Goal: Task Accomplishment & Management: Manage account settings

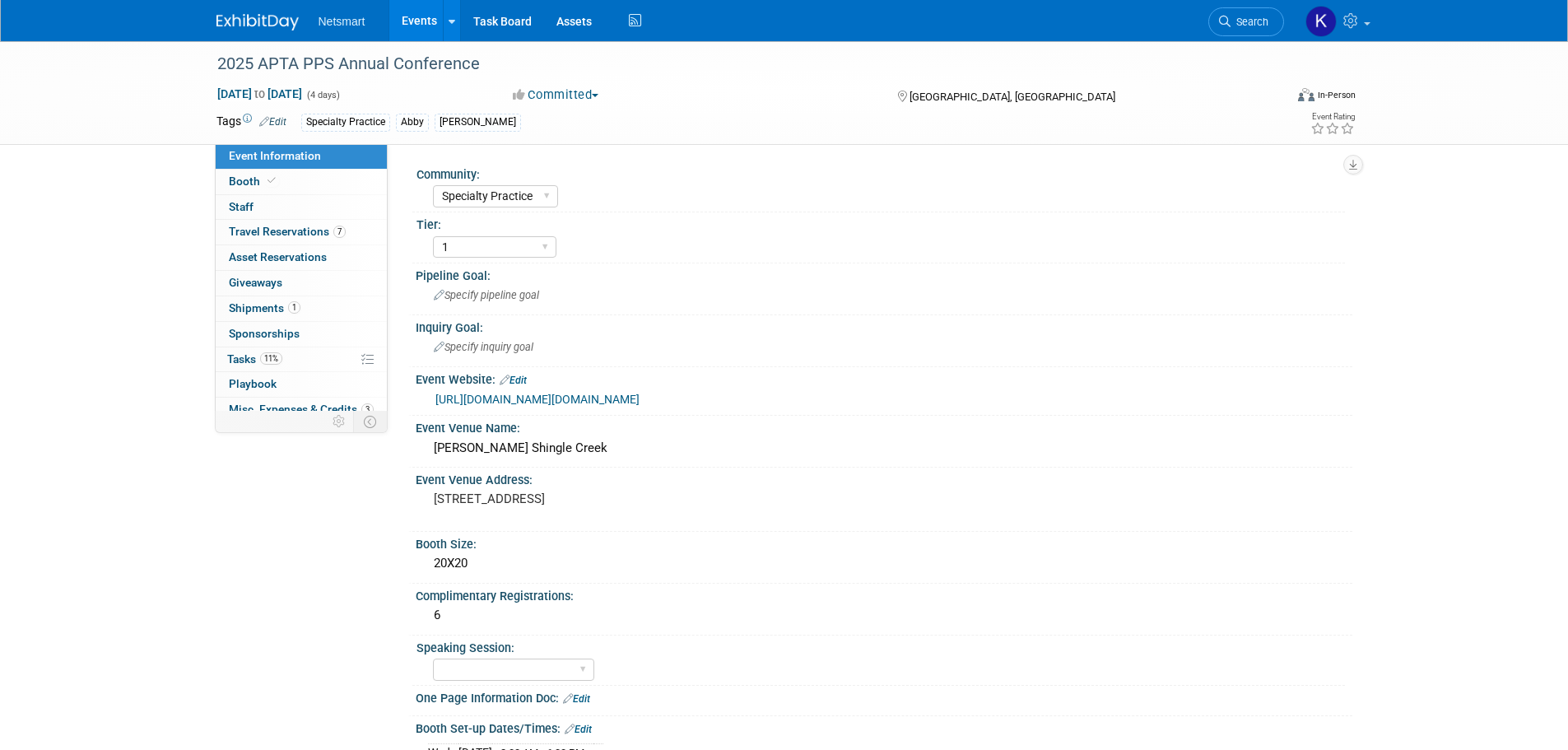
select select "Specialty Practice"
select select "1"
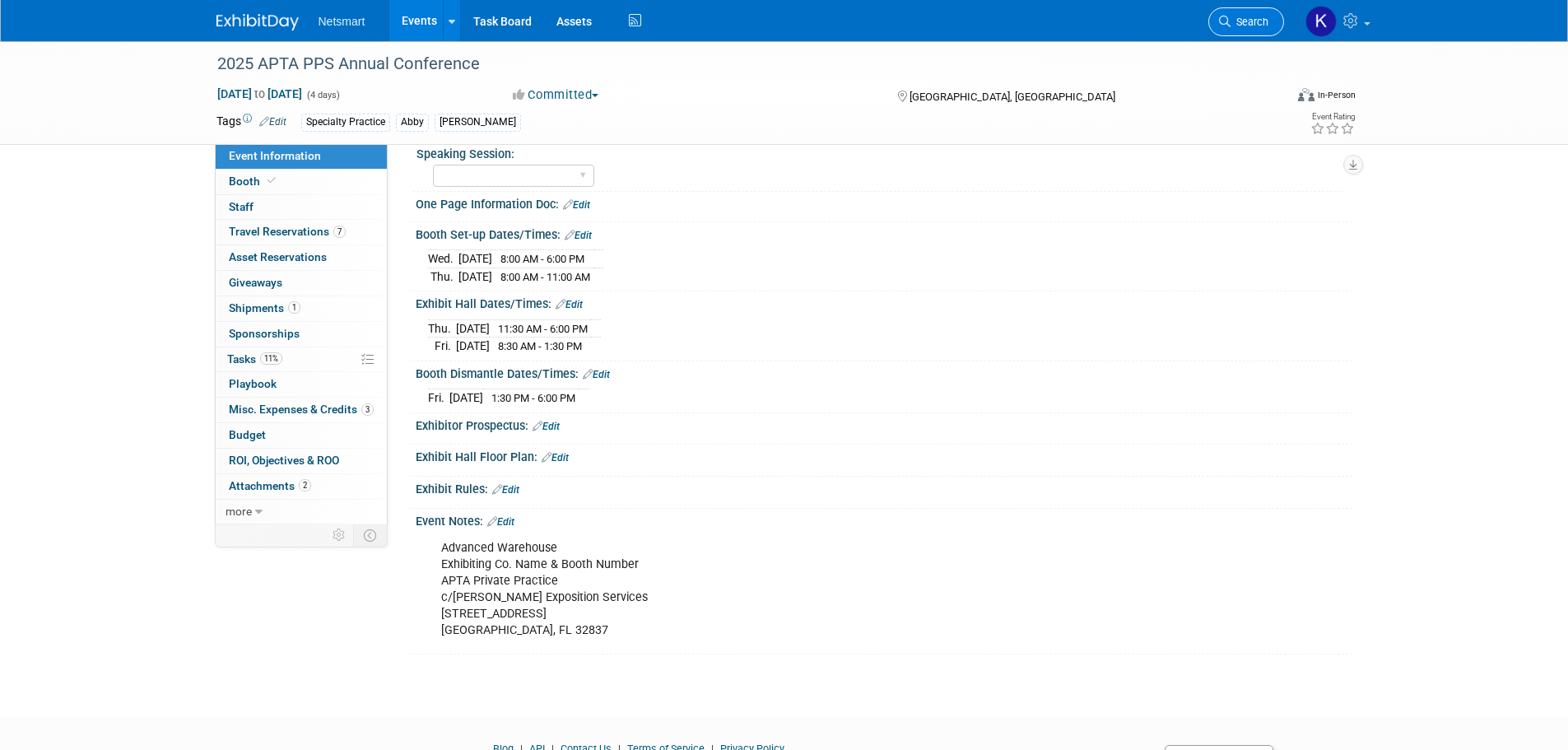
click at [1266, 16] on span "Search" at bounding box center [1249, 22] width 38 height 13
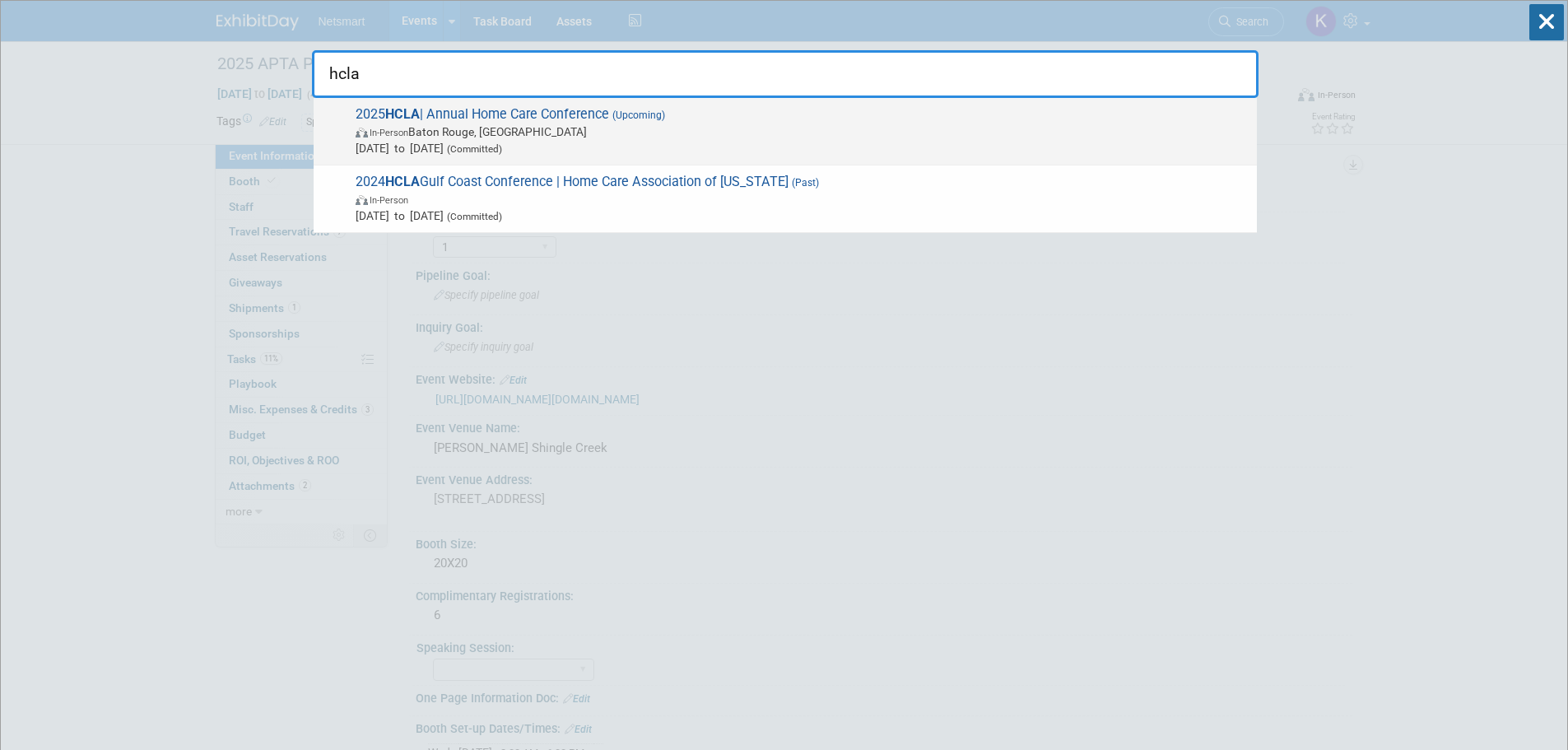
type input "hcla"
click at [523, 125] on span "In-Person Baton Rouge, LA" at bounding box center [801, 132] width 893 height 16
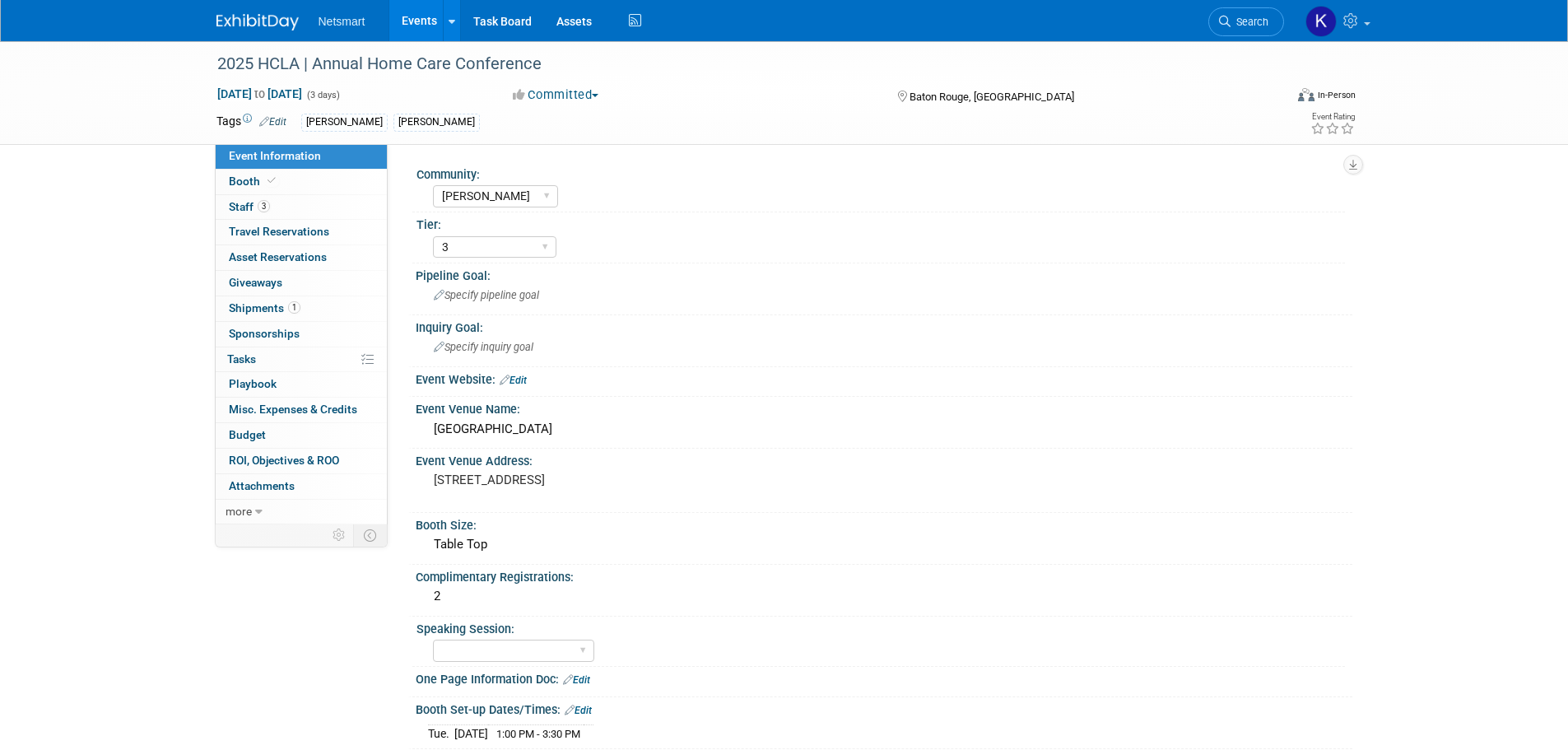
select select "[PERSON_NAME]"
select select "3"
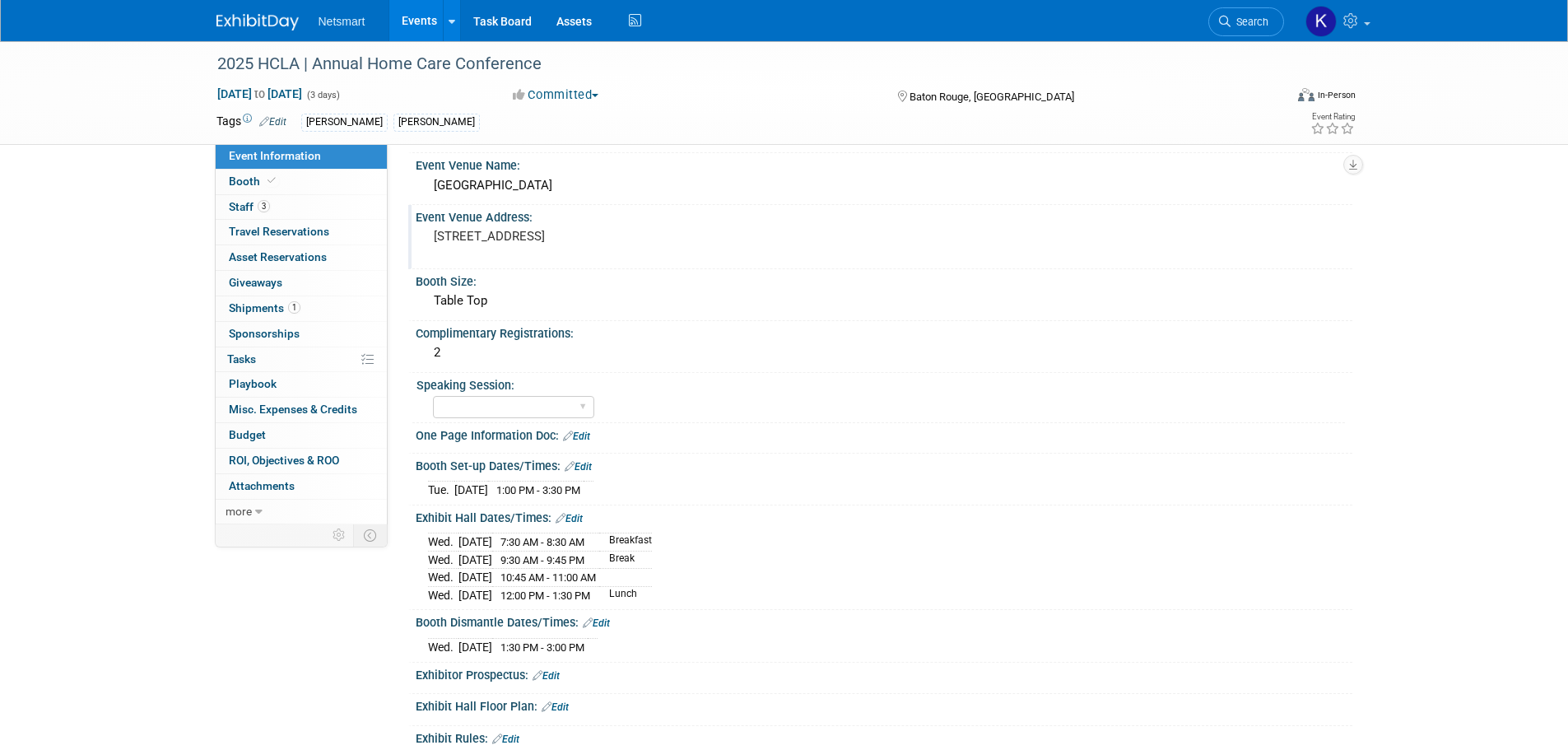
scroll to position [473, 0]
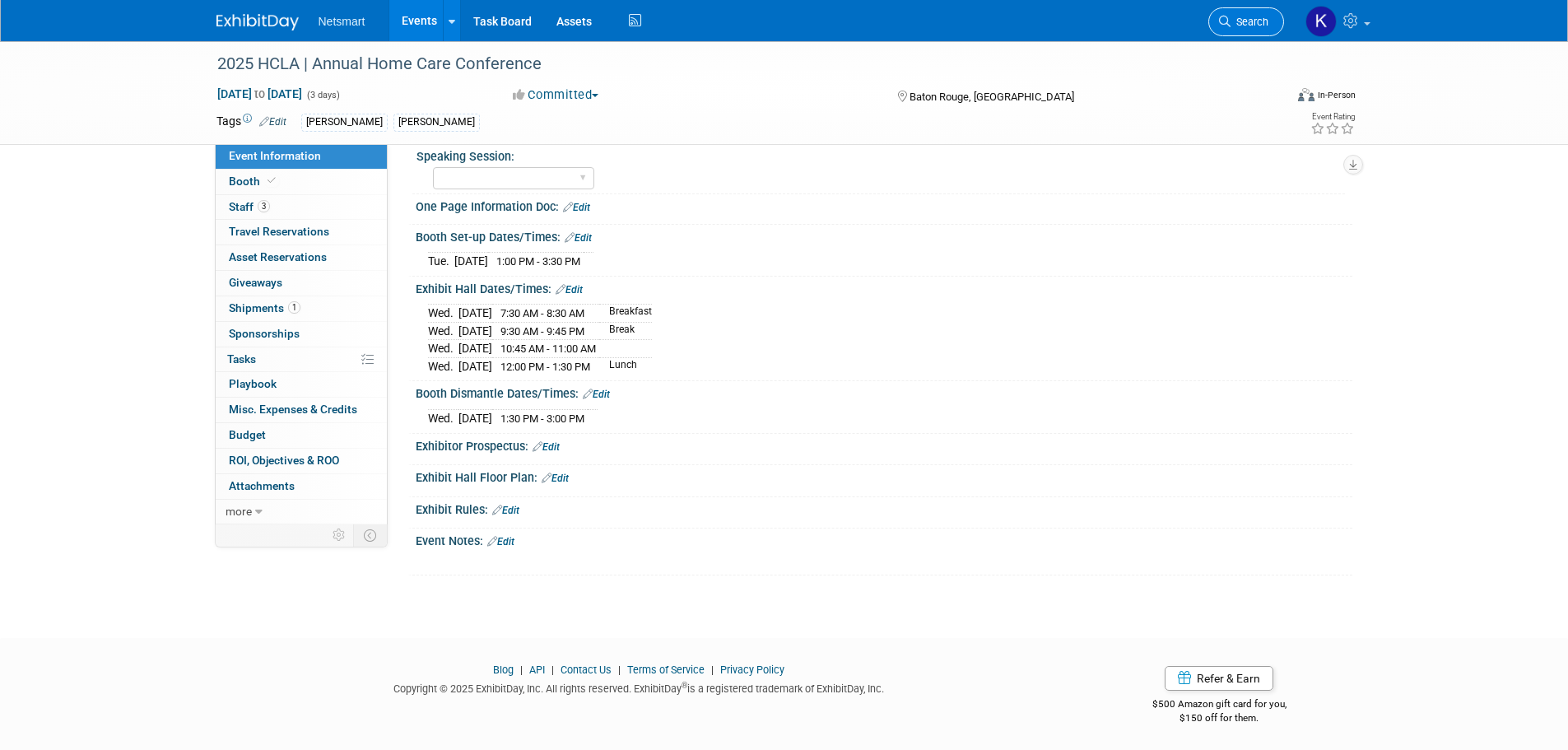
click at [1249, 21] on span "Search" at bounding box center [1249, 22] width 38 height 13
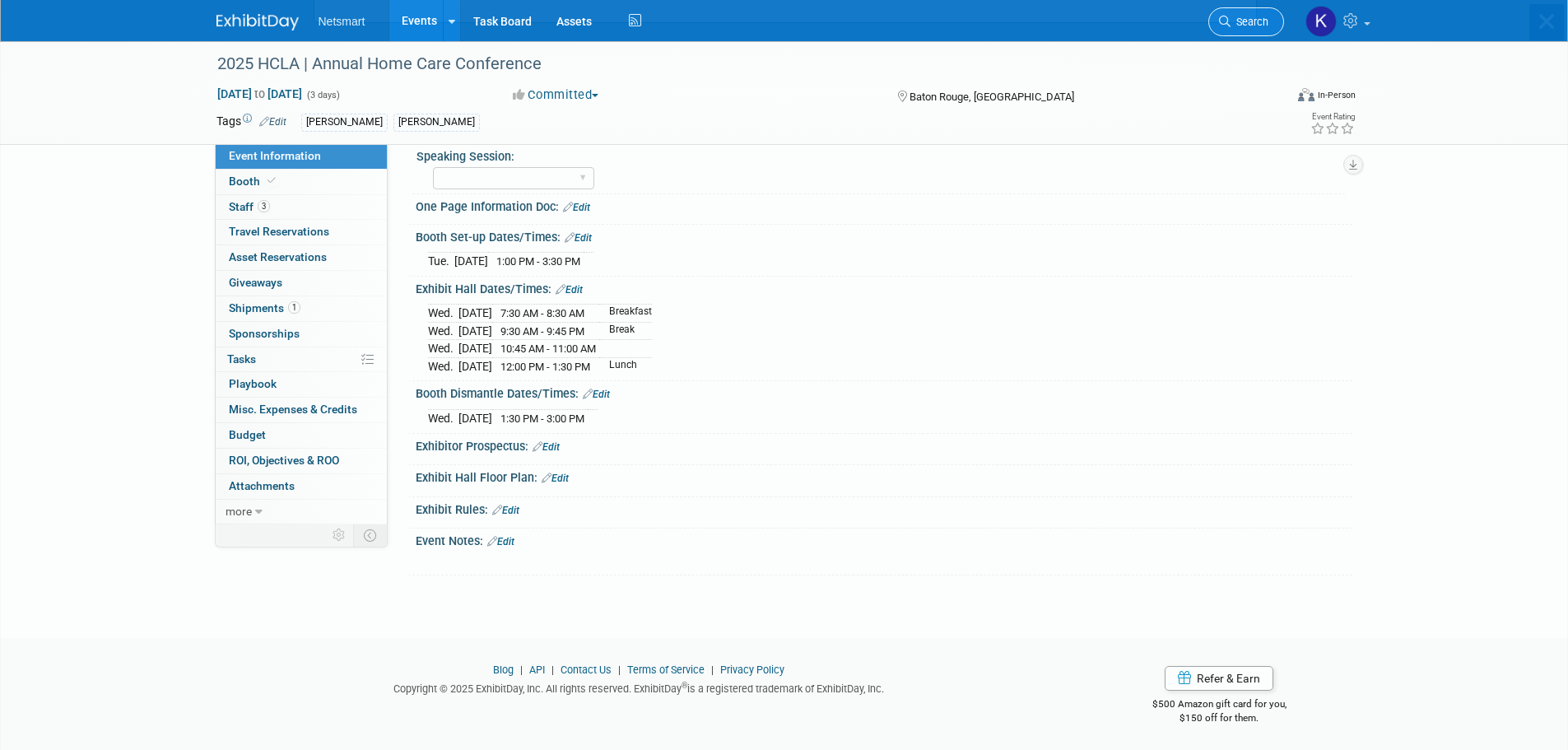
scroll to position [0, 0]
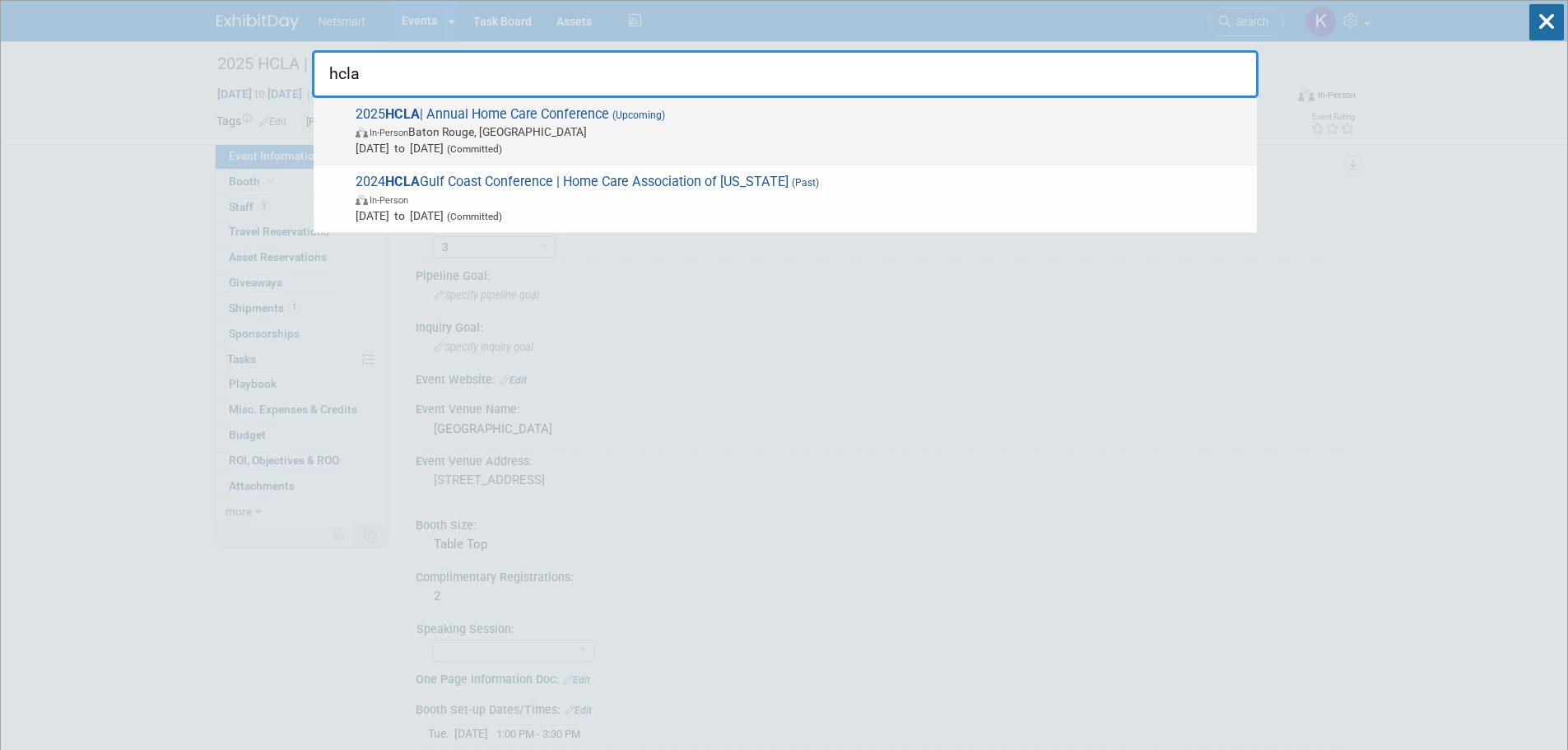
type input "hcla"
click at [586, 110] on span "2025 HCLA | Annual Home Care Conference (Upcoming) In-Person Baton Rouge, LA Se…" at bounding box center [799, 131] width 898 height 50
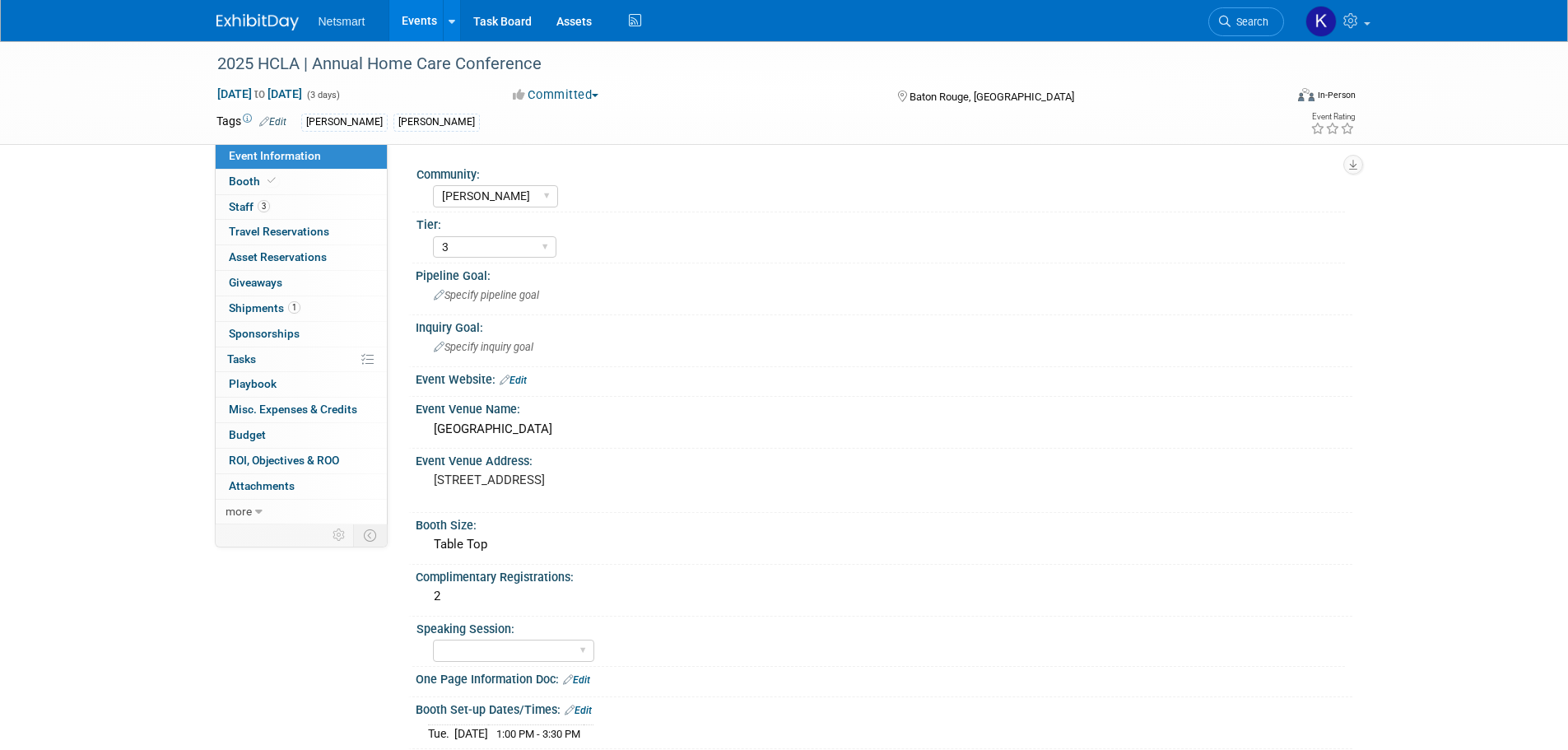
select select "[PERSON_NAME]"
select select "3"
click at [343, 301] on link "1 Shipments 1" at bounding box center [301, 309] width 171 height 25
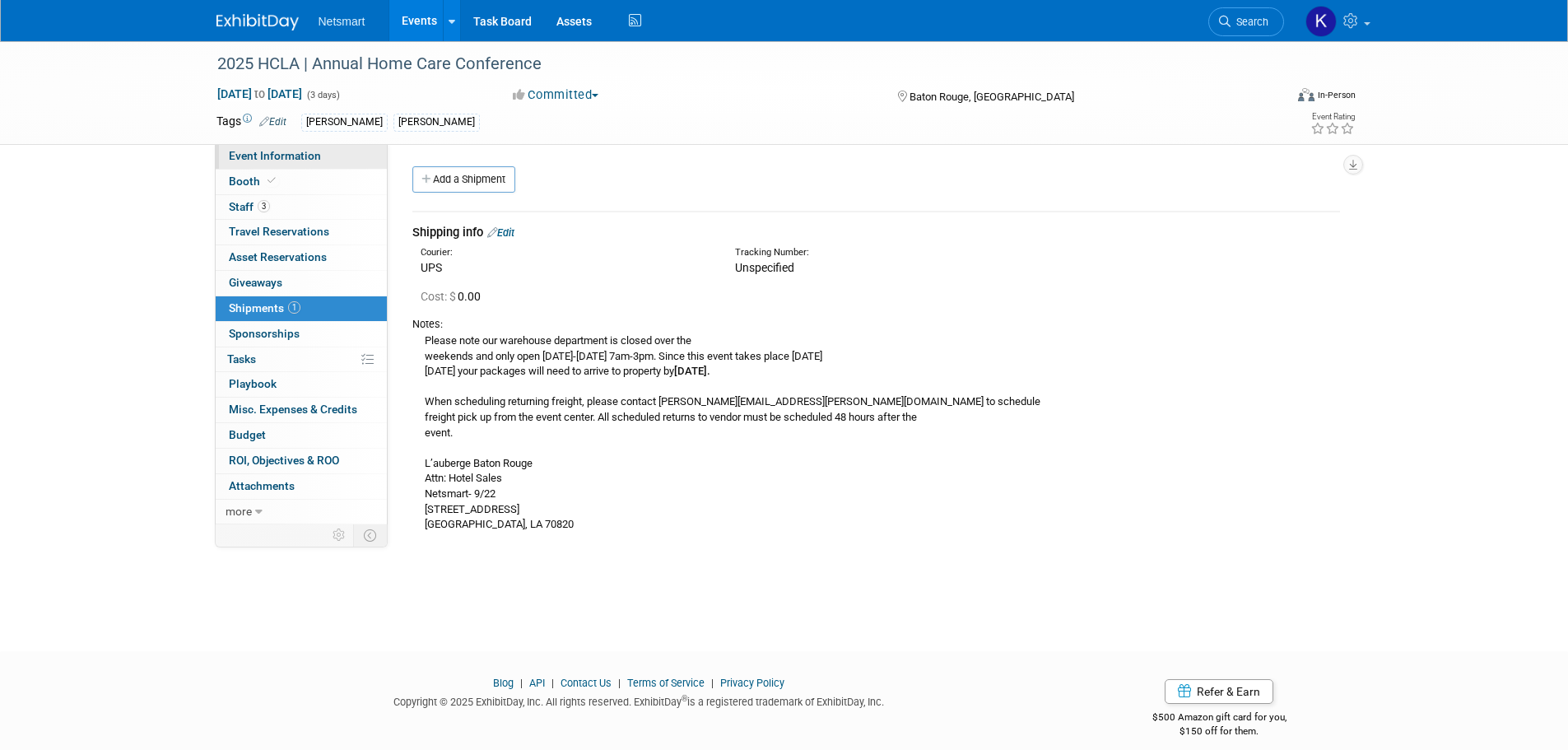
click at [274, 154] on span "Event Information" at bounding box center [274, 155] width 92 height 13
select select "[PERSON_NAME]"
select select "3"
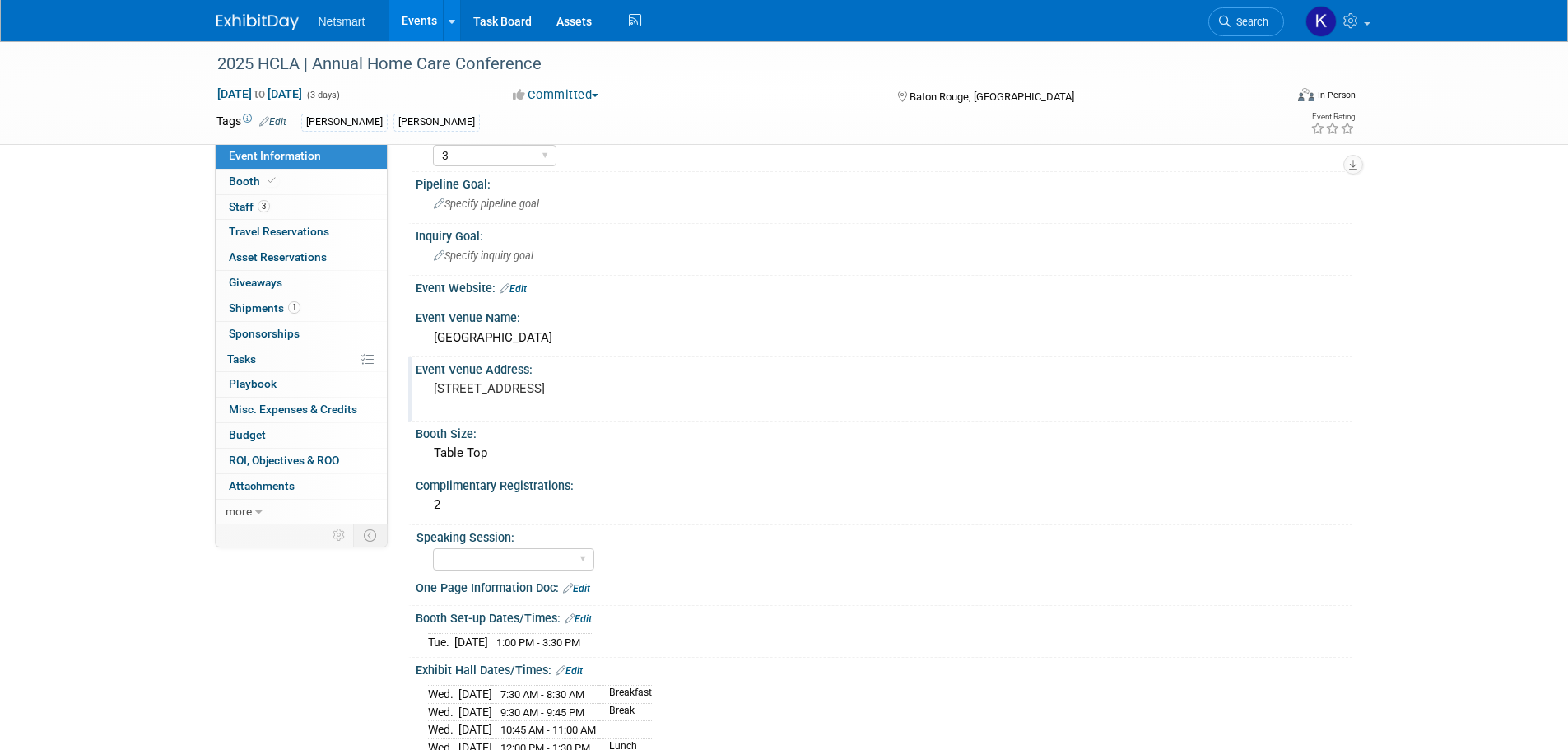
scroll to position [83, 0]
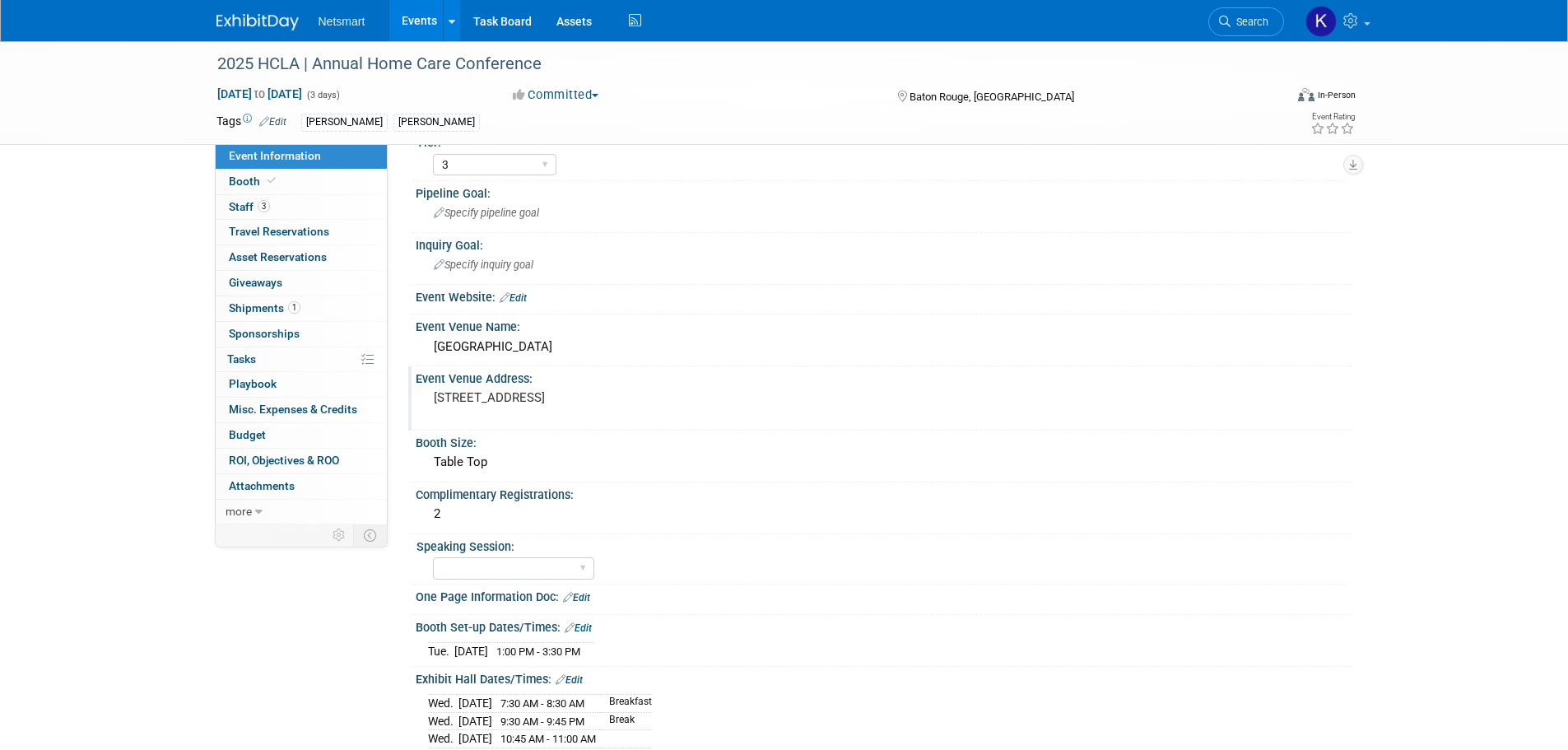
click at [536, 396] on pre "[STREET_ADDRESS]" at bounding box center [610, 397] width 353 height 15
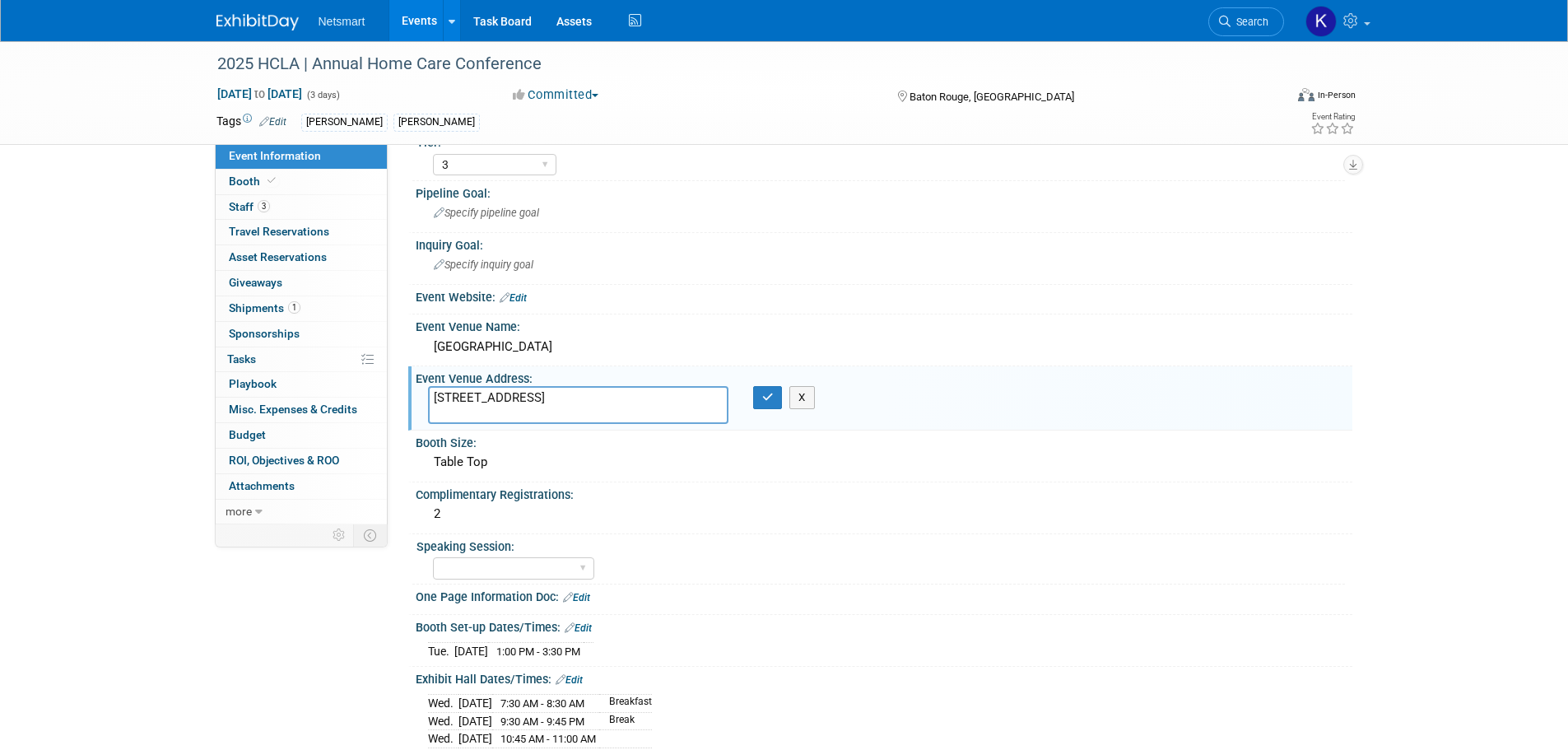
click at [536, 396] on textarea "777 L’Auberge Ave, Baton Rouge, LA 70820" at bounding box center [578, 405] width 301 height 38
click at [514, 348] on div "L'Auberge Casino & Hotel Baton Rouge" at bounding box center [884, 346] width 911 height 25
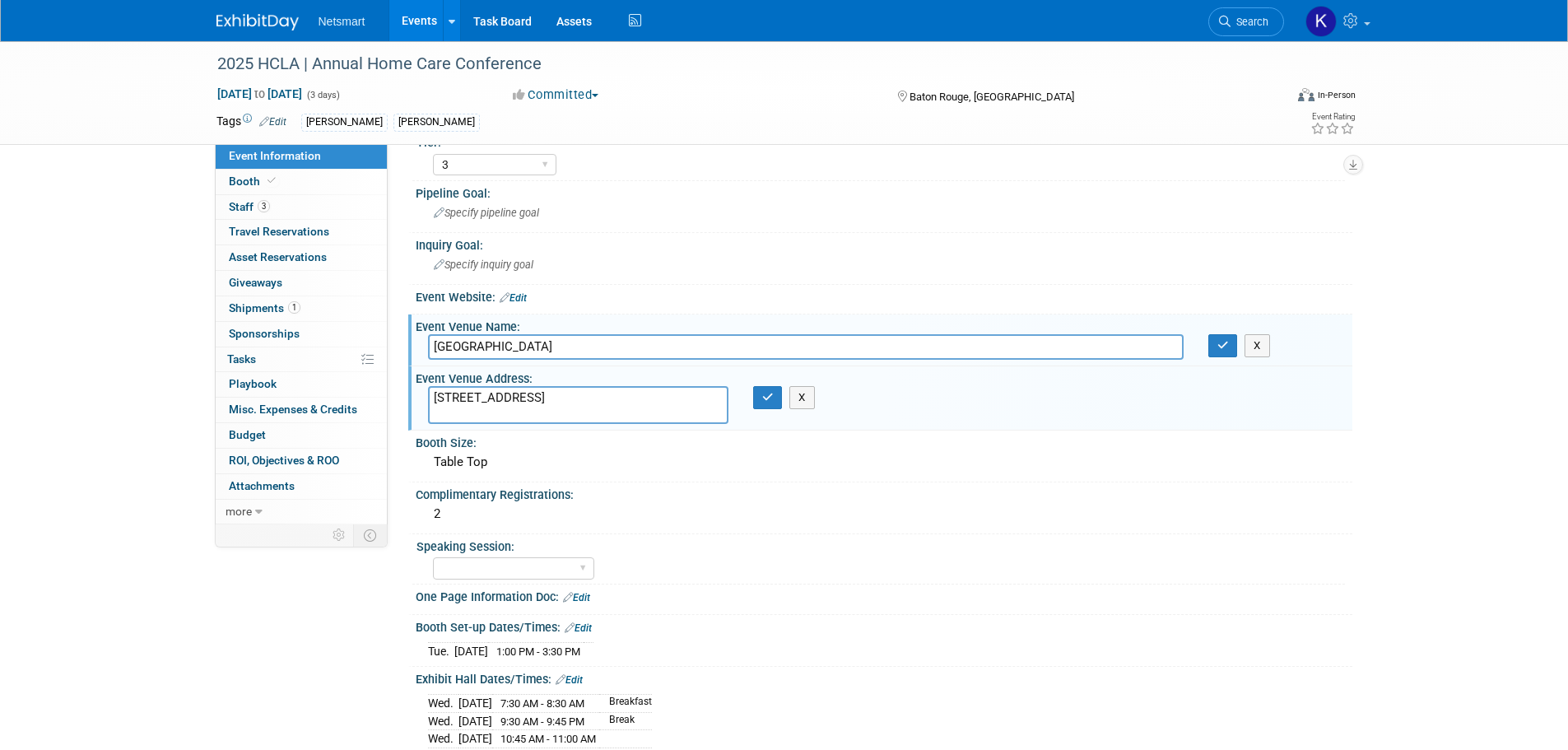
click at [514, 348] on input "L'Auberge Casino & Hotel Baton Rouge" at bounding box center [806, 346] width 755 height 25
click at [564, 400] on textarea "777 L’Auberge Ave, Baton Rouge, LA 70820" at bounding box center [578, 405] width 301 height 38
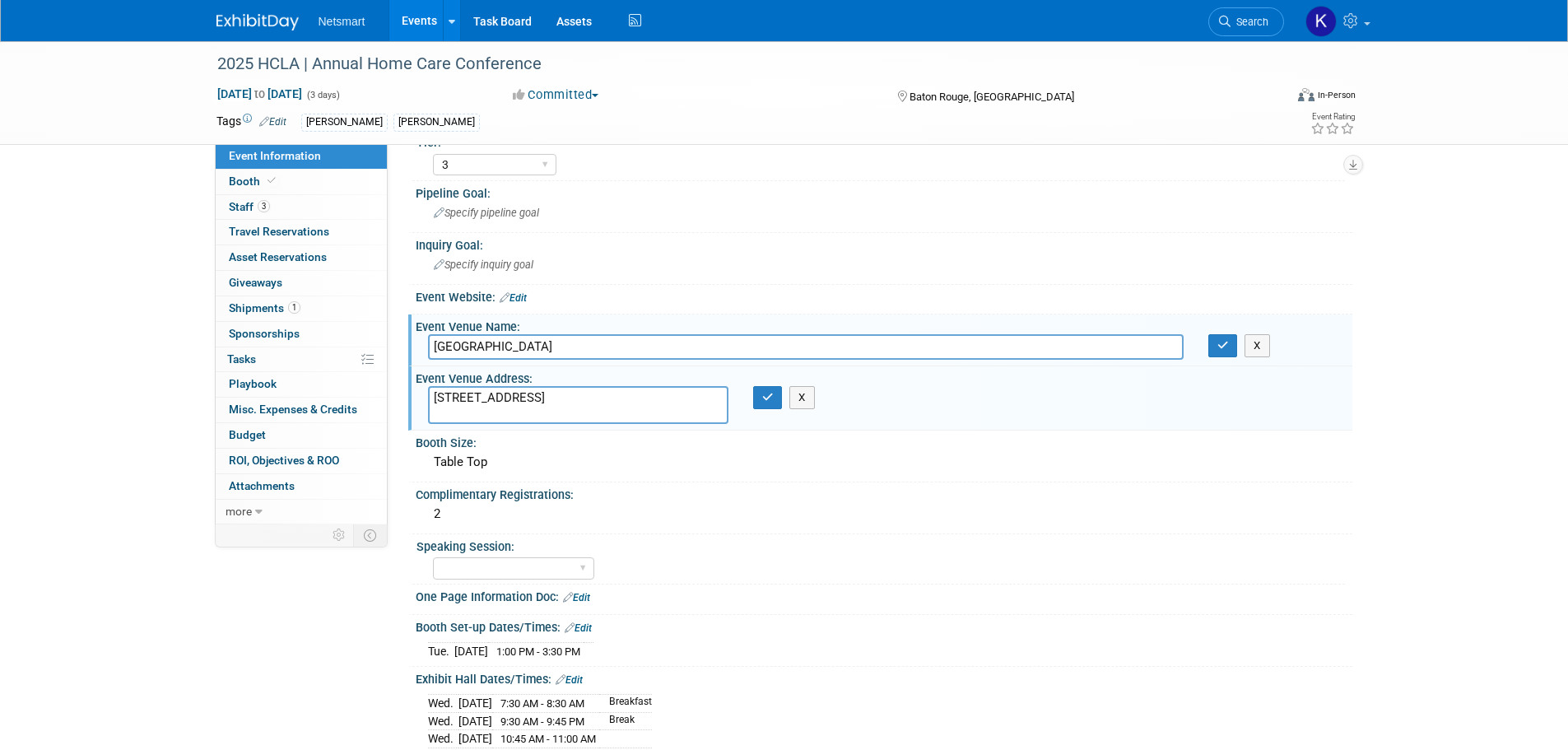
click at [553, 354] on input "L'Auberge Casino & Hotel Baton Rouge" at bounding box center [806, 346] width 755 height 25
click at [298, 308] on span "1" at bounding box center [294, 308] width 13 height 13
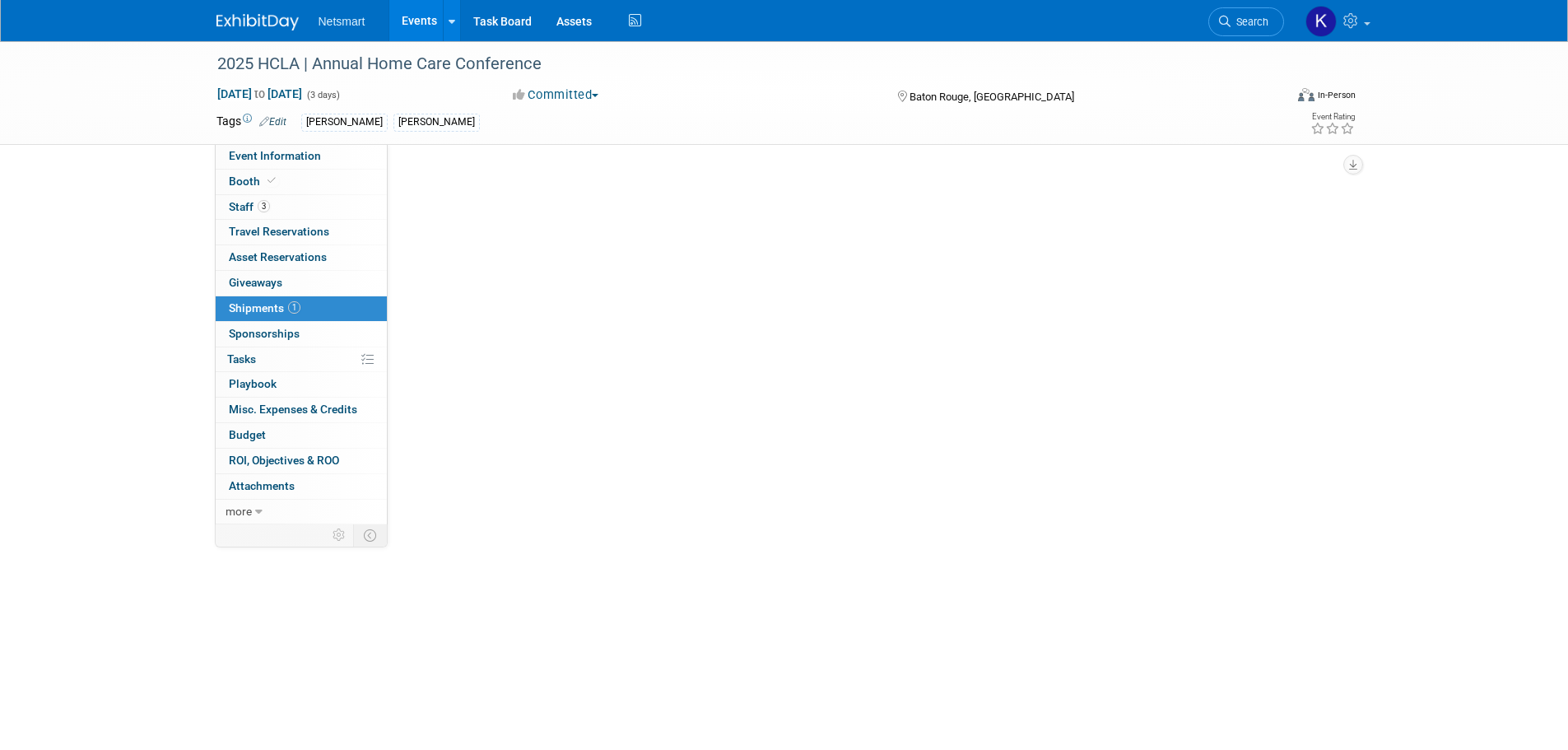
scroll to position [0, 0]
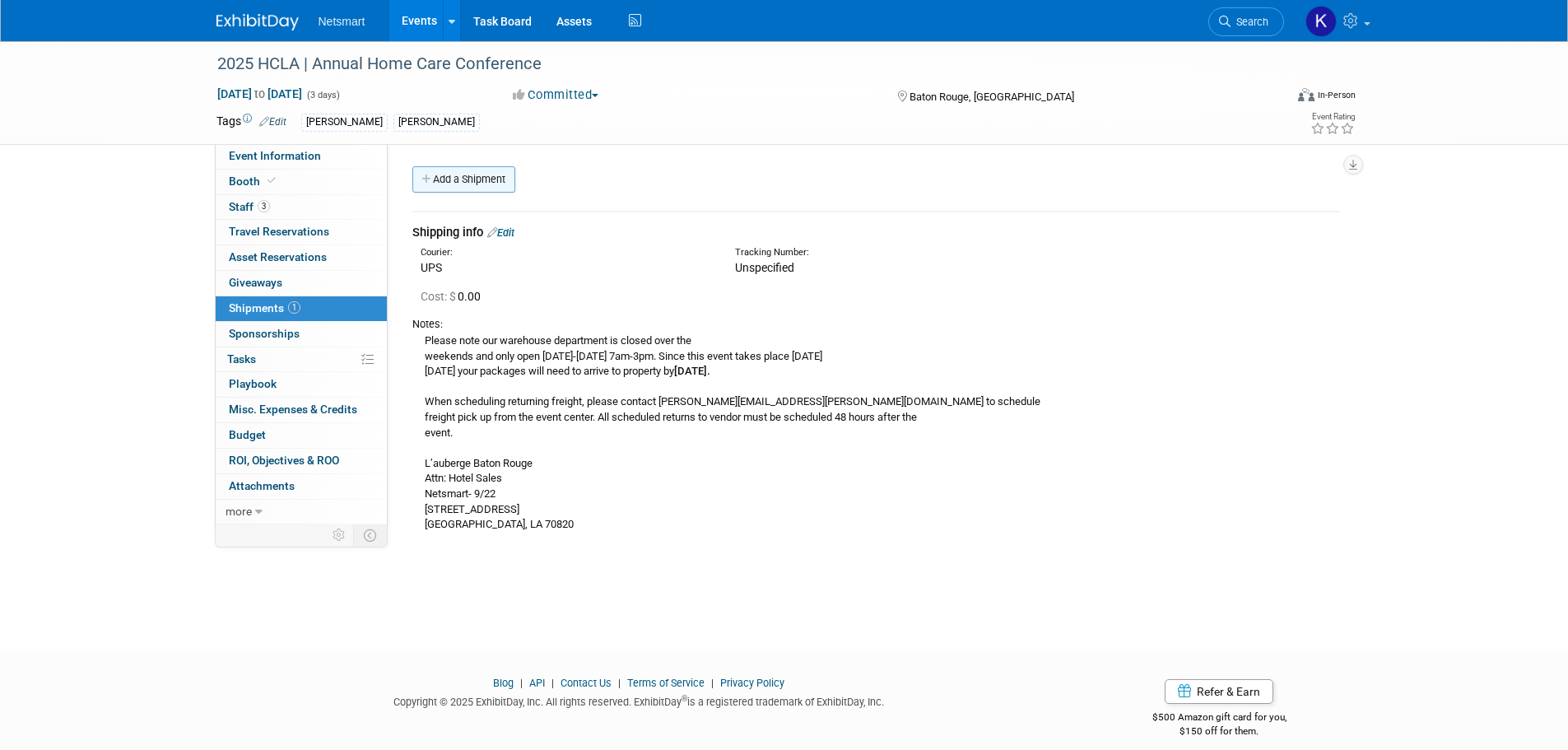
click at [467, 186] on link "Add a Shipment" at bounding box center [464, 179] width 103 height 26
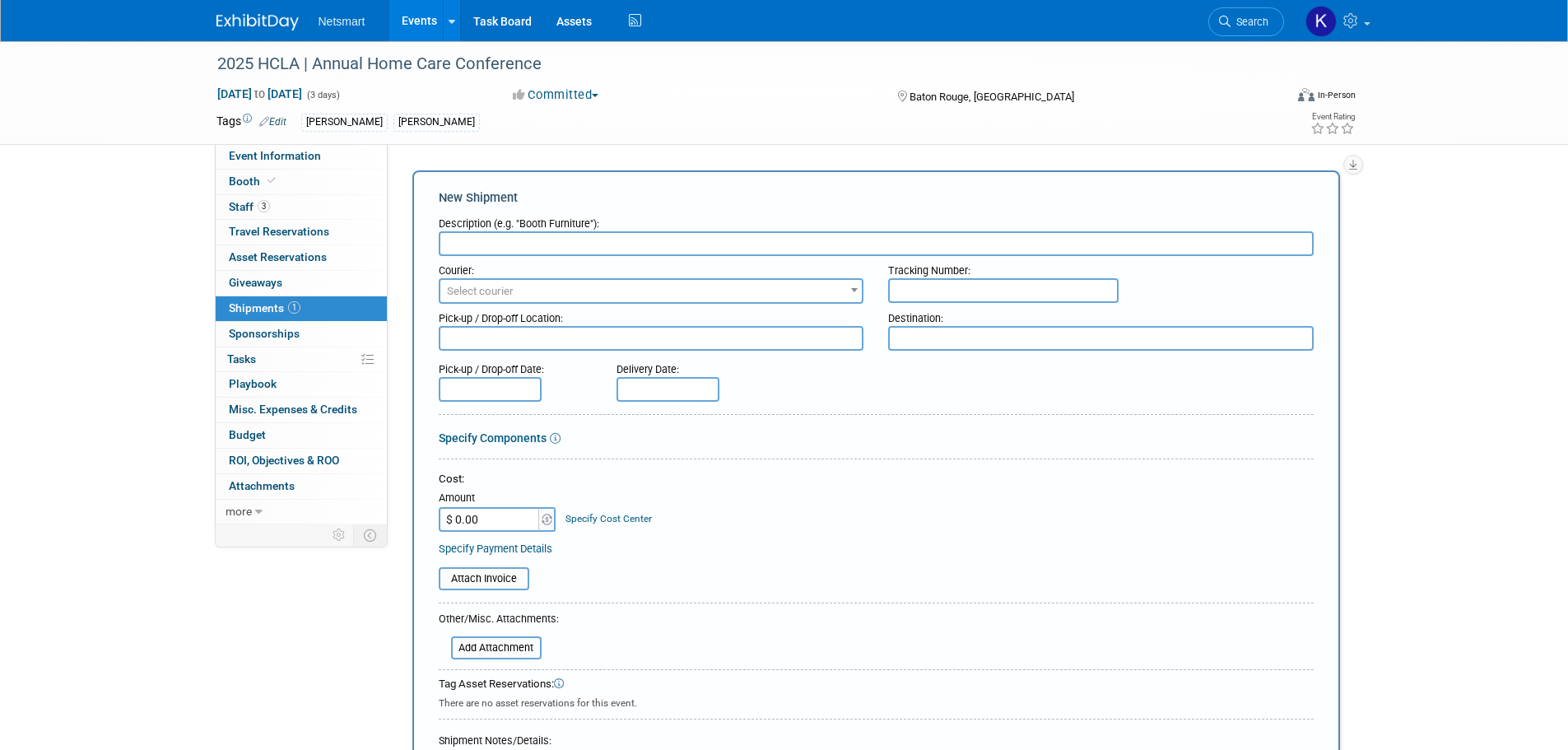
paste input "29ZN0964G5F"
type input "29ZN0964G5F"
click at [461, 285] on span "Select courier" at bounding box center [480, 291] width 66 height 13
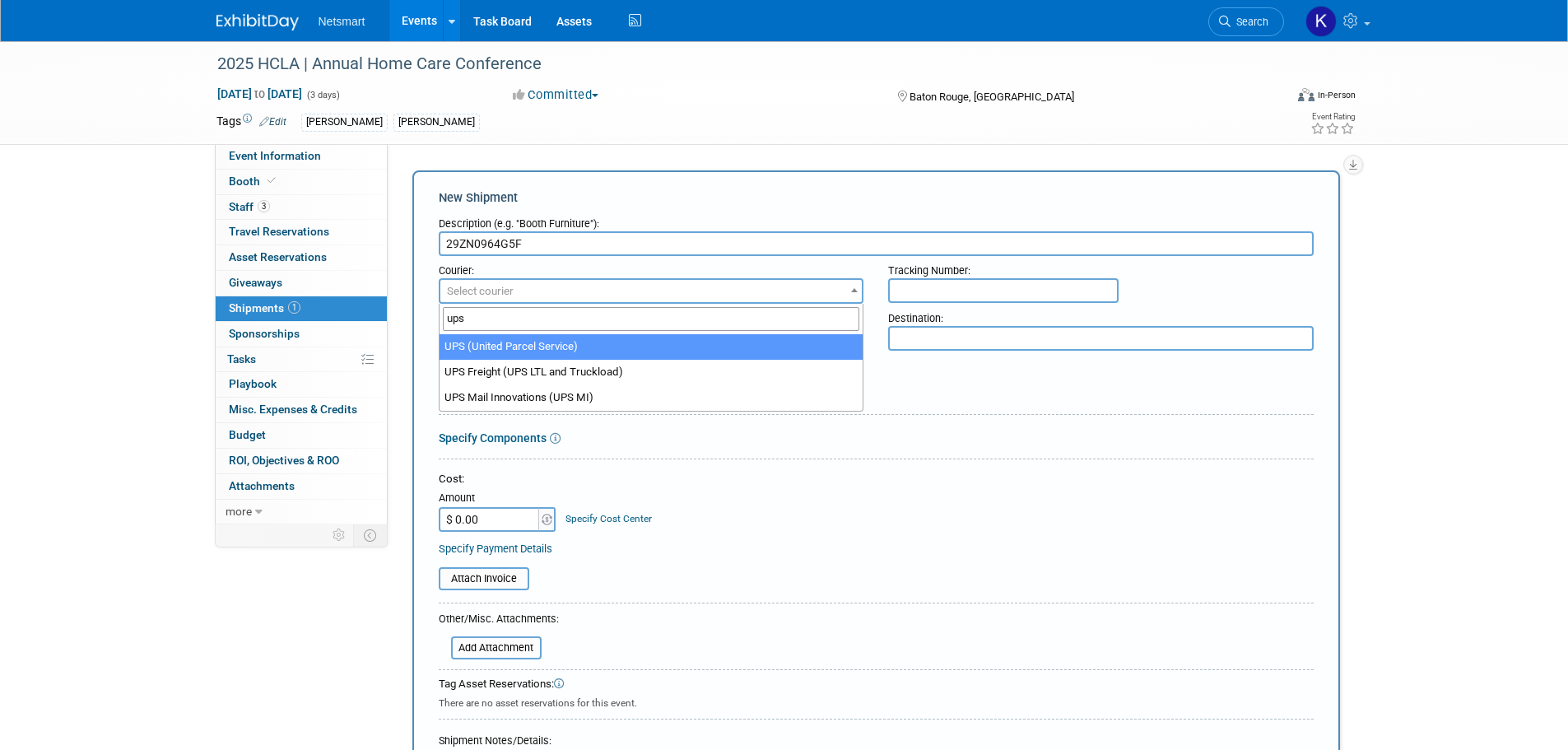
type input "ups"
select select "508"
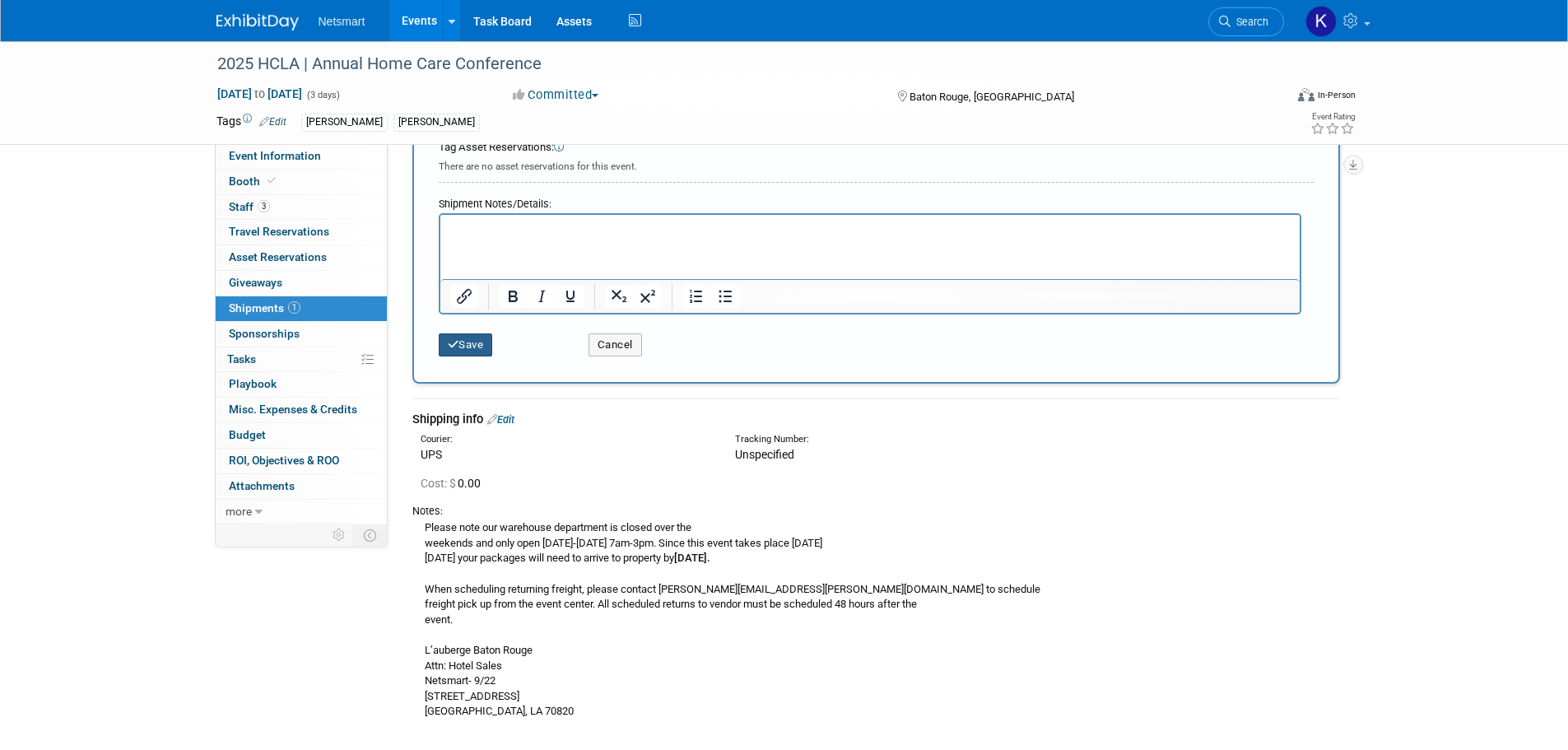
click at [470, 339] on button "Save" at bounding box center [466, 345] width 55 height 23
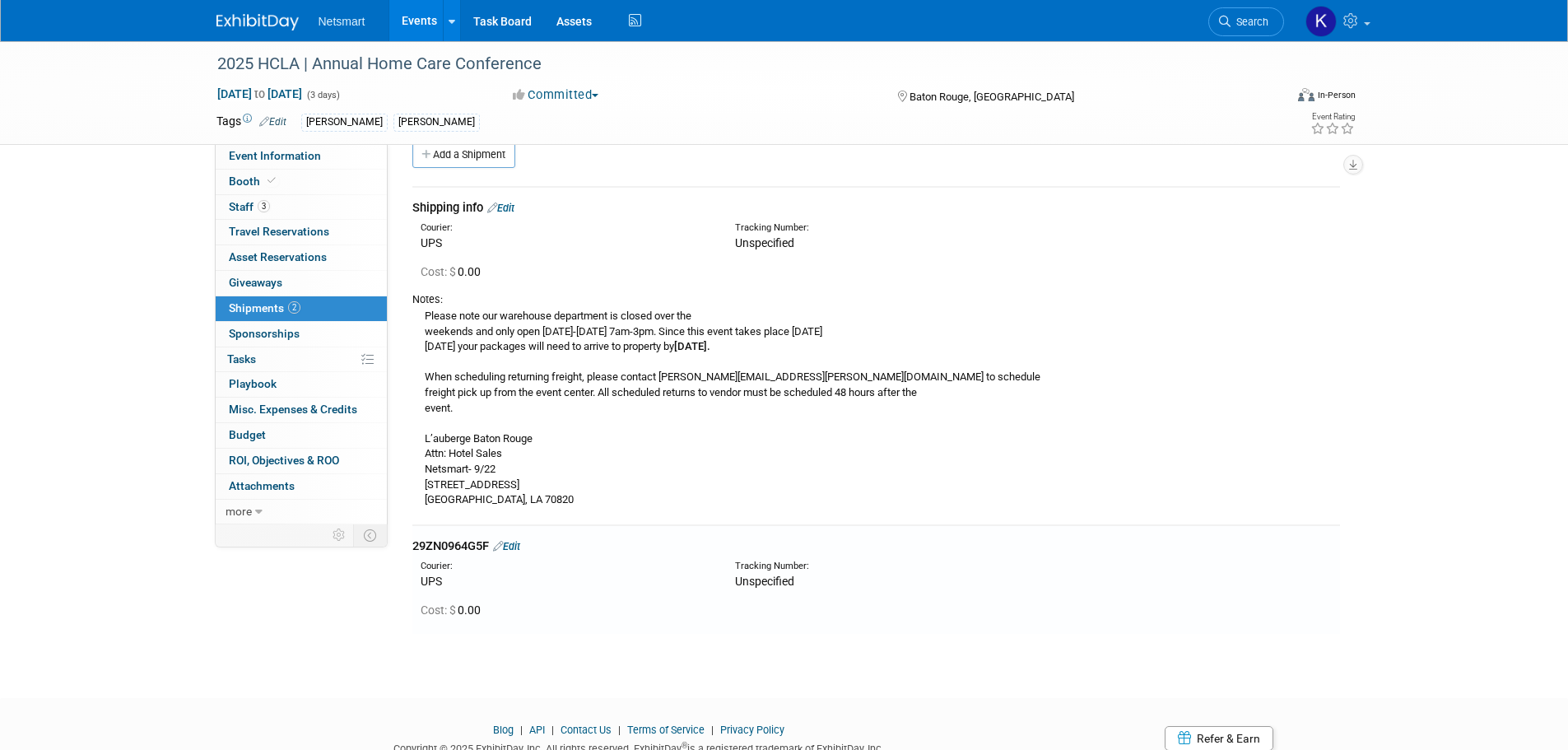
scroll to position [5, 0]
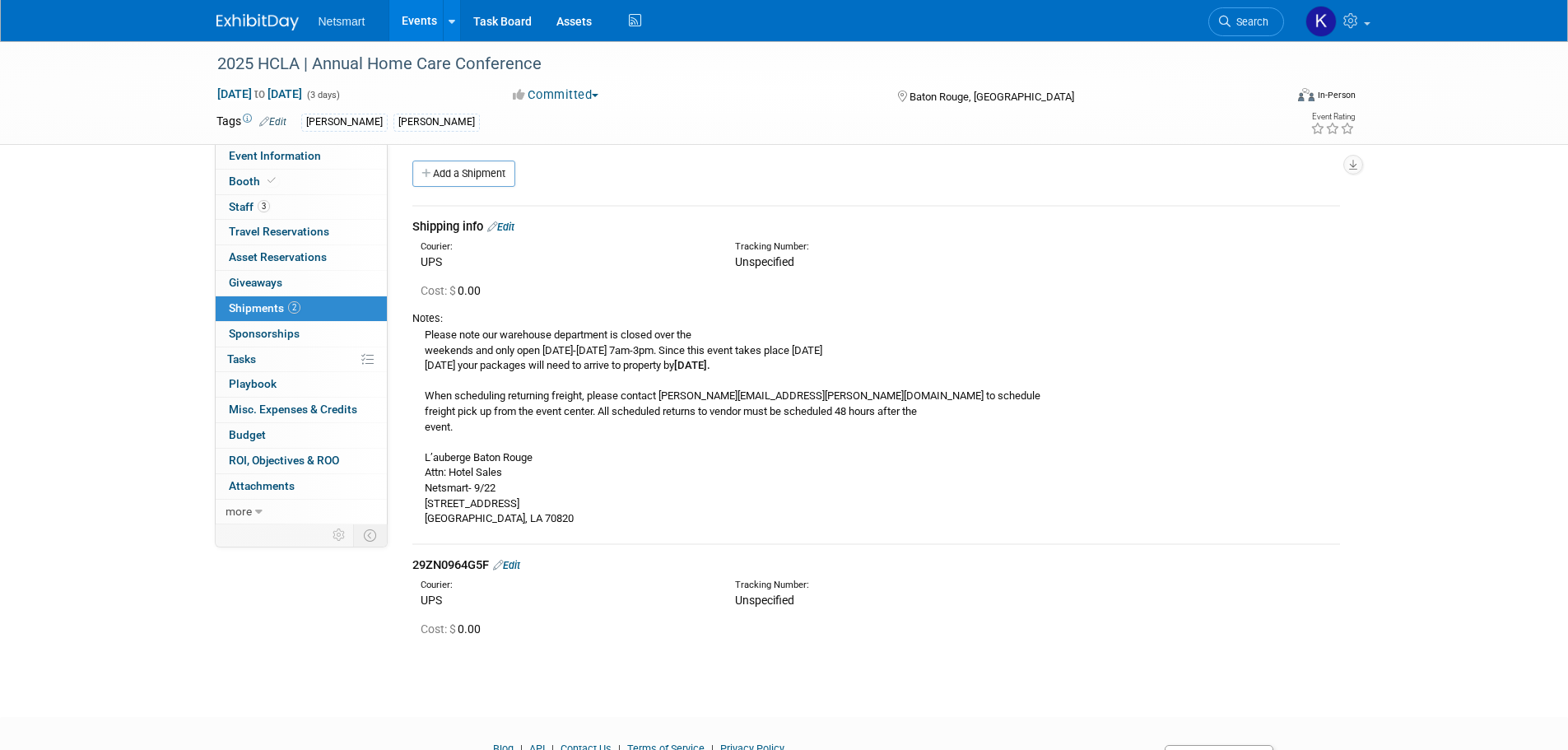
click at [507, 228] on link "Edit" at bounding box center [501, 227] width 27 height 13
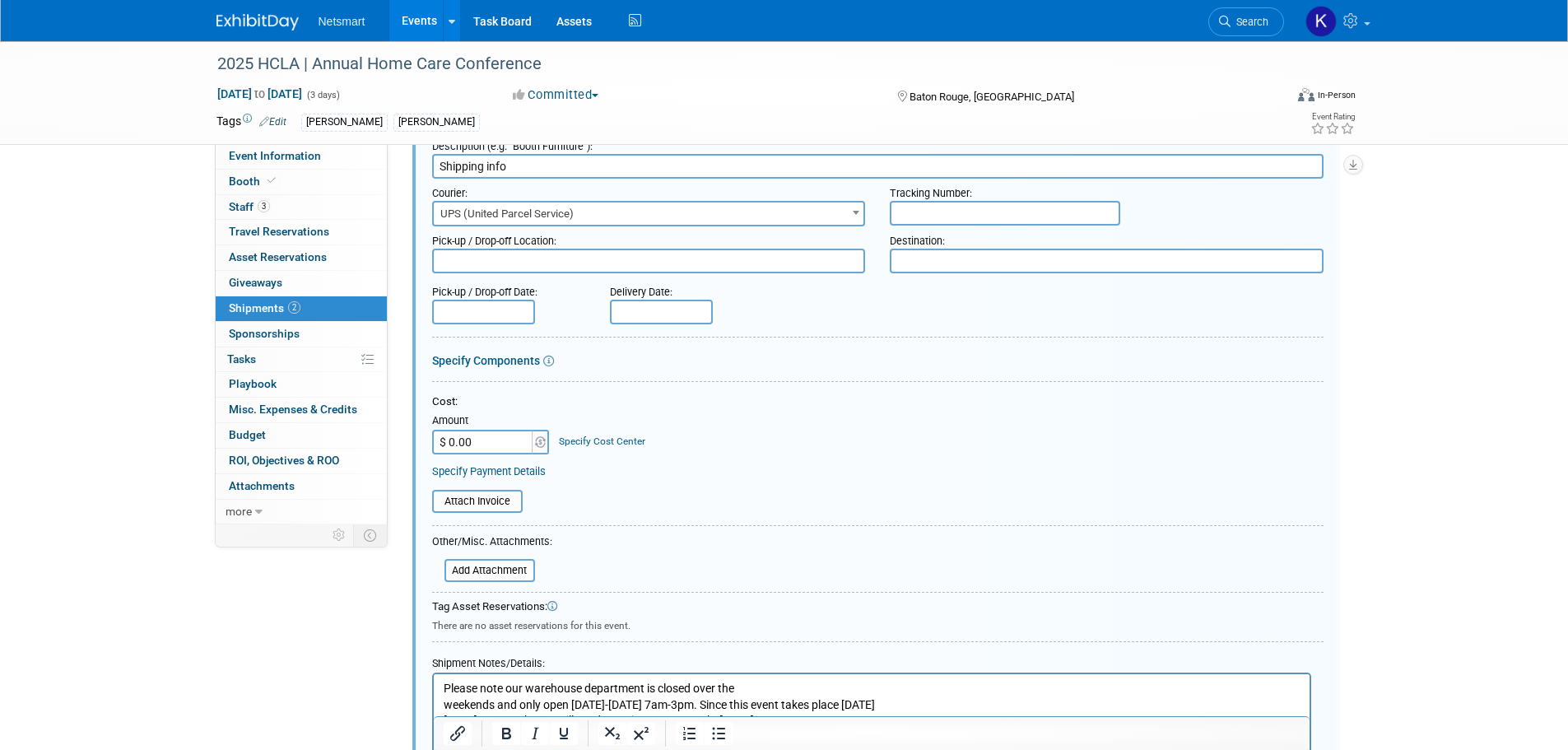
scroll to position [493, 0]
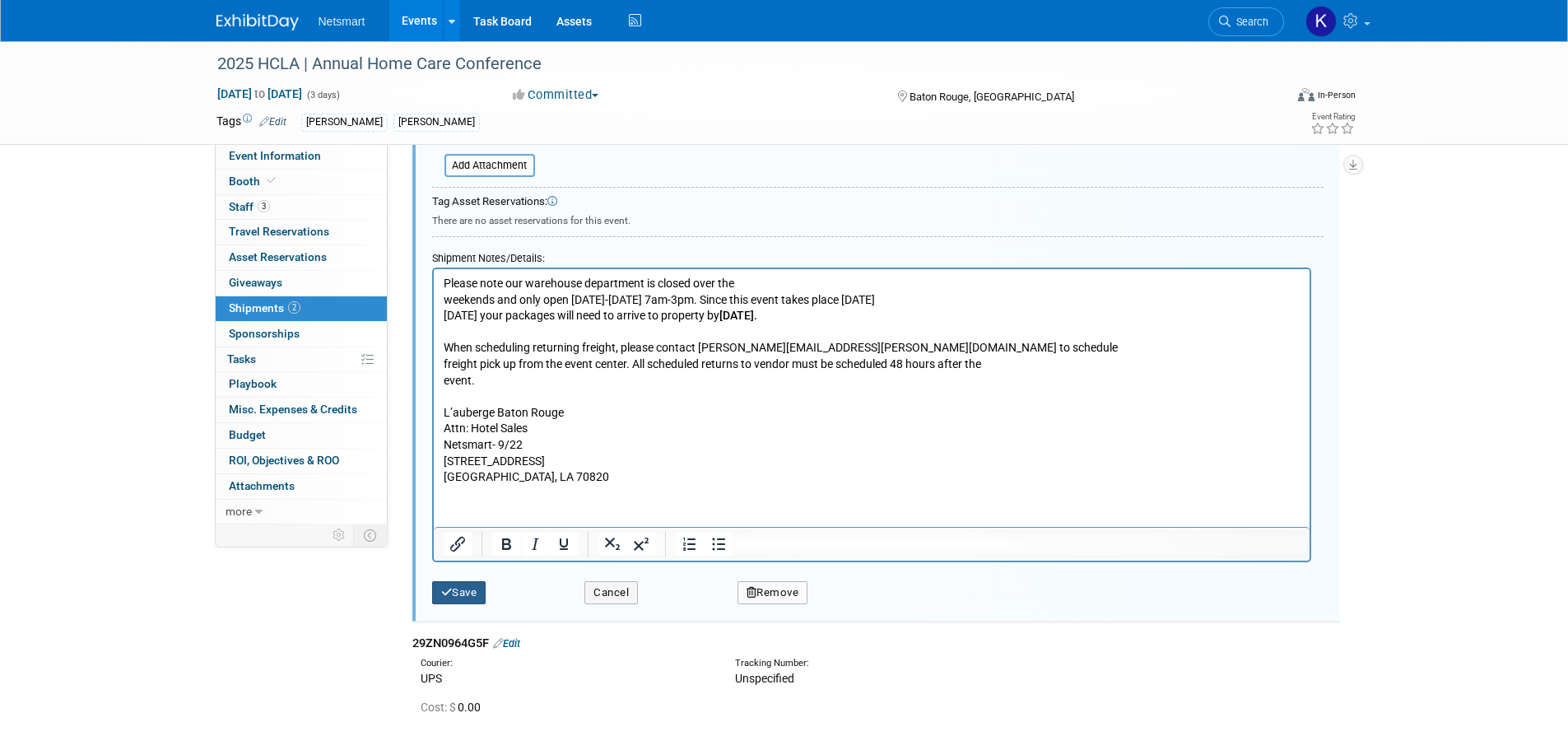
click at [468, 593] on button "Save" at bounding box center [459, 593] width 55 height 23
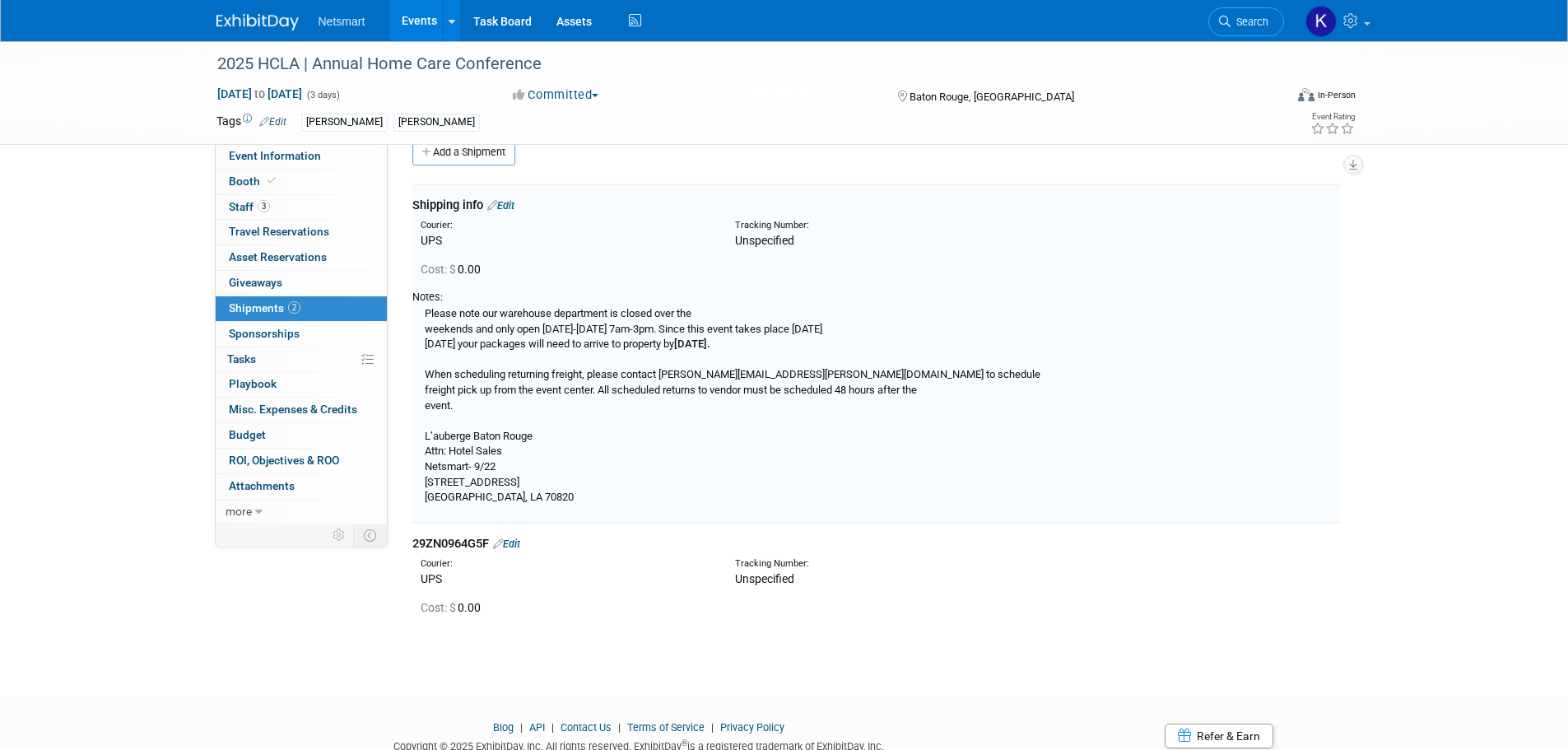
scroll to position [25, 0]
click at [515, 545] on link "Edit" at bounding box center [507, 546] width 27 height 13
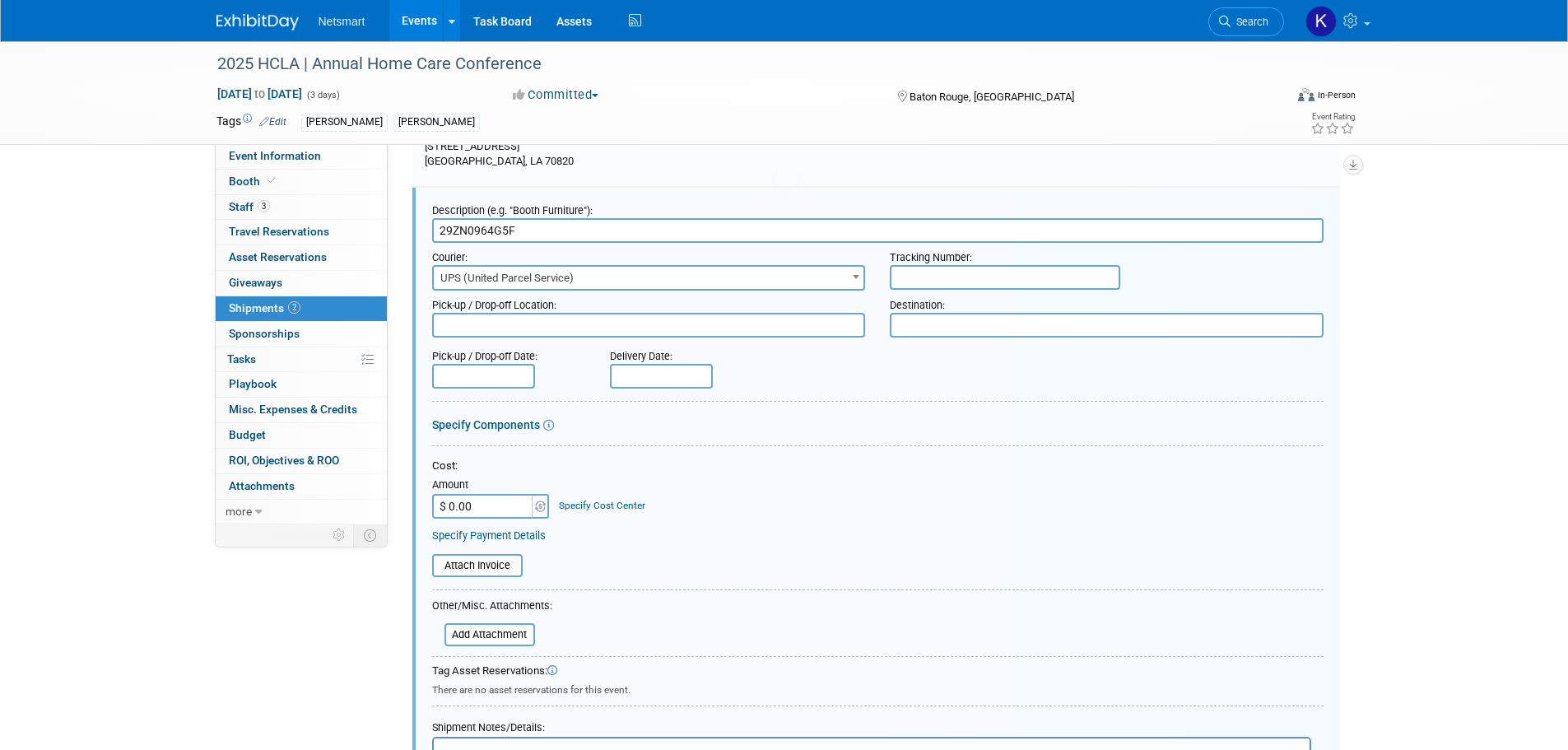
scroll to position [0, 0]
click at [490, 509] on input "$ 0.00" at bounding box center [483, 506] width 103 height 25
type input "$ 14.75"
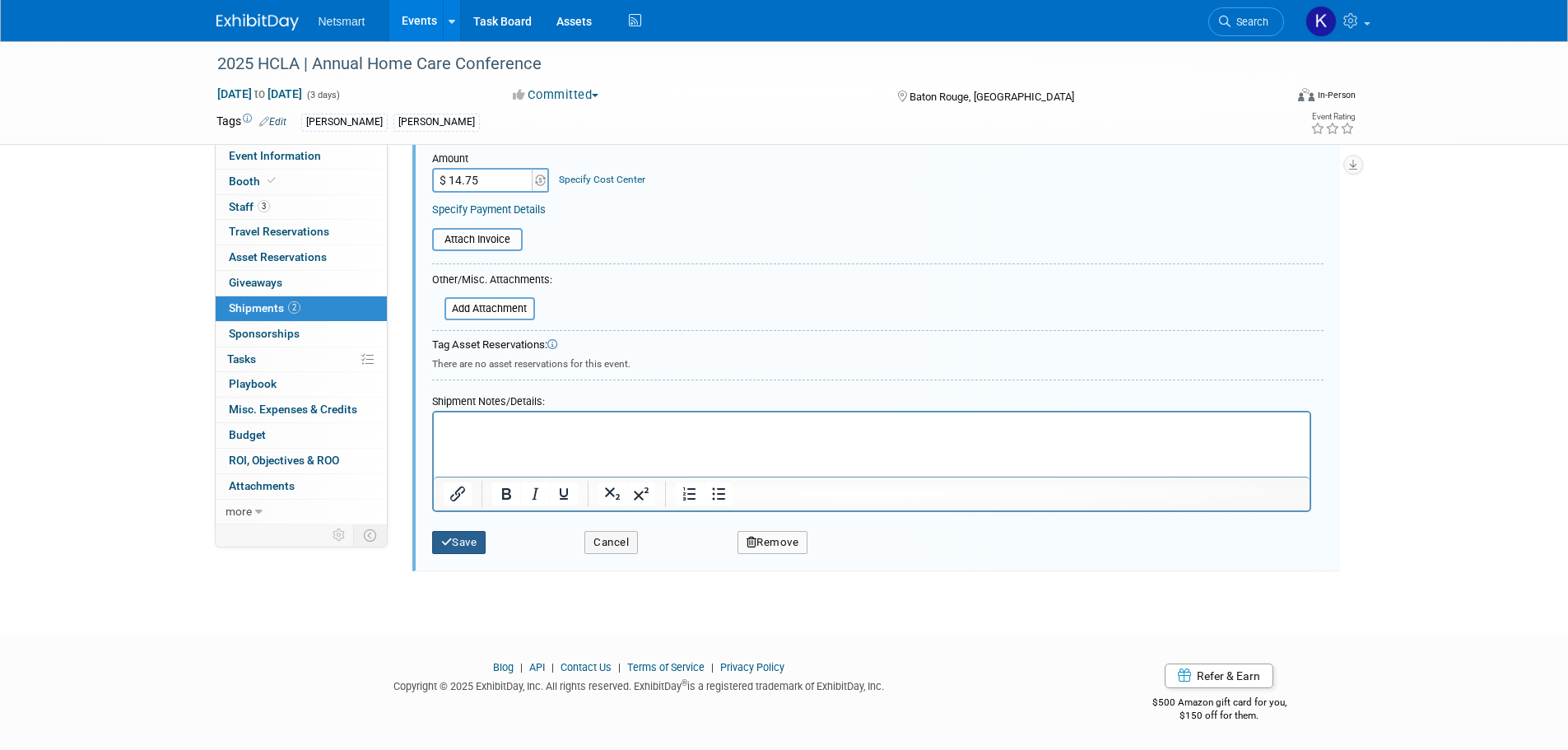
click at [474, 544] on button "Save" at bounding box center [459, 543] width 55 height 23
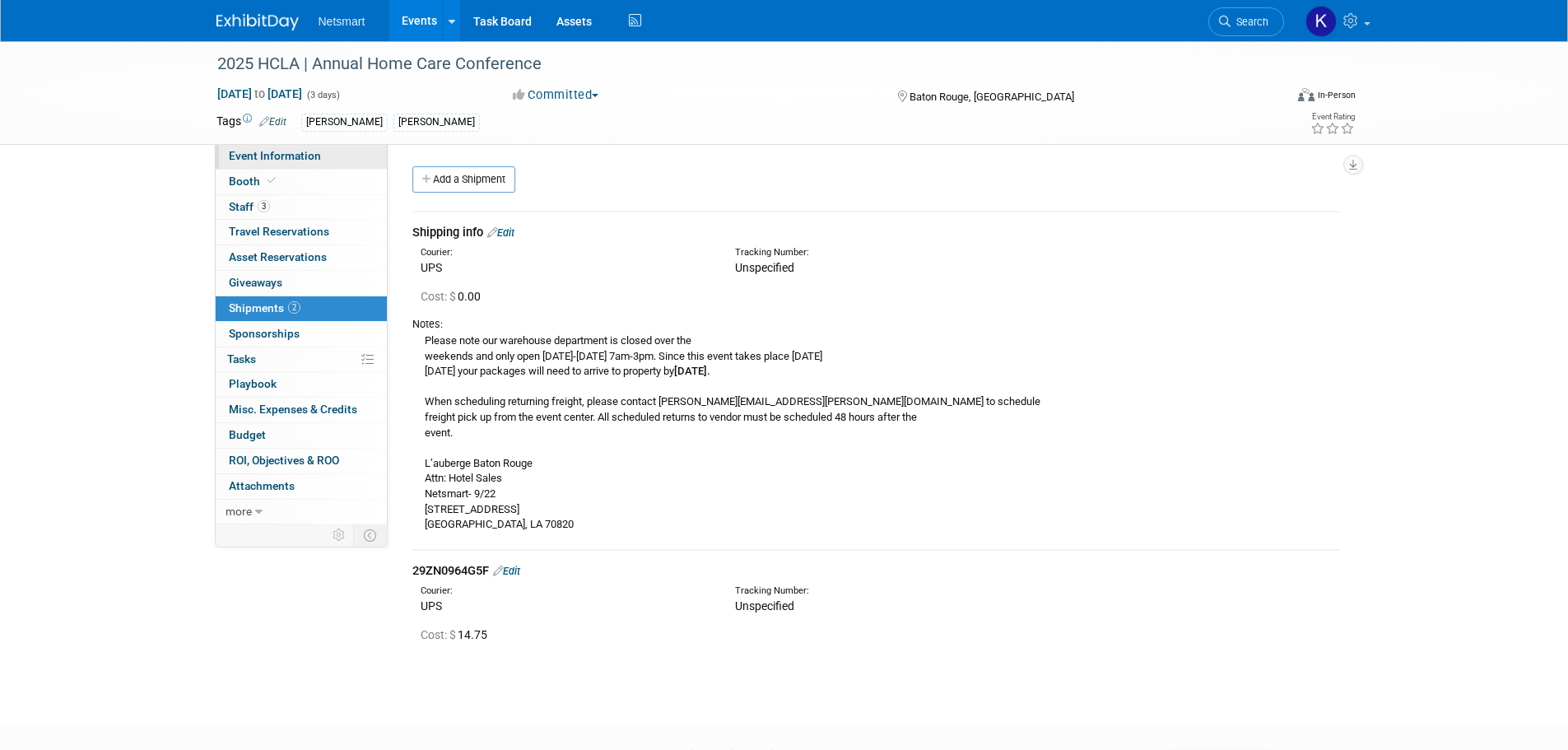
click at [283, 158] on span "Event Information" at bounding box center [274, 155] width 92 height 13
select select "[PERSON_NAME]"
select select "3"
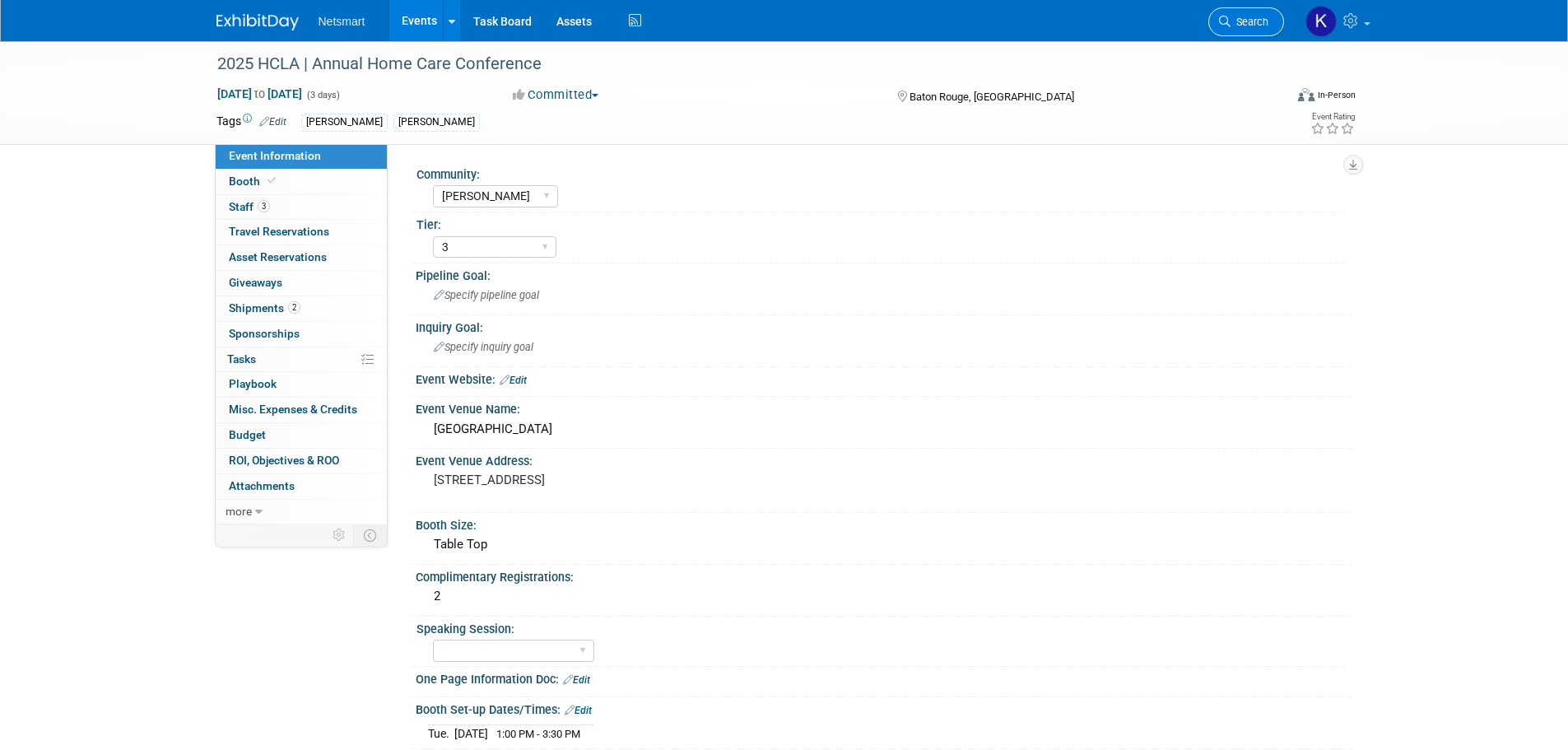
click at [1265, 17] on span "Search" at bounding box center [1249, 22] width 38 height 13
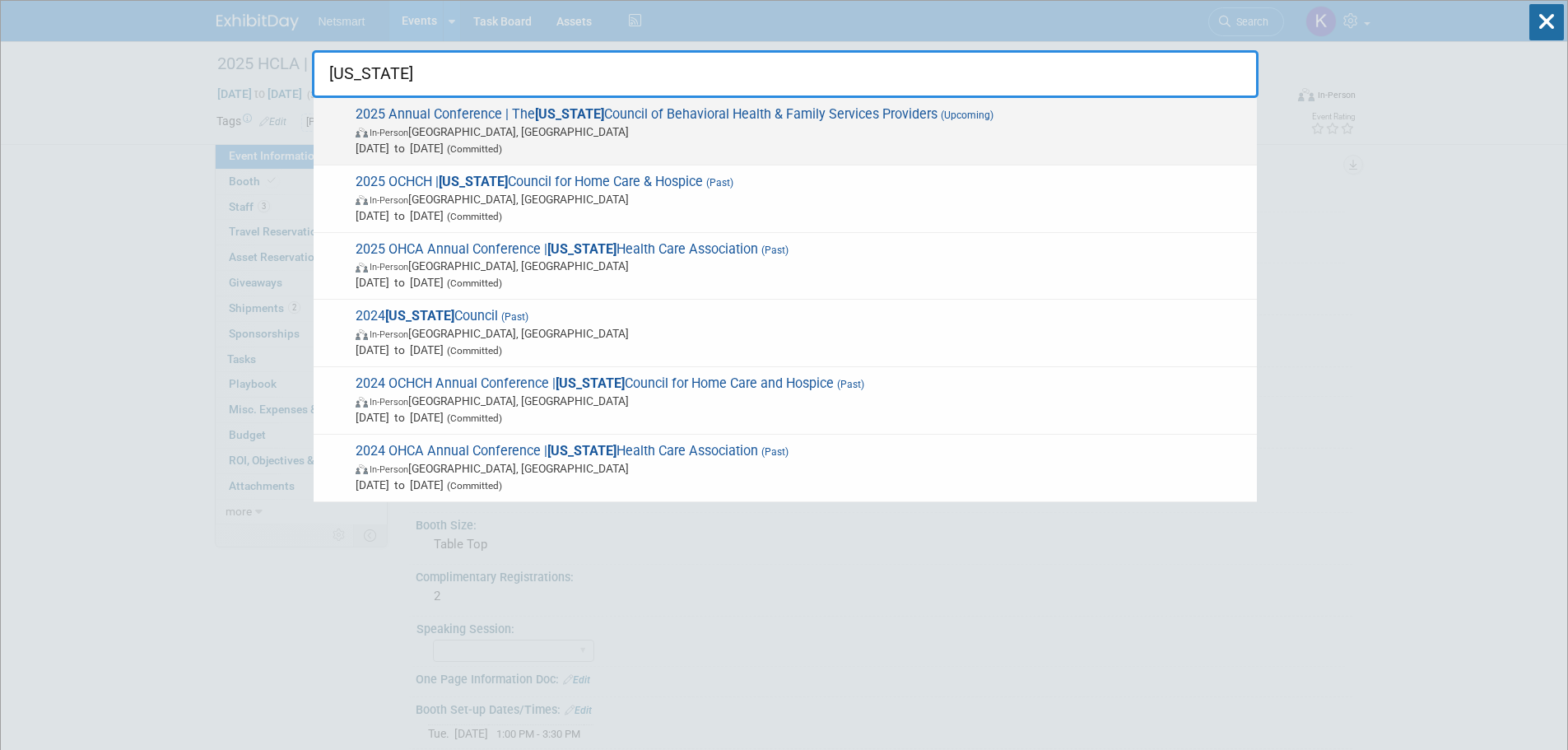
type input "ohio"
click at [513, 105] on div "2025 Annual Conference​ | The Ohio Council of Behavioral Health & Family Servic…" at bounding box center [785, 131] width 943 height 67
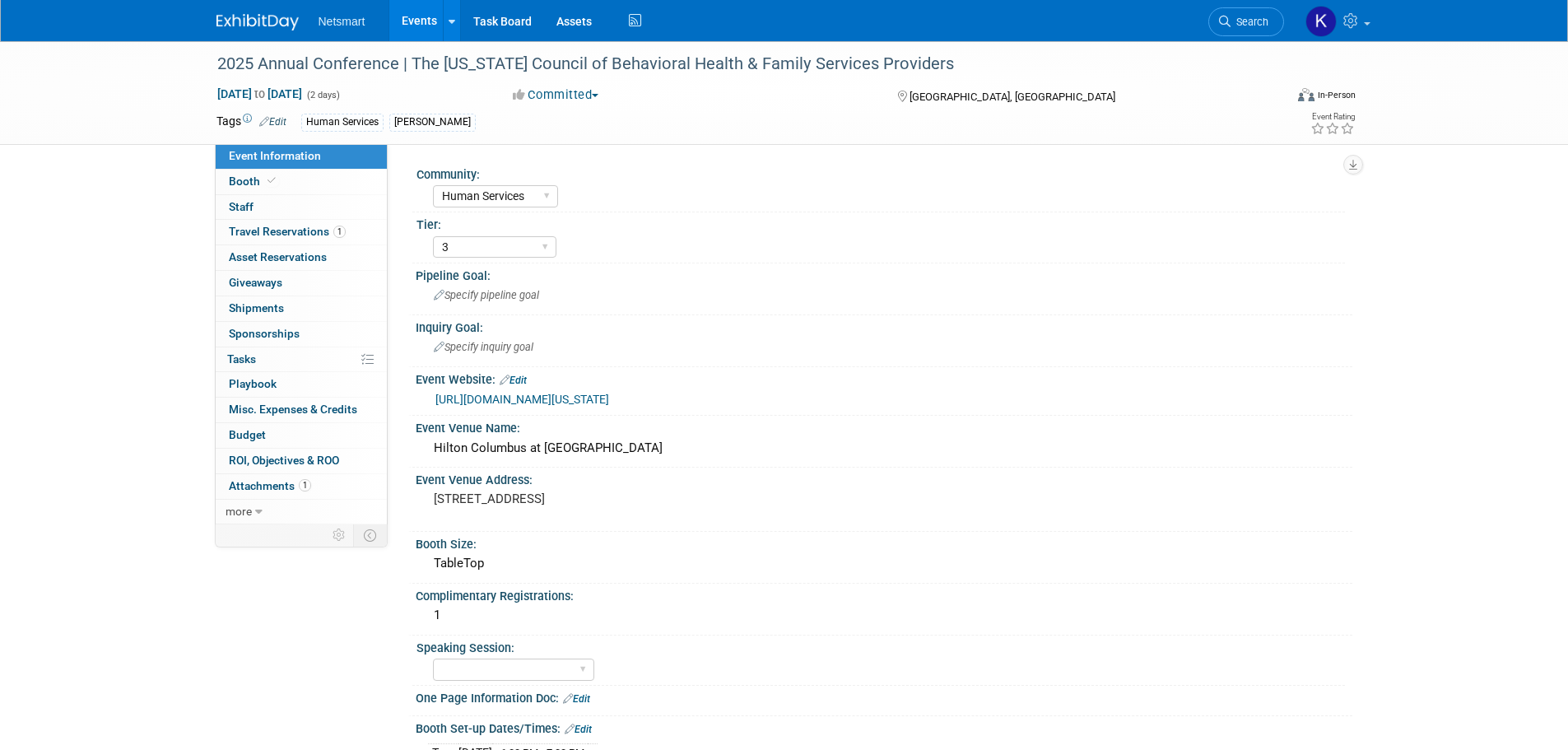
select select "Human Services"
select select "3"
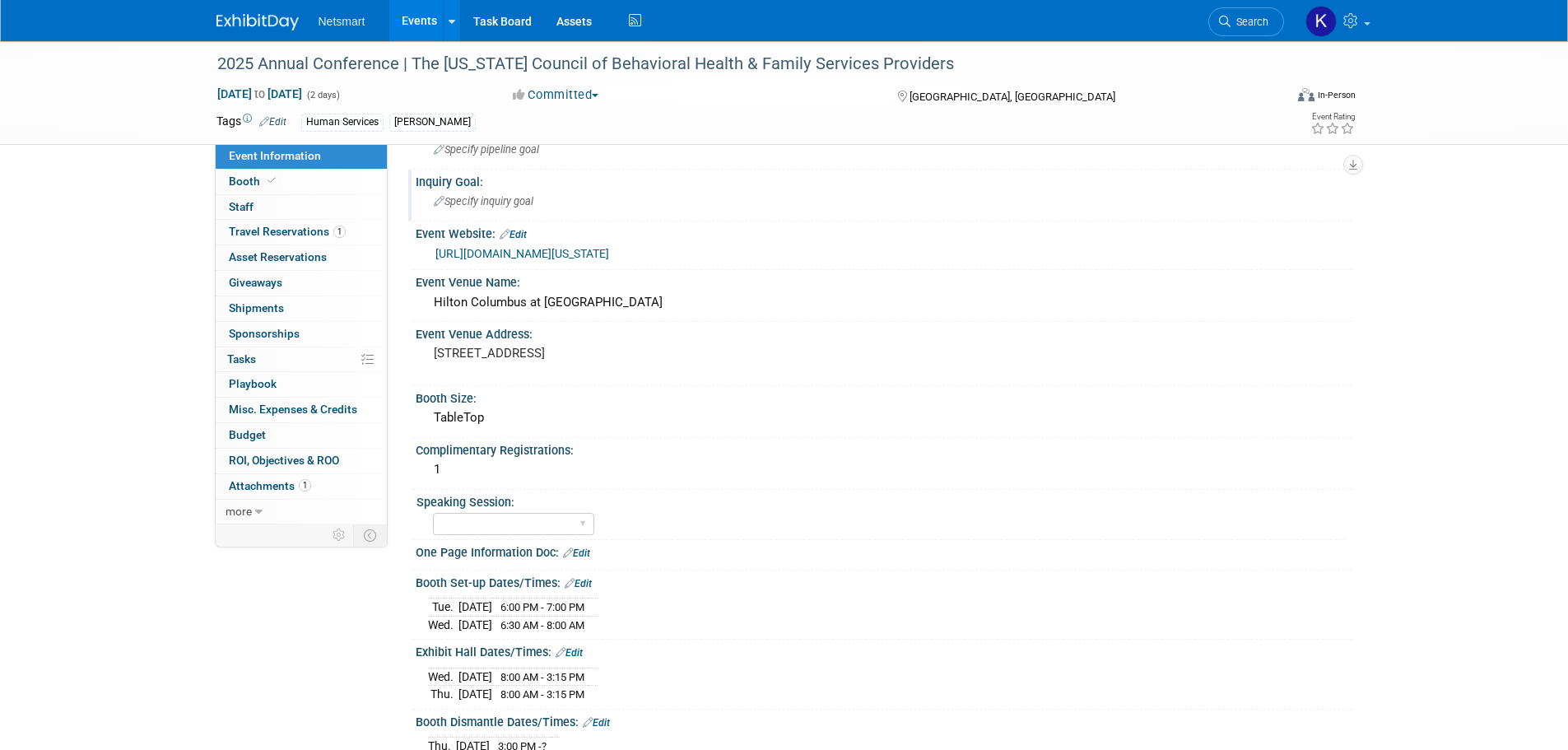
scroll to position [329, 0]
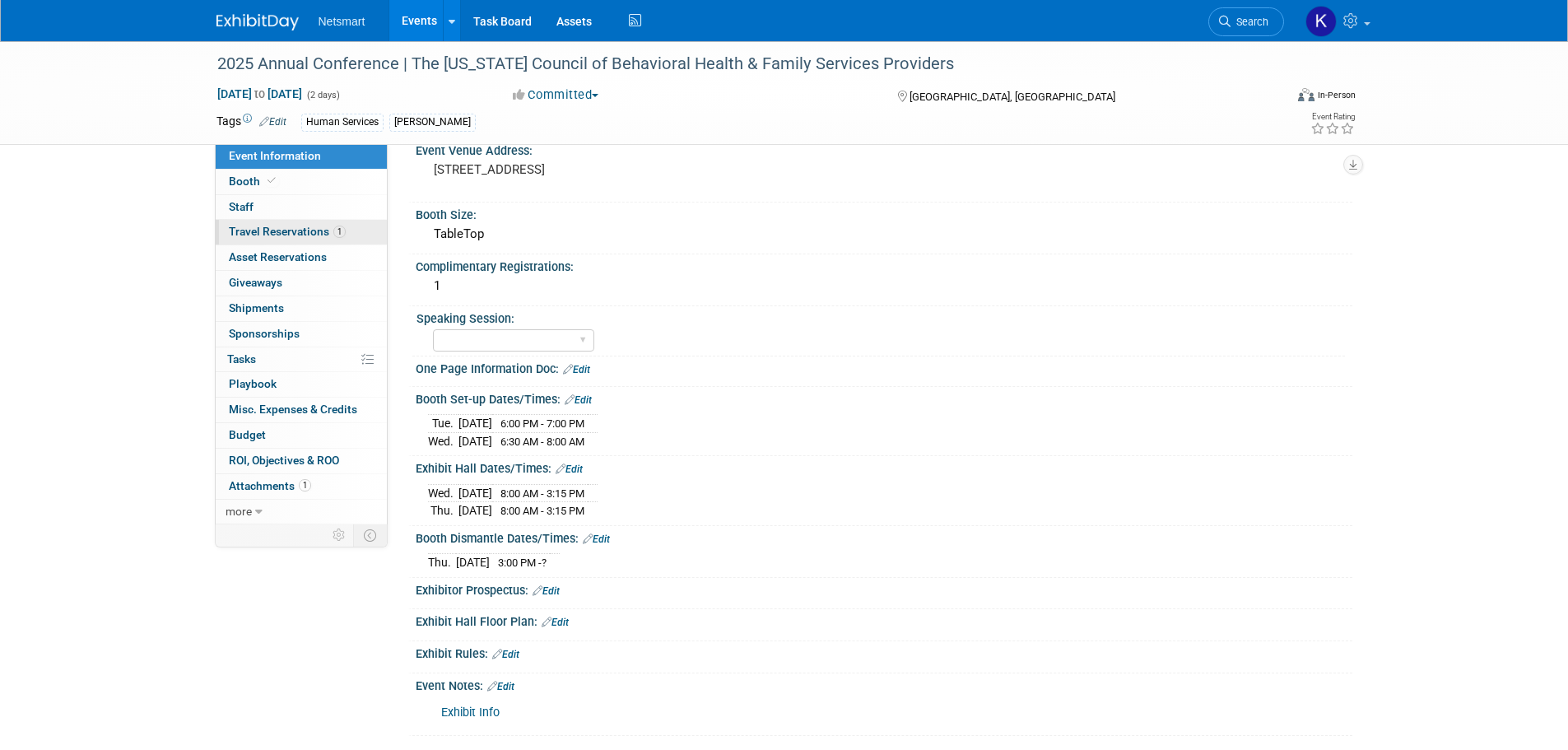
click at [316, 223] on link "1 Travel Reservations 1" at bounding box center [301, 232] width 171 height 25
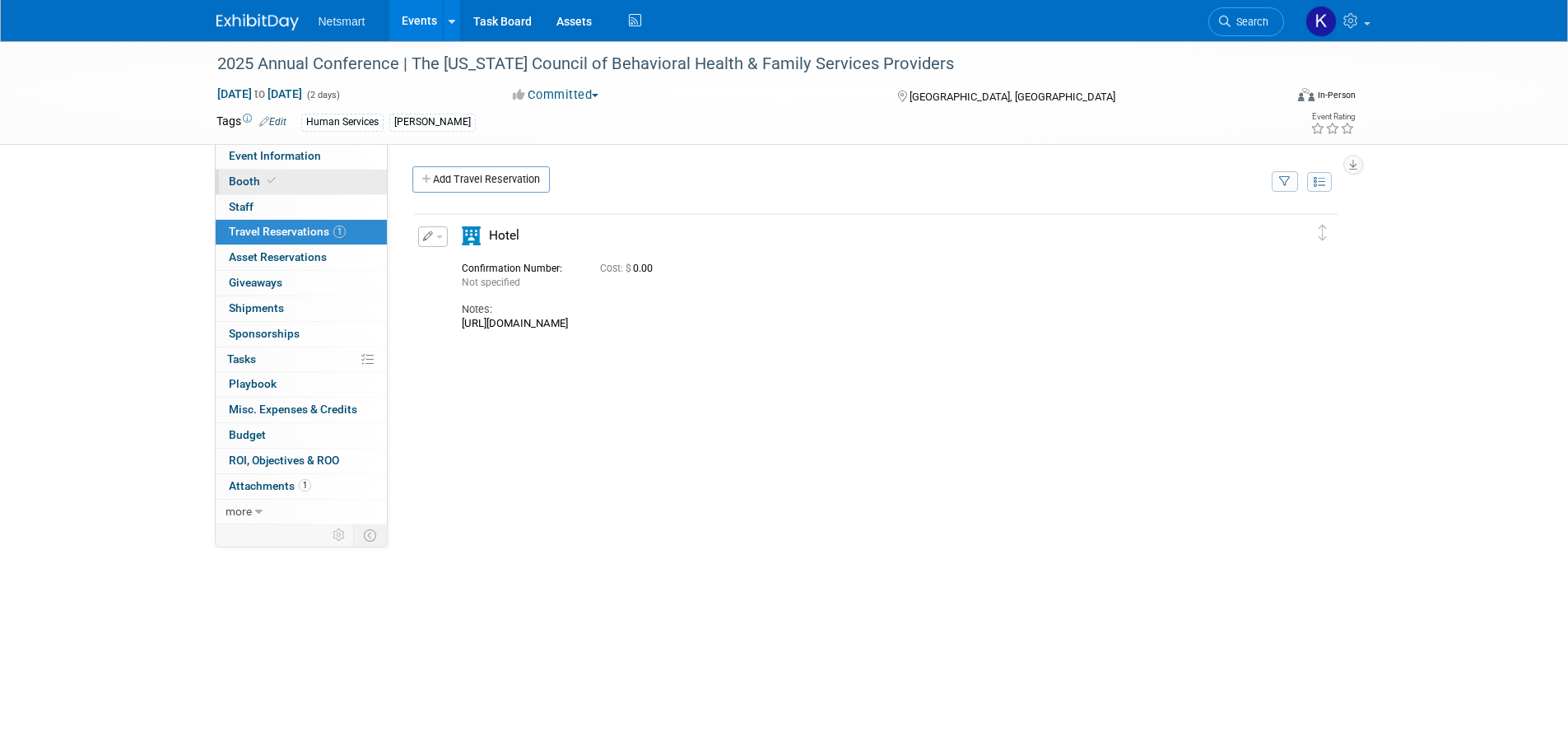
click at [304, 183] on link "Booth" at bounding box center [301, 182] width 171 height 25
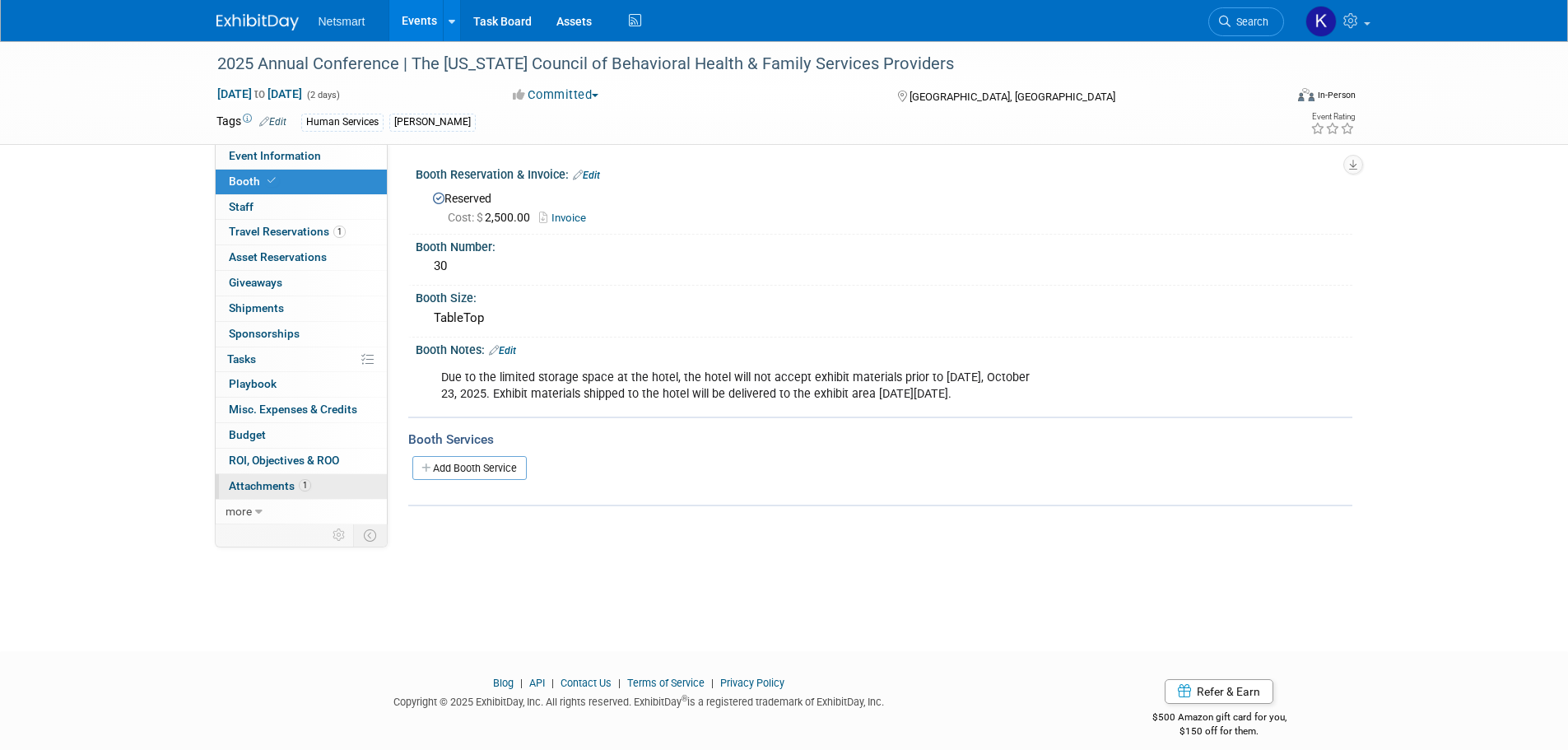
click at [322, 484] on link "1 Attachments 1" at bounding box center [301, 486] width 171 height 25
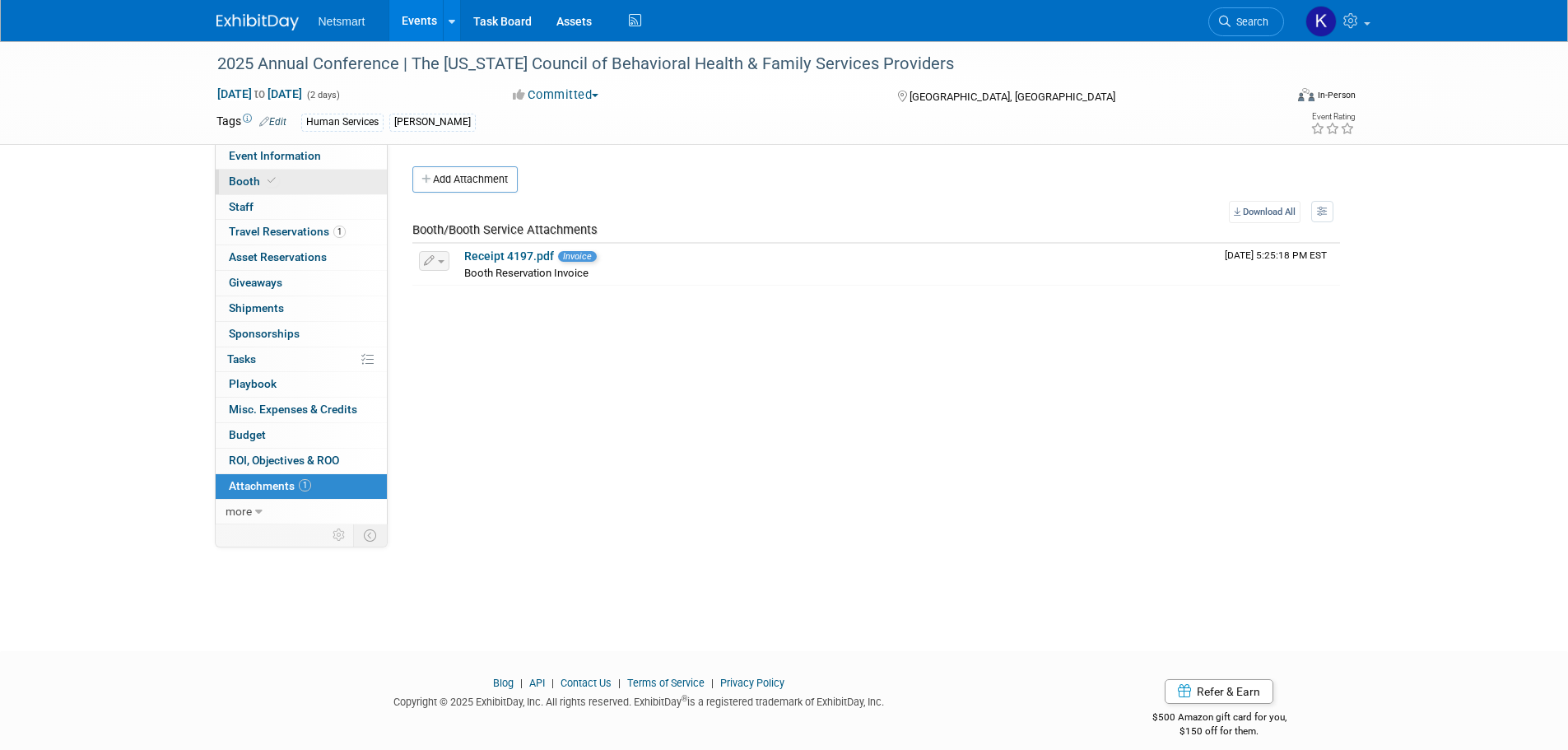
click at [351, 181] on link "Booth" at bounding box center [301, 182] width 171 height 25
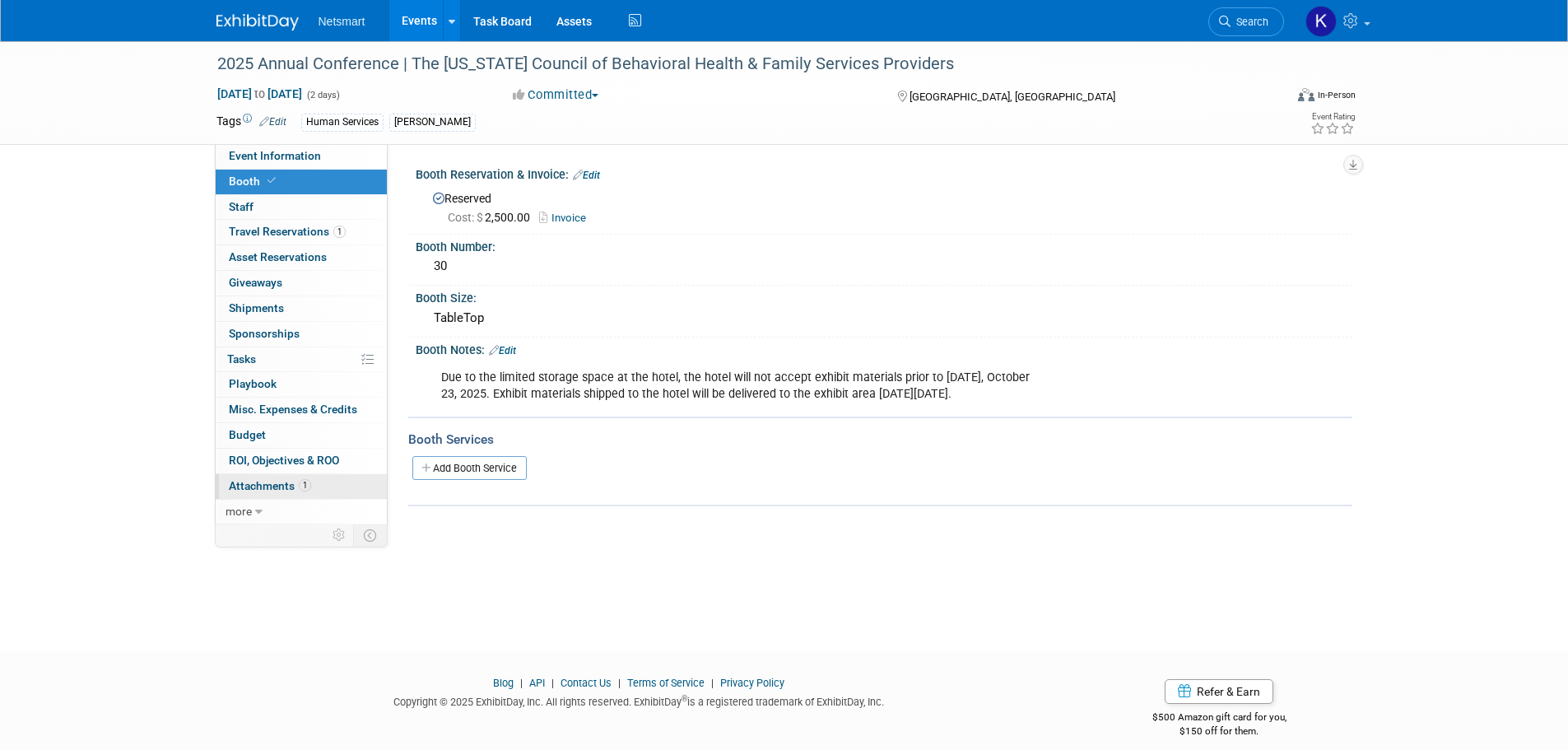
click at [311, 490] on link "1 Attachments 1" at bounding box center [301, 486] width 171 height 25
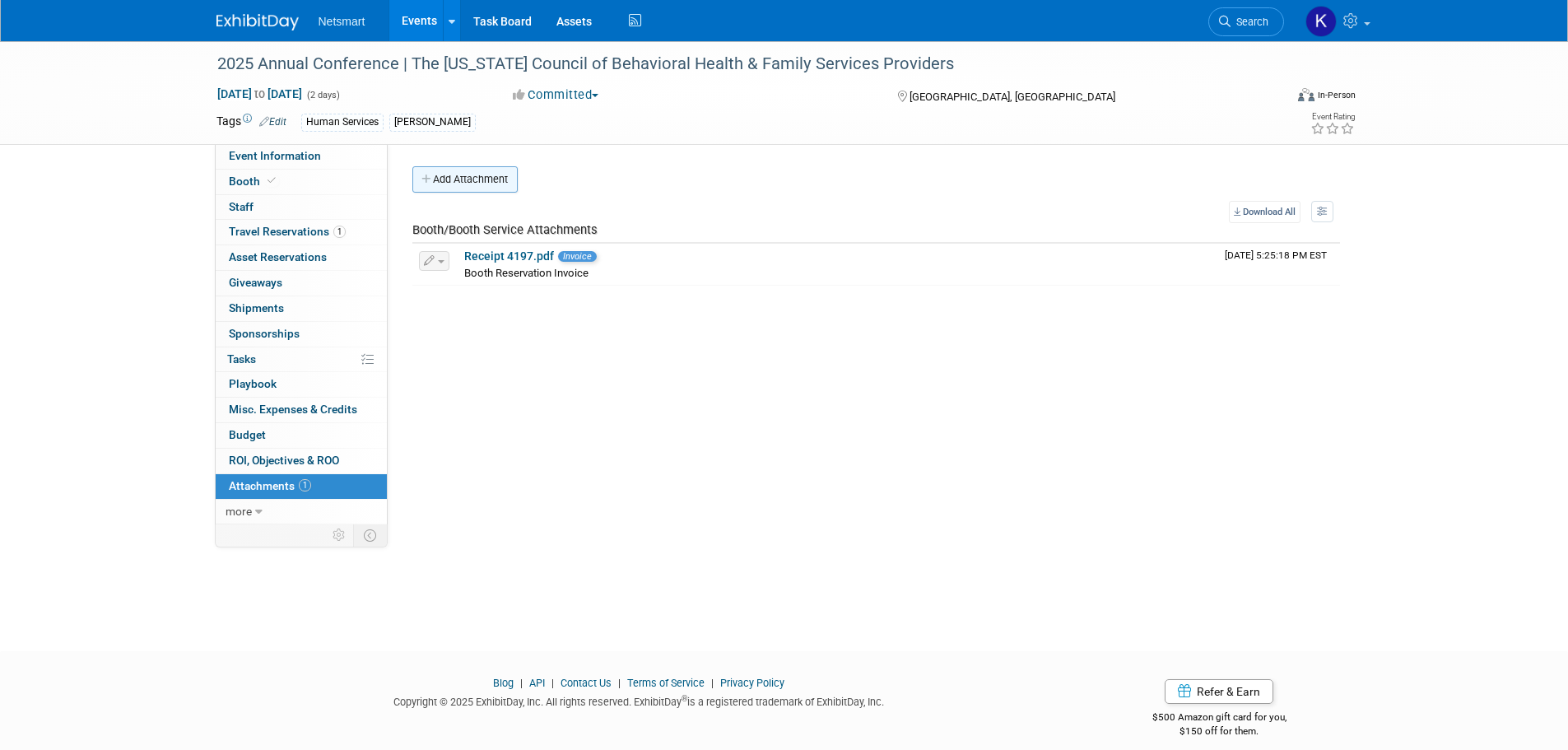
click at [480, 185] on button "Add Attachment" at bounding box center [465, 179] width 105 height 26
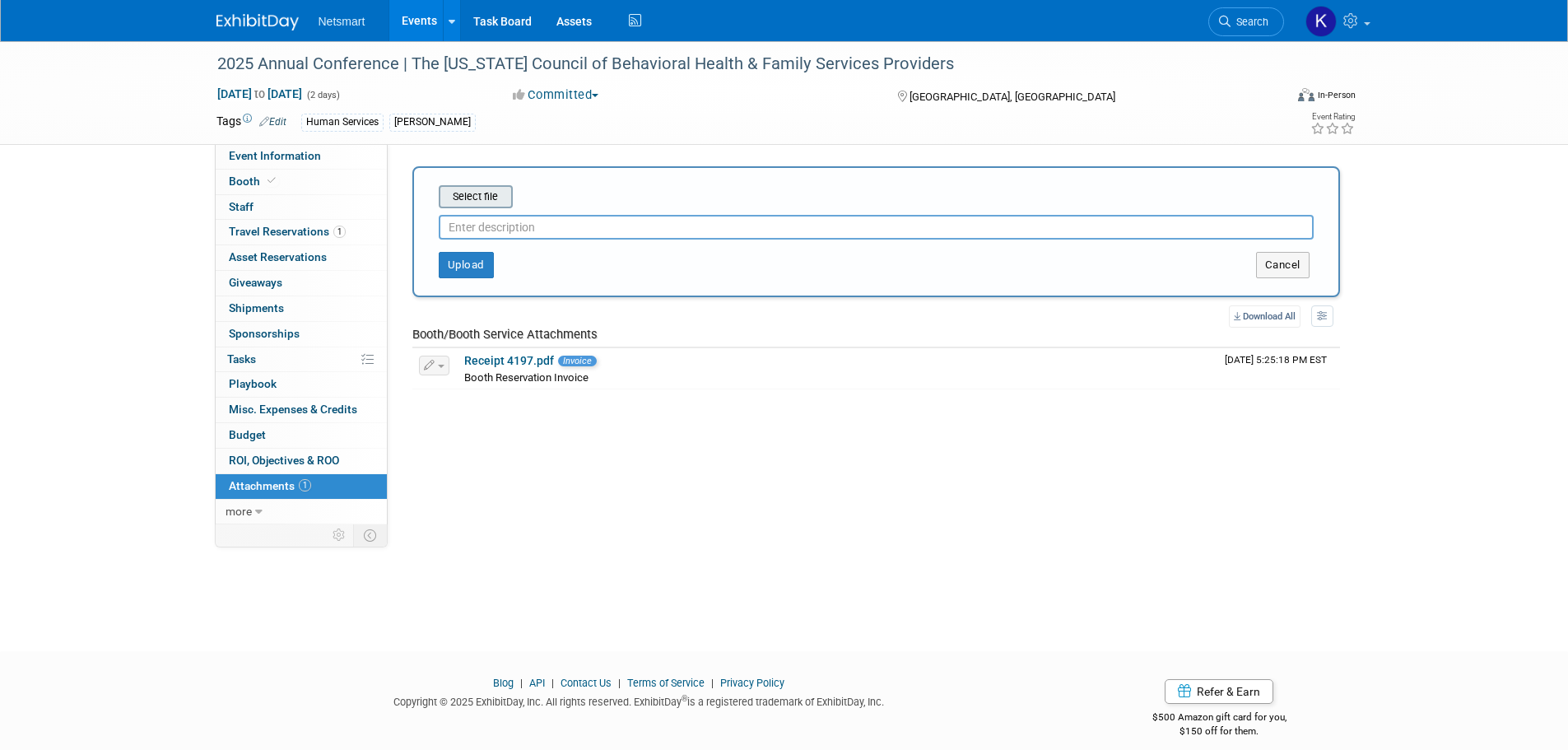
click at [484, 196] on input "file" at bounding box center [413, 196] width 196 height 20
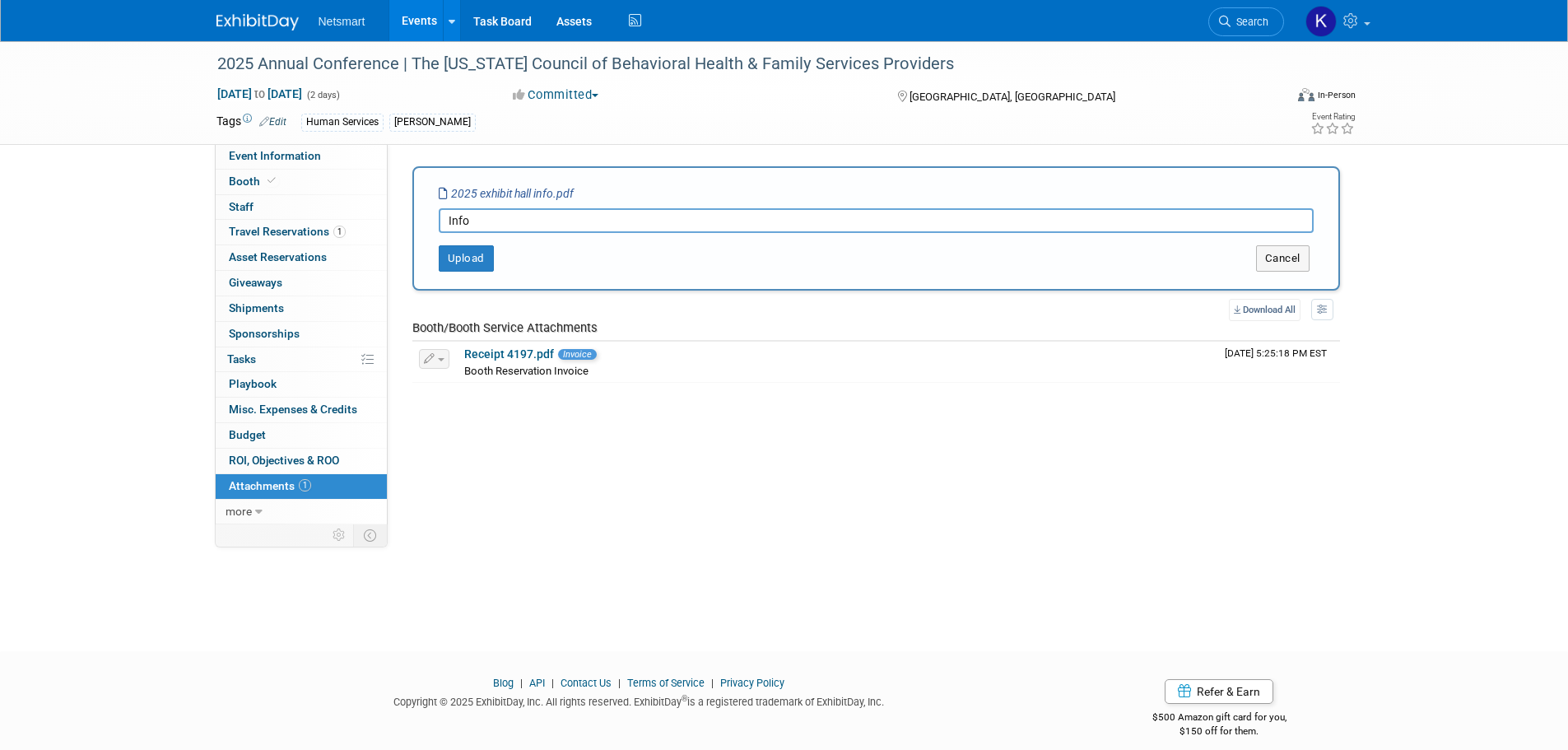
click at [498, 250] on div "Upload" at bounding box center [605, 257] width 385 height 26
click at [492, 250] on button "Upload" at bounding box center [466, 257] width 55 height 26
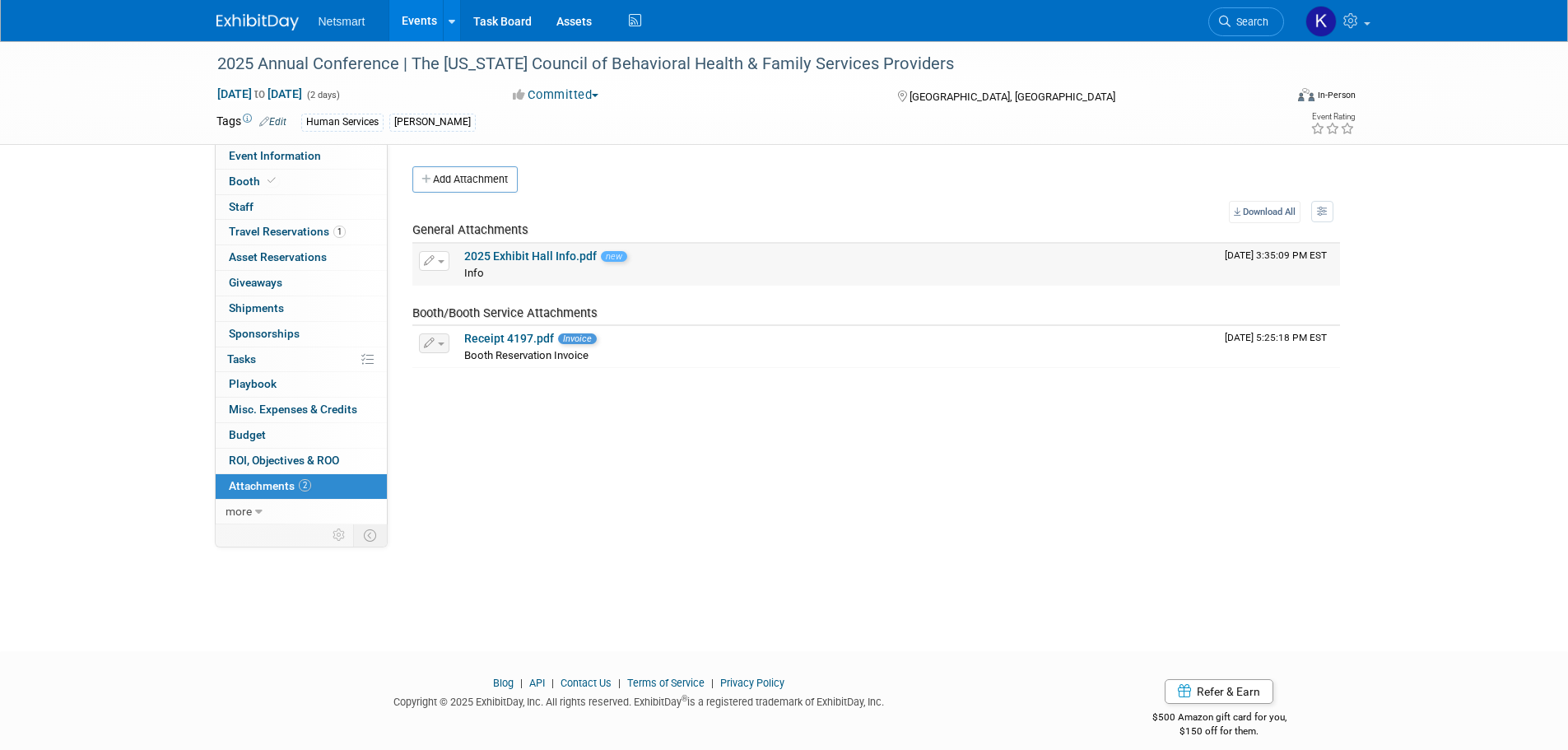
click at [533, 254] on link "2025 Exhibit Hall Info.pdf" at bounding box center [530, 256] width 133 height 13
click at [476, 183] on button "Add Attachment" at bounding box center [465, 179] width 105 height 26
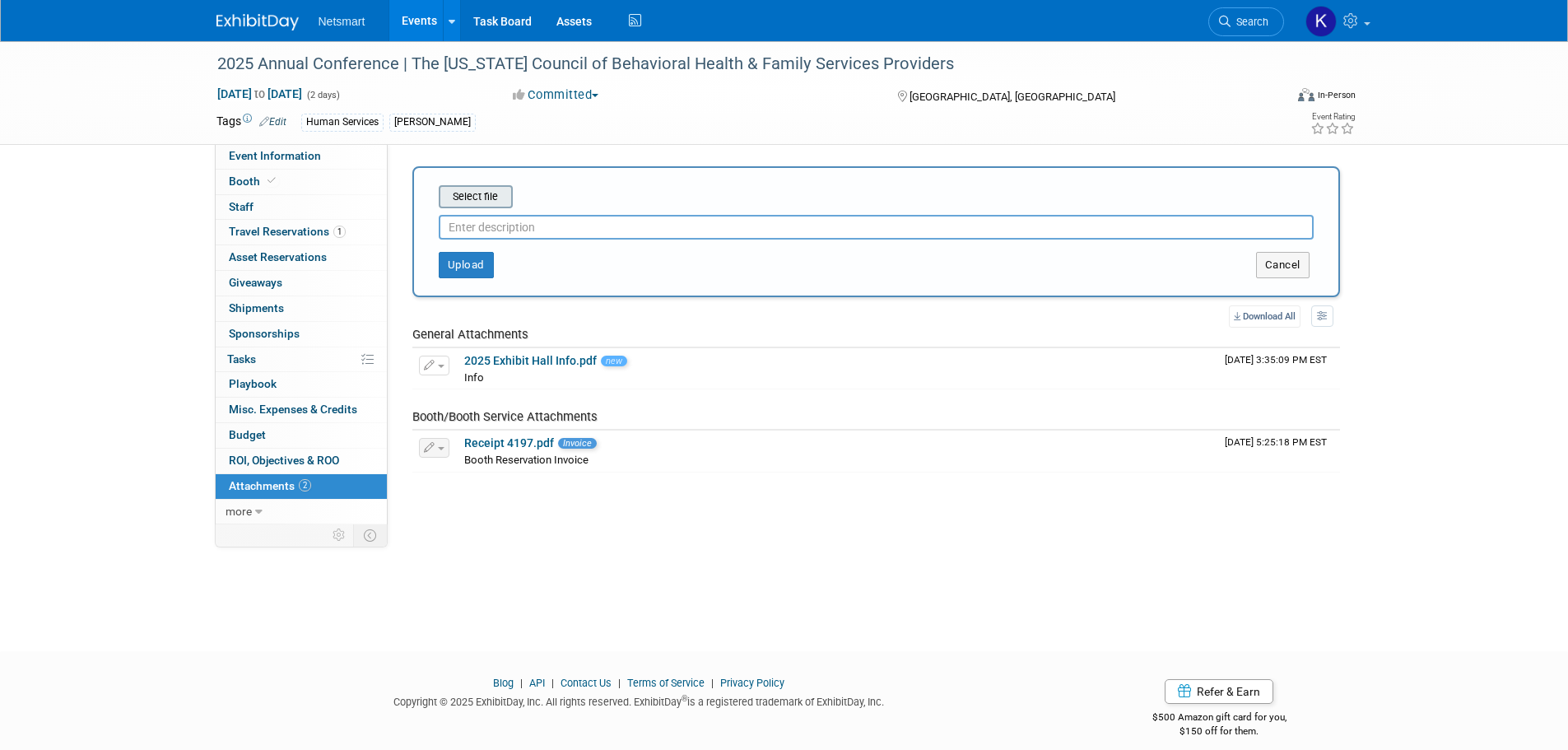
click at [494, 198] on input "file" at bounding box center [413, 196] width 196 height 20
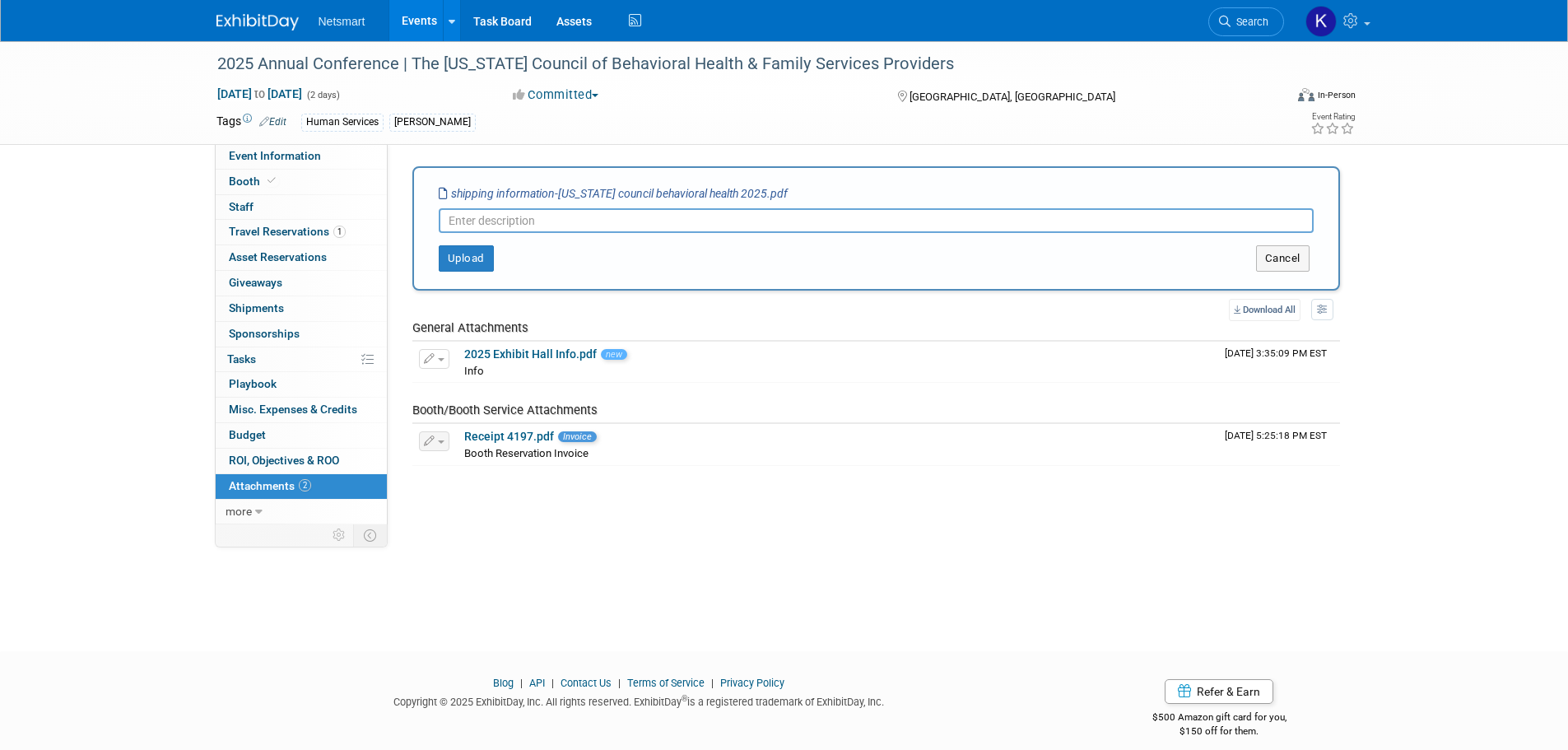
click at [496, 261] on div "Upload" at bounding box center [605, 257] width 385 height 26
click at [475, 257] on button "Upload" at bounding box center [466, 257] width 55 height 26
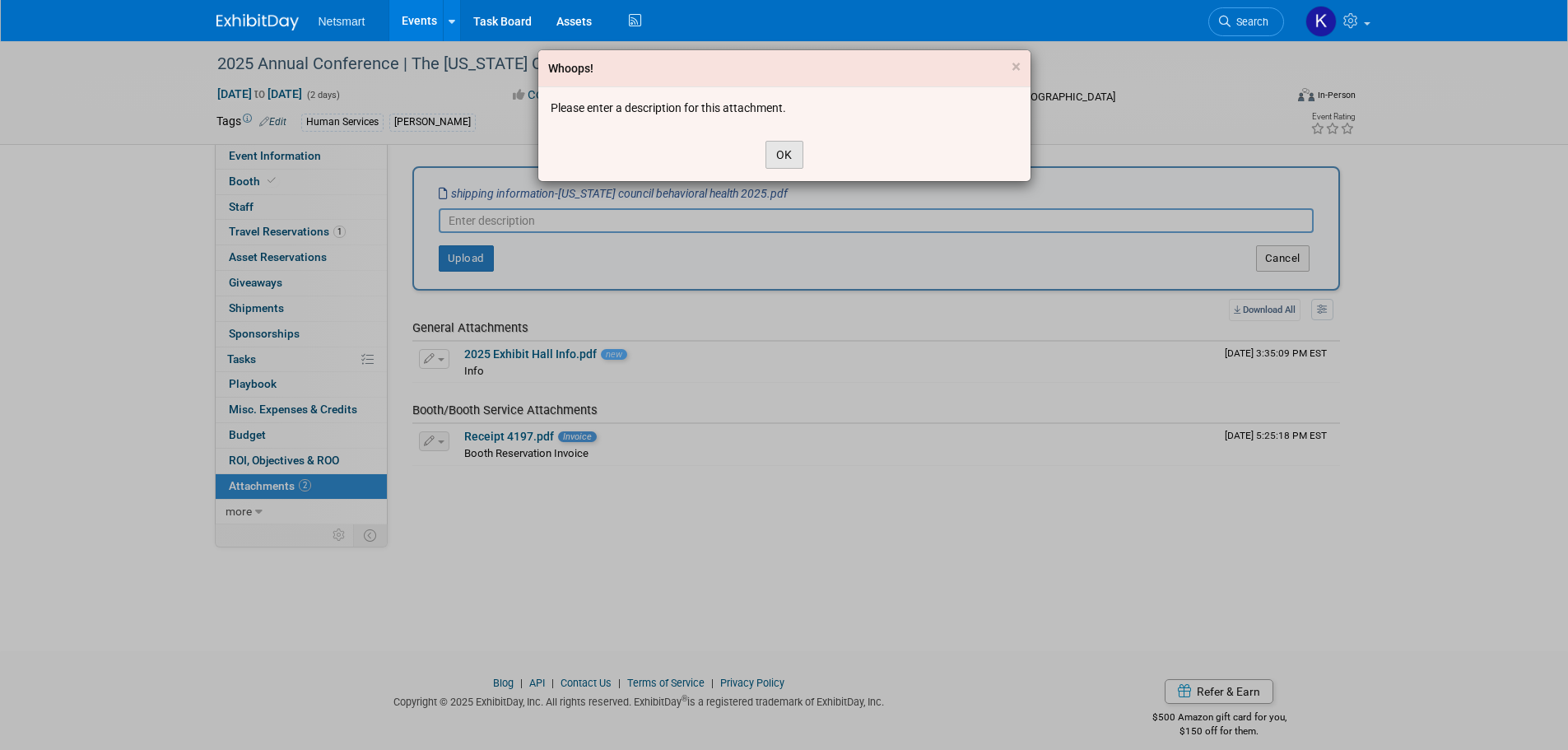
click at [777, 165] on button "OK" at bounding box center [784, 154] width 38 height 28
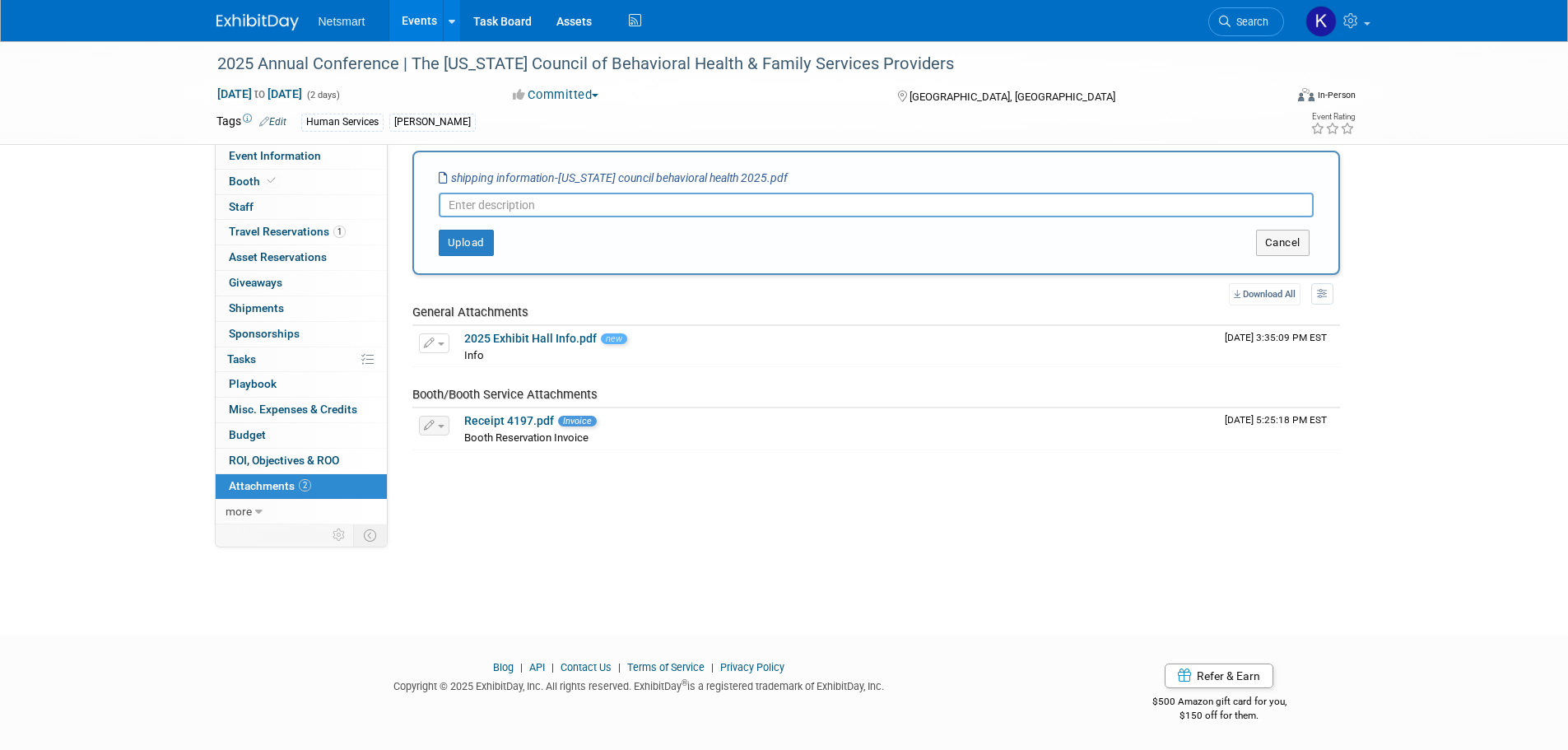
scroll to position [16, 0]
click at [542, 205] on input "text" at bounding box center [875, 205] width 875 height 25
type input "shipping info"
click at [449, 233] on button "Upload" at bounding box center [466, 241] width 55 height 26
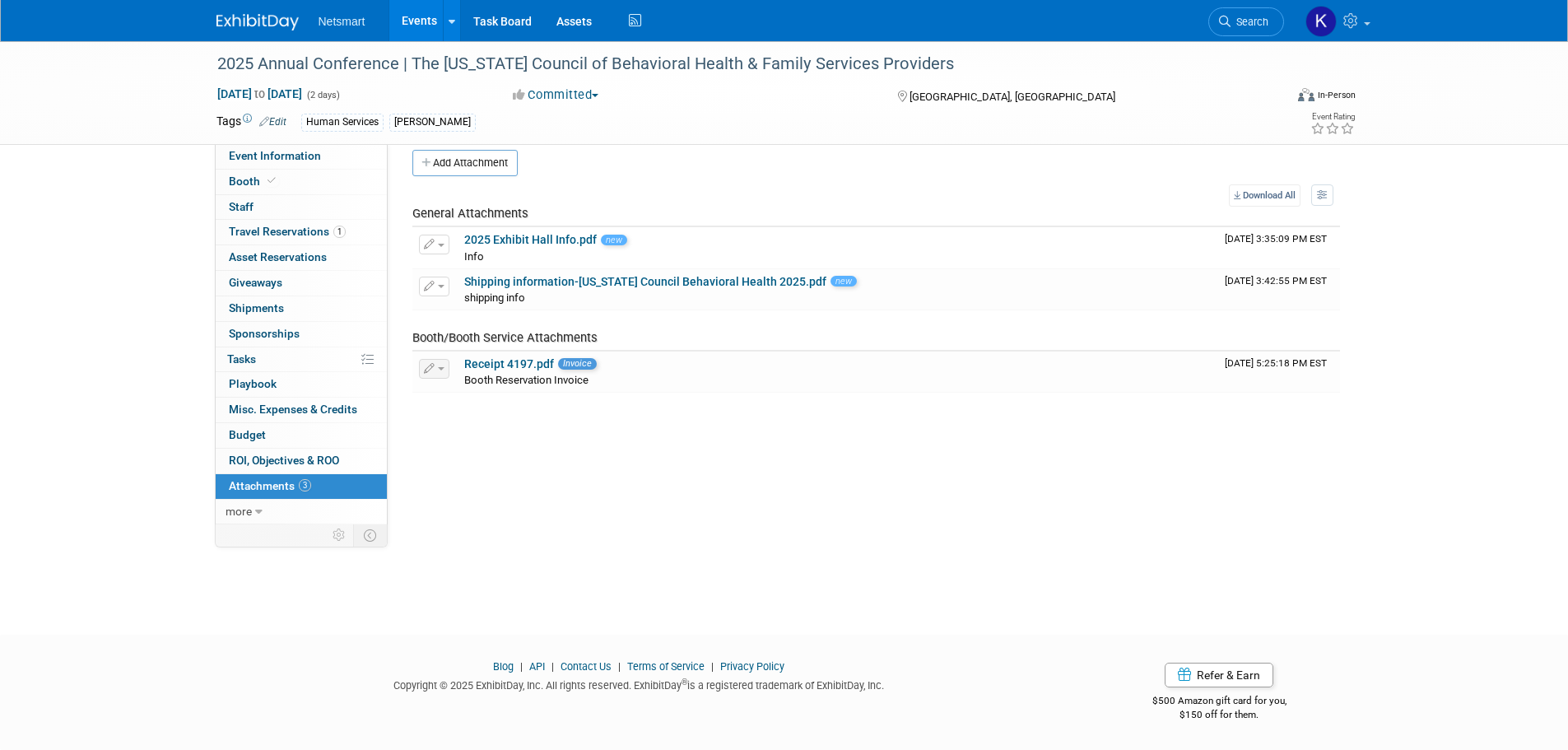
click at [293, 142] on div "2025 Annual Conference​ | The Ohio Council of Behavioral Health & Family Servic…" at bounding box center [785, 92] width 1161 height 103
click at [283, 168] on link "Event Information" at bounding box center [301, 157] width 171 height 25
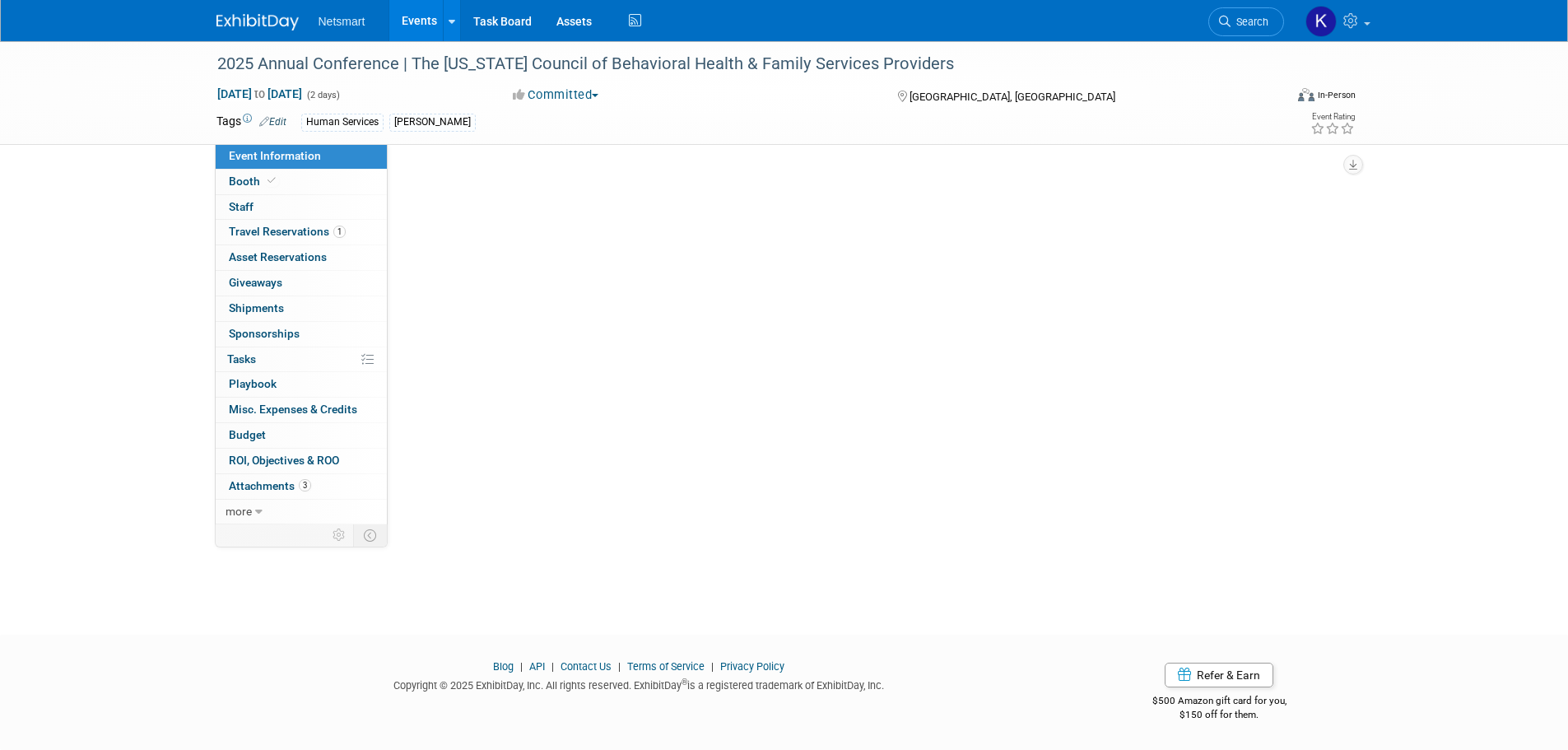
scroll to position [0, 0]
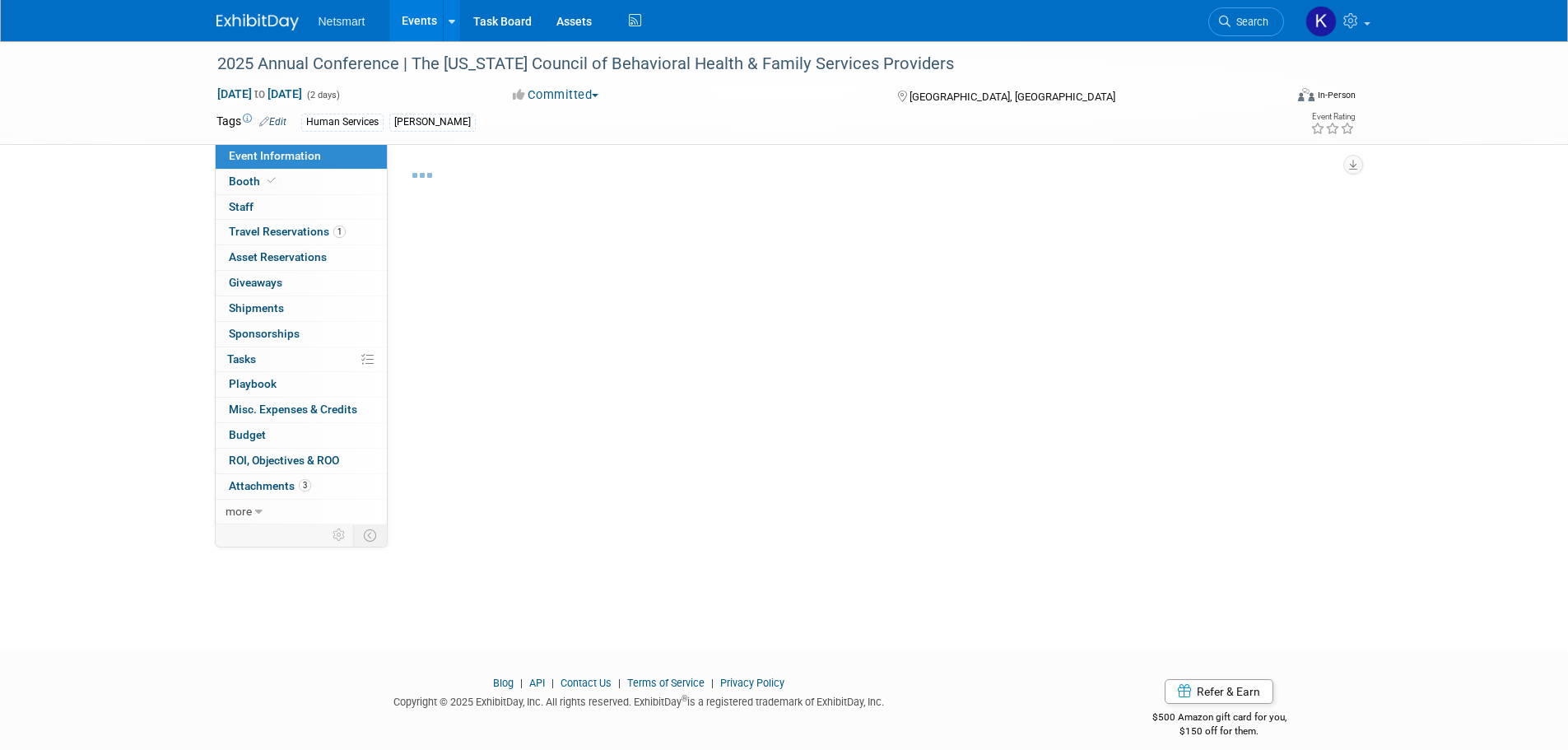
select select "Human Services"
select select "3"
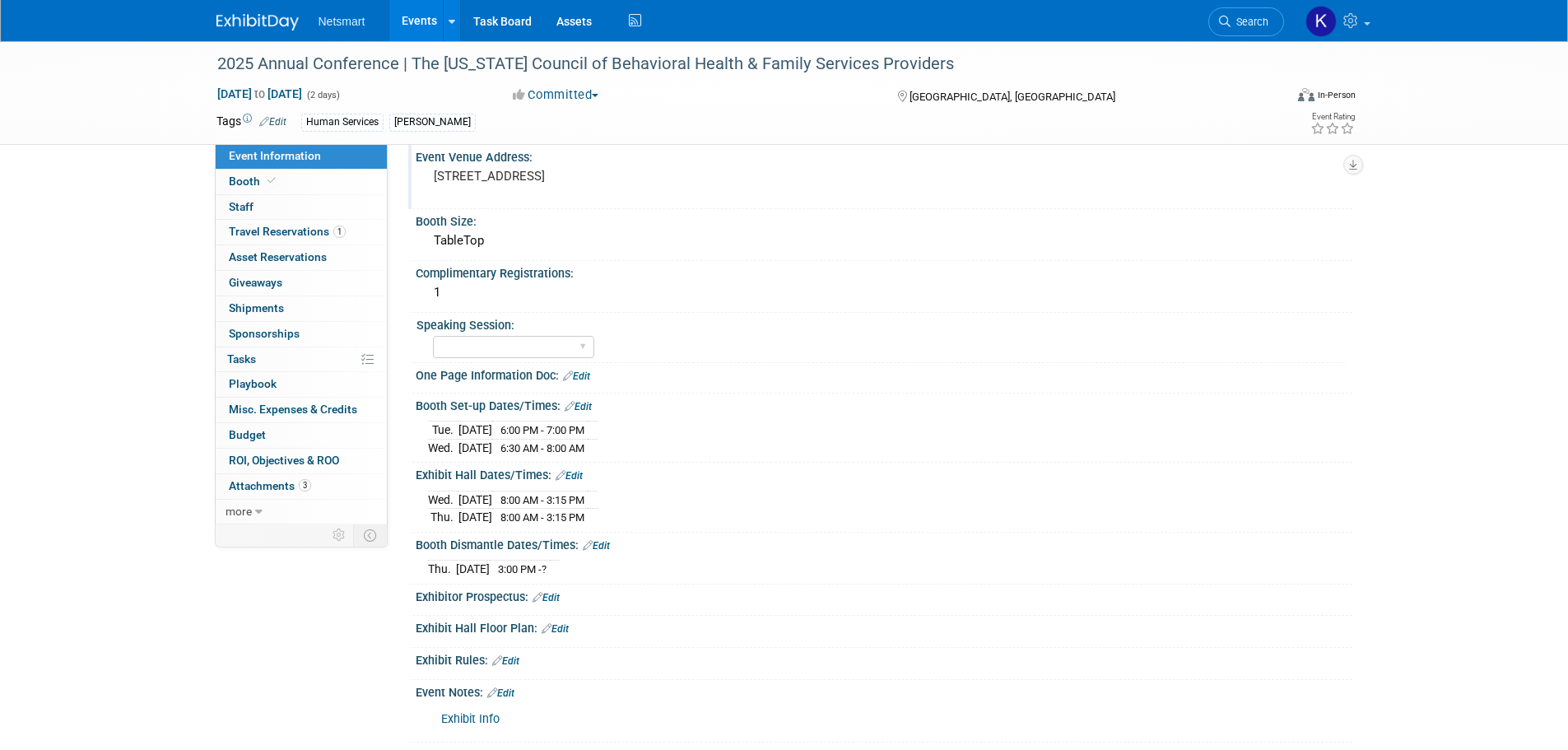
scroll to position [329, 0]
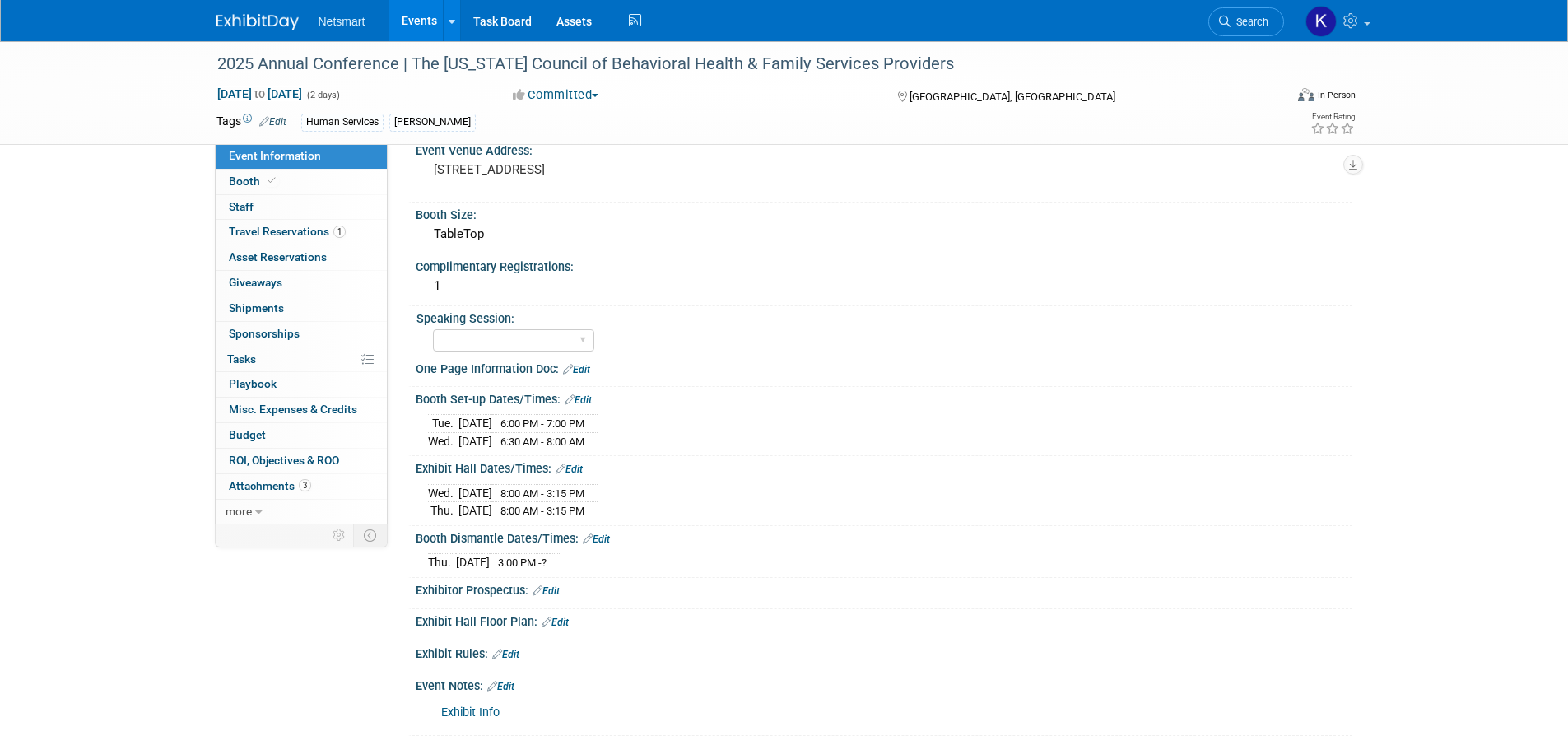
click at [470, 719] on link "Exhibit Info" at bounding box center [470, 712] width 58 height 14
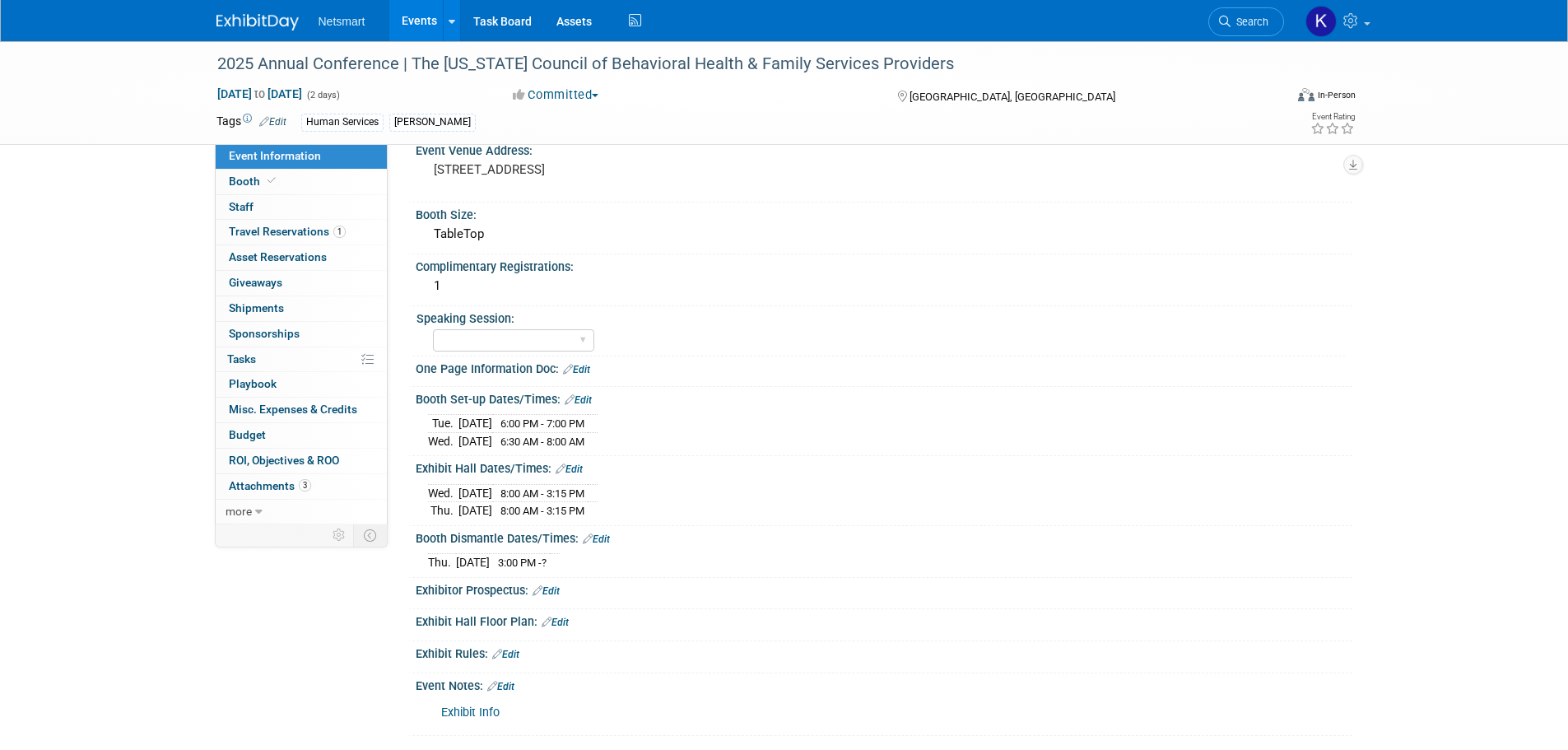
click at [470, 719] on link "Exhibit Info" at bounding box center [470, 712] width 58 height 14
click at [500, 693] on link "Edit" at bounding box center [501, 686] width 27 height 12
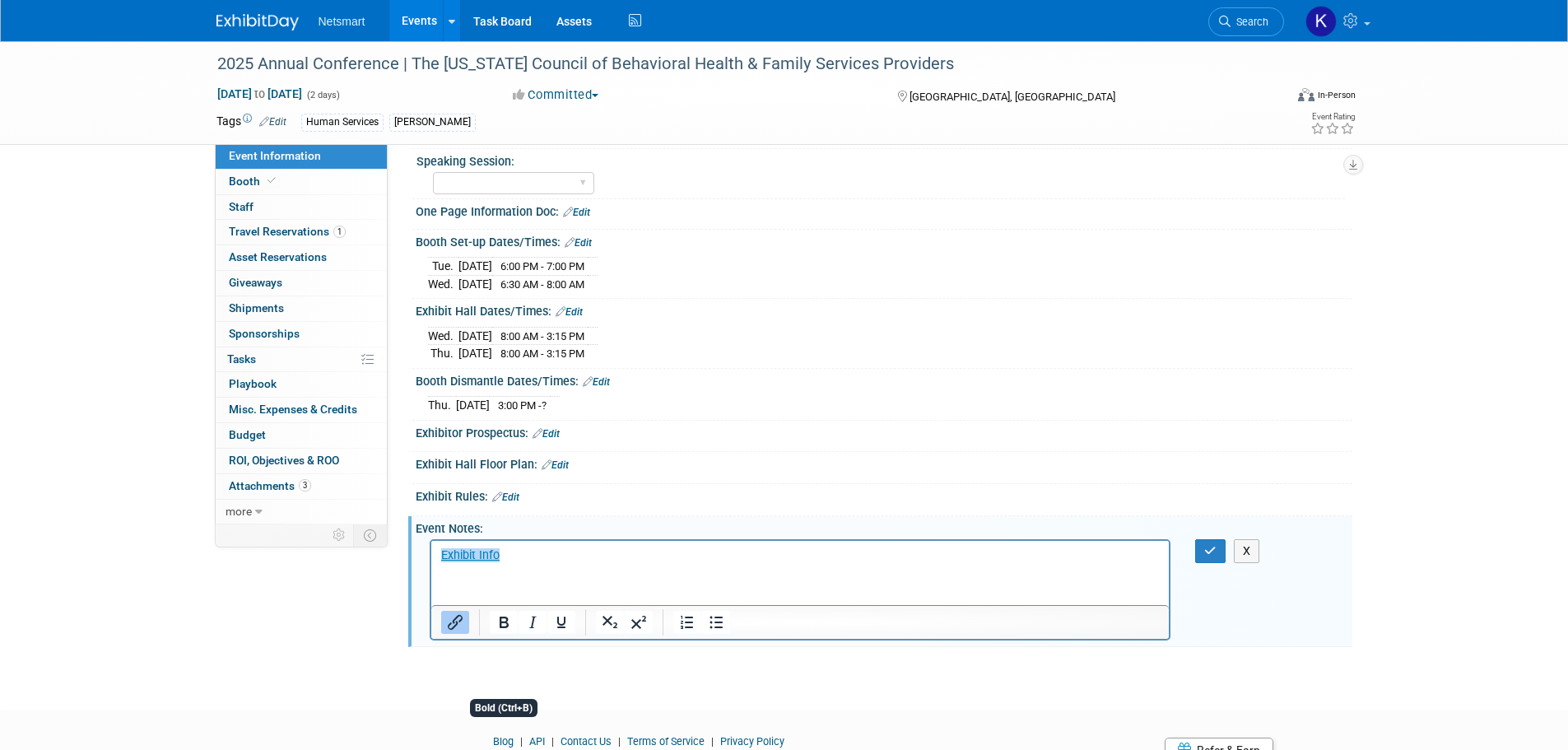
scroll to position [493, 0]
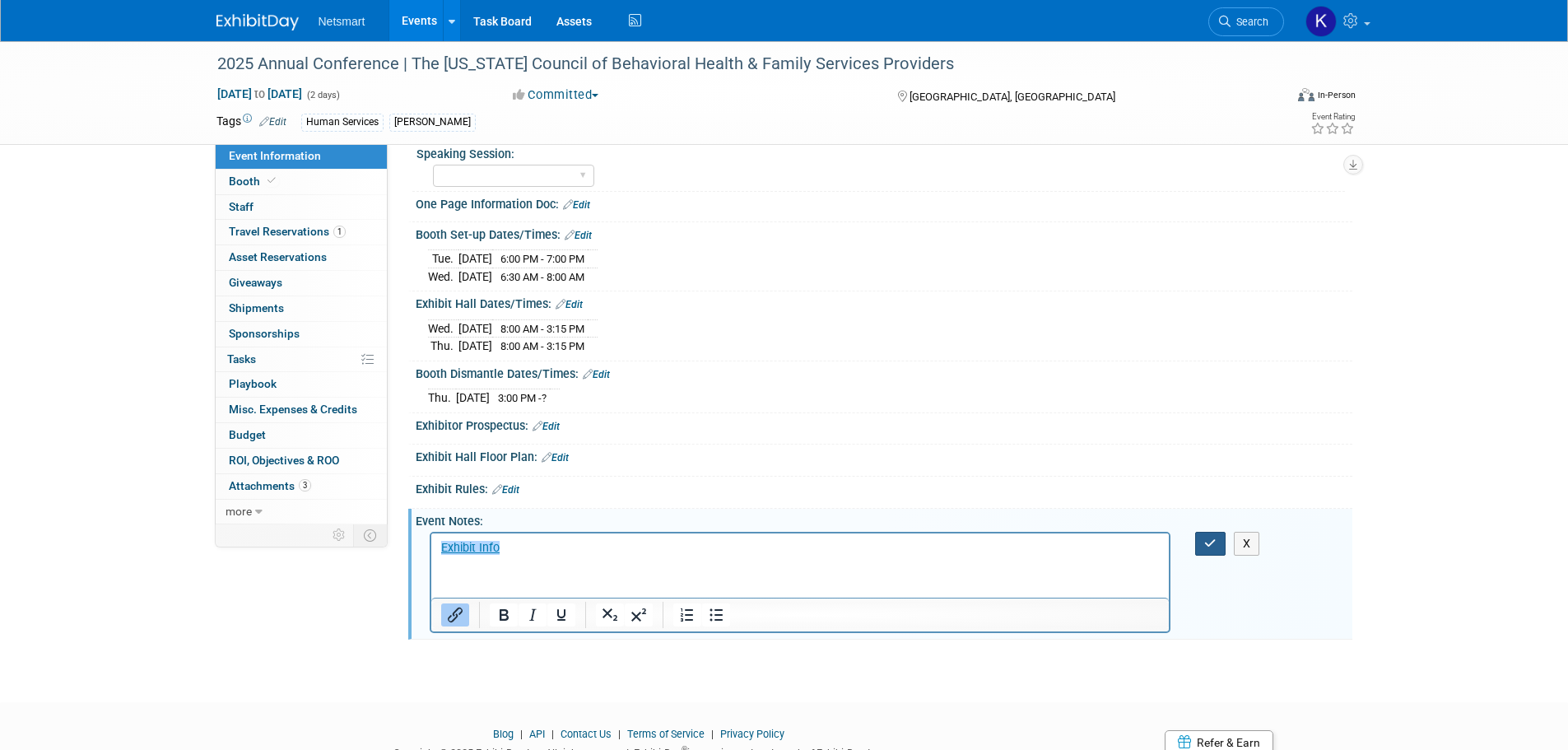
click at [1208, 555] on button "button" at bounding box center [1210, 544] width 30 height 24
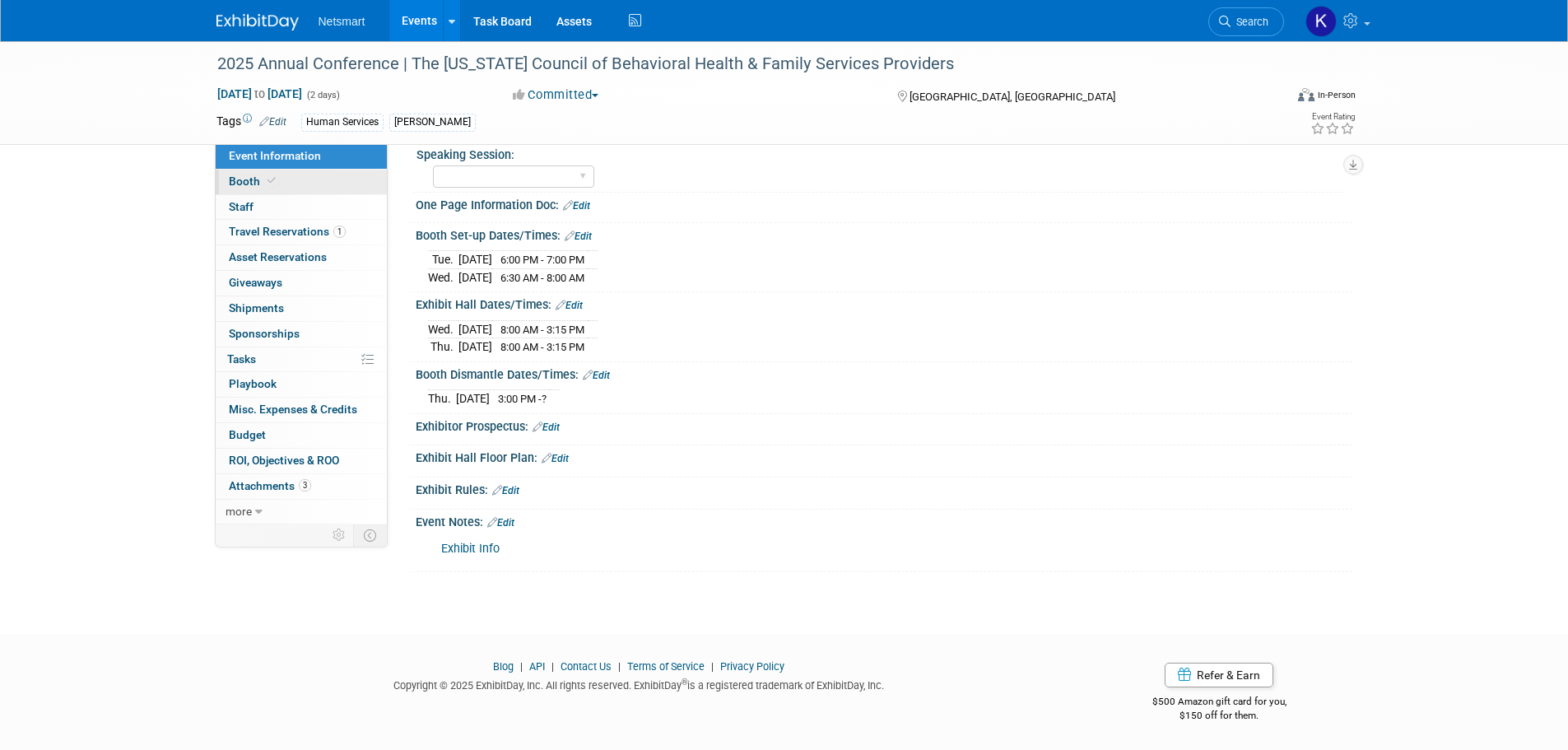
click at [284, 184] on link "Booth" at bounding box center [301, 182] width 171 height 25
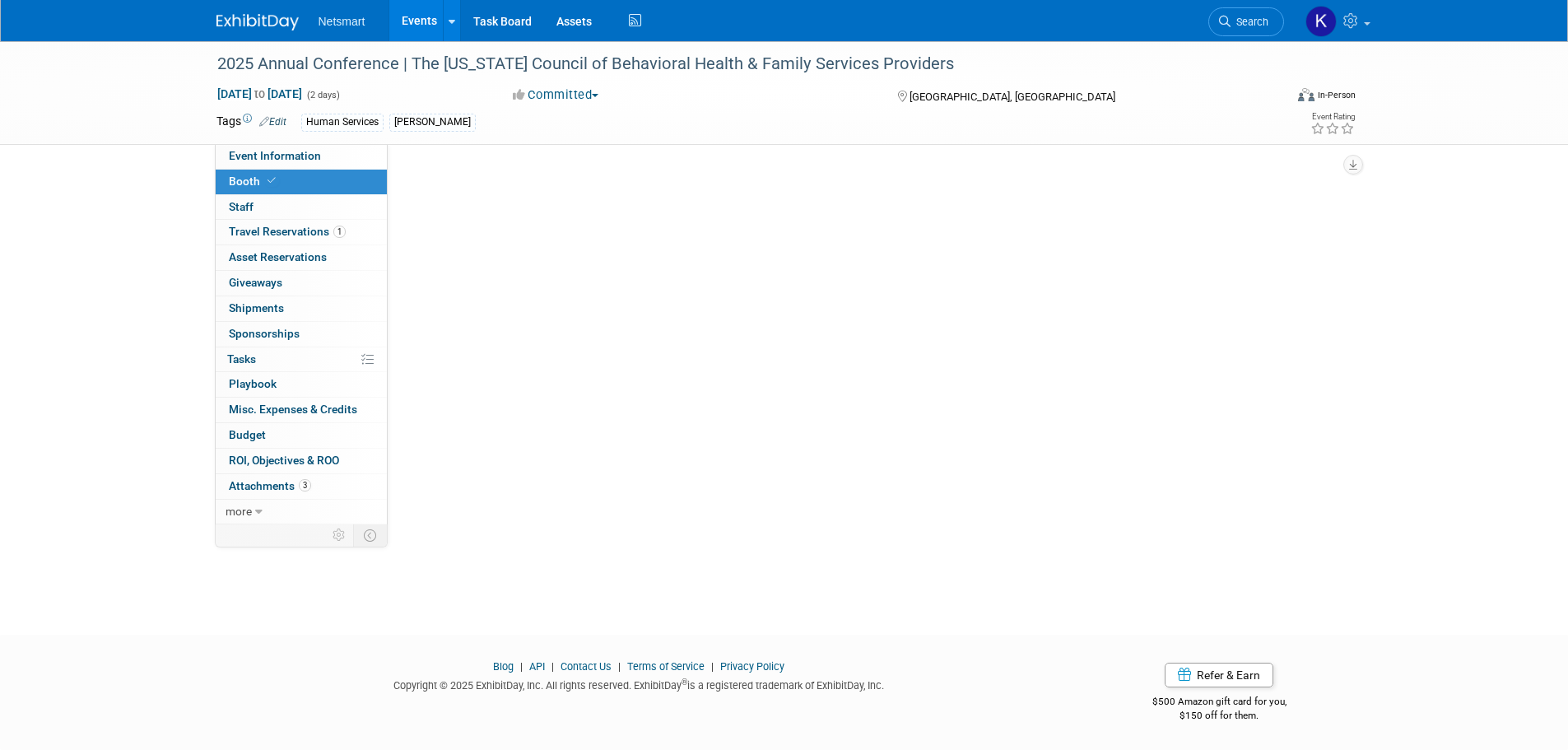
scroll to position [0, 0]
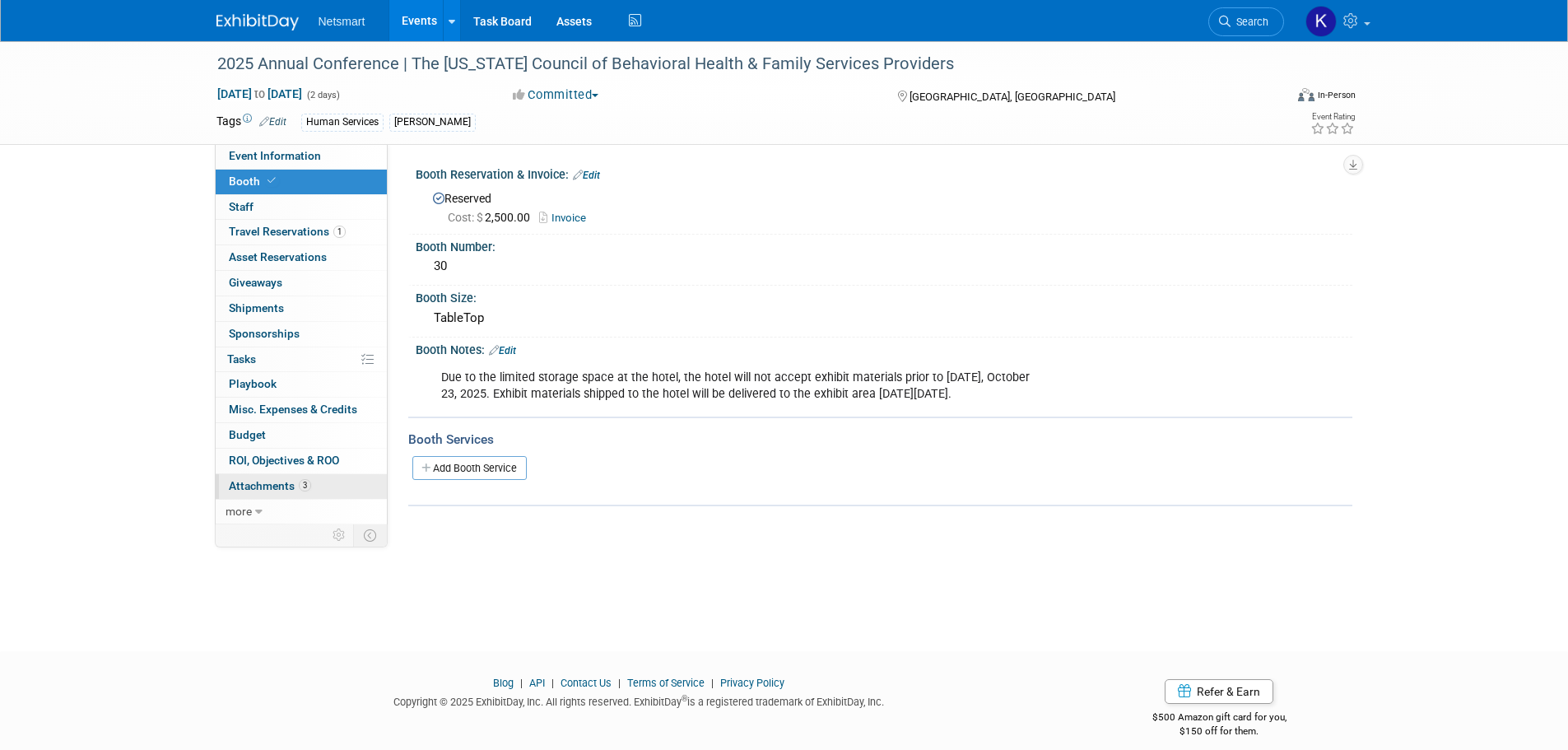
click at [260, 482] on span "Attachments 3" at bounding box center [270, 485] width 83 height 13
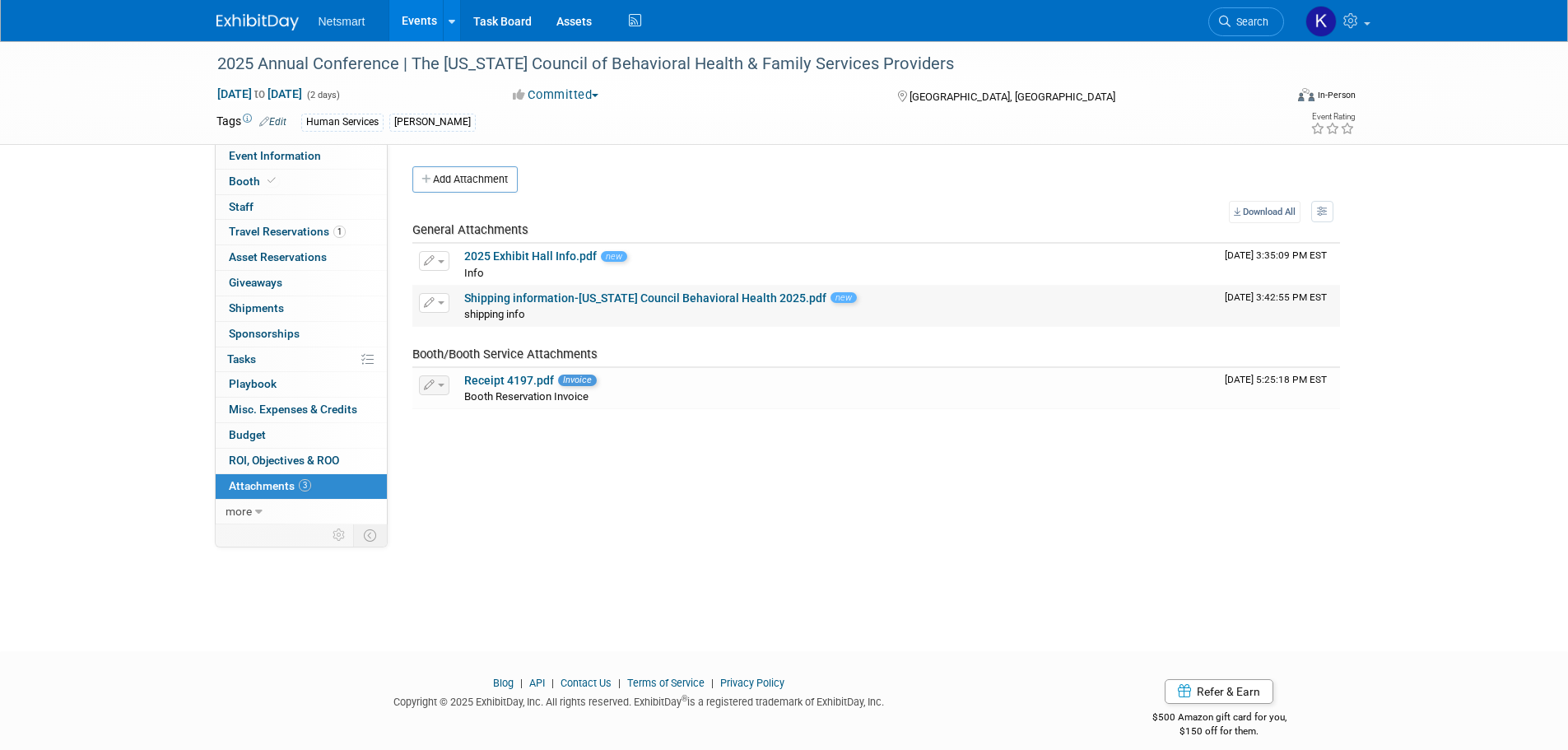
click at [527, 299] on link "Shipping information-Ohio Council Behavioral Health 2025.pdf" at bounding box center [645, 298] width 362 height 13
click at [527, 255] on link "2025 Exhibit Hall Info.pdf" at bounding box center [530, 256] width 133 height 13
click at [1265, 23] on span "Search" at bounding box center [1249, 22] width 38 height 13
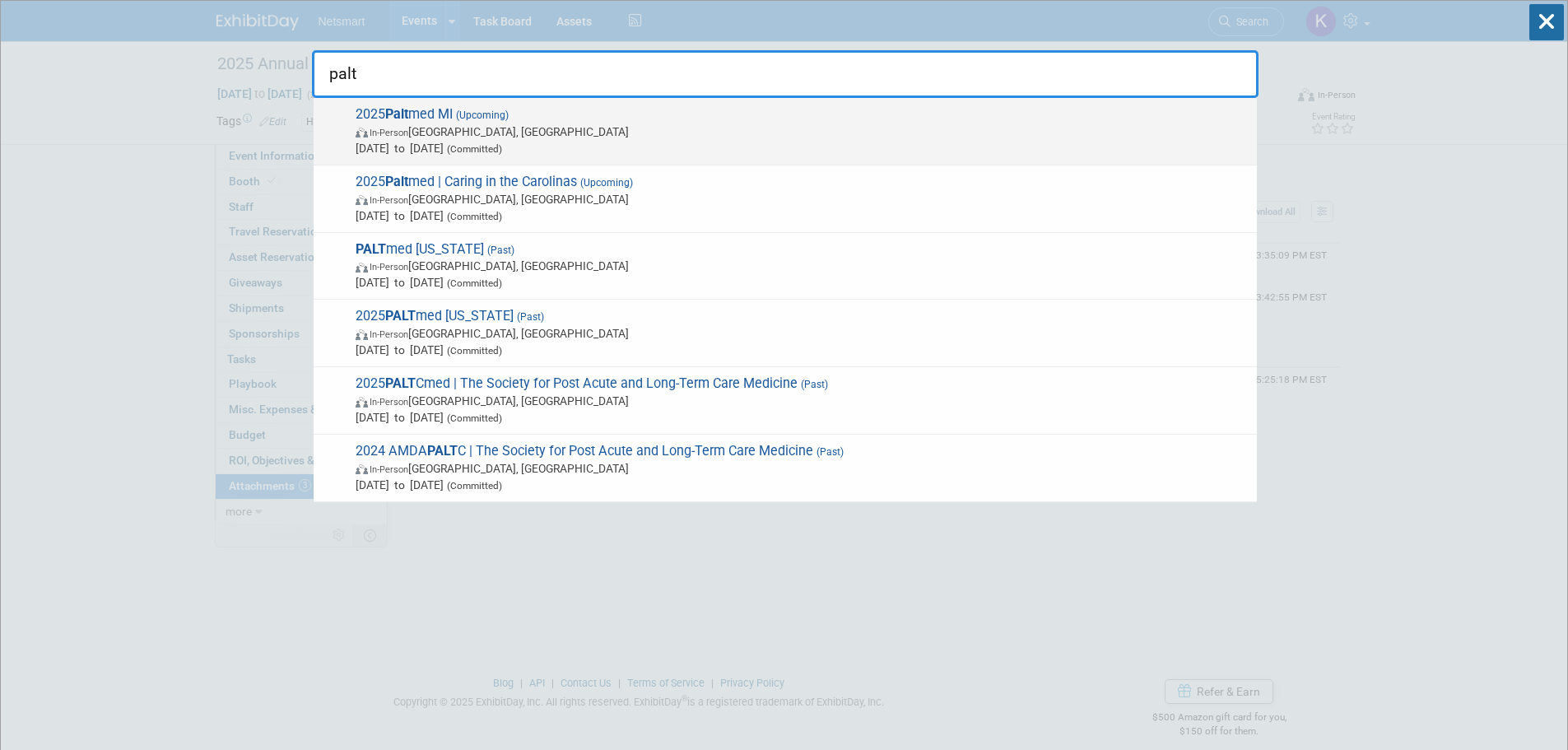
type input "palt"
click at [787, 116] on span "2025 Palt med MI (Upcoming) In-Person Ann Arbor, MI Sep 26, 2025 to Sep 28, 202…" at bounding box center [799, 131] width 898 height 50
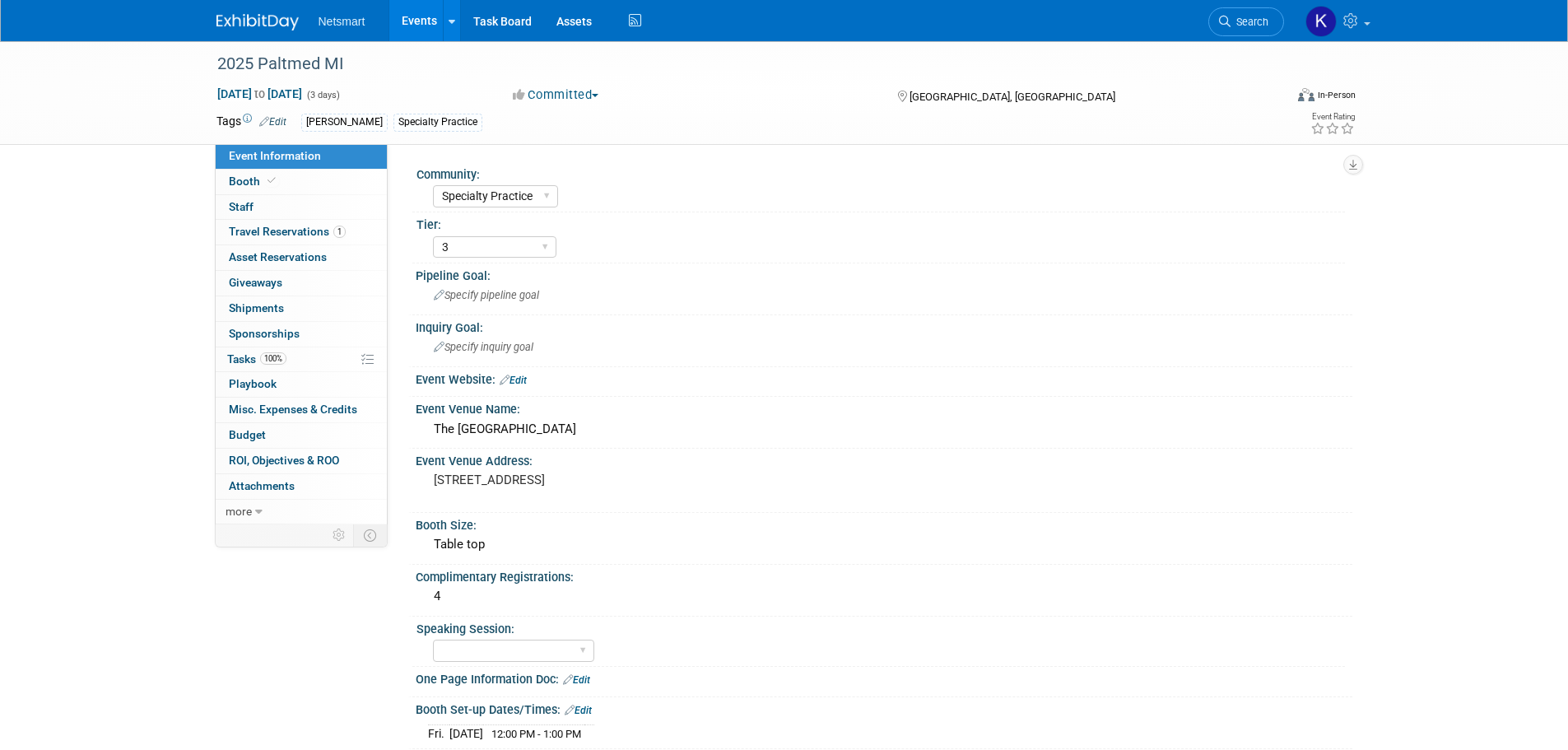
select select "Specialty Practice"
select select "3"
click at [1267, 25] on link "Search" at bounding box center [1246, 22] width 75 height 29
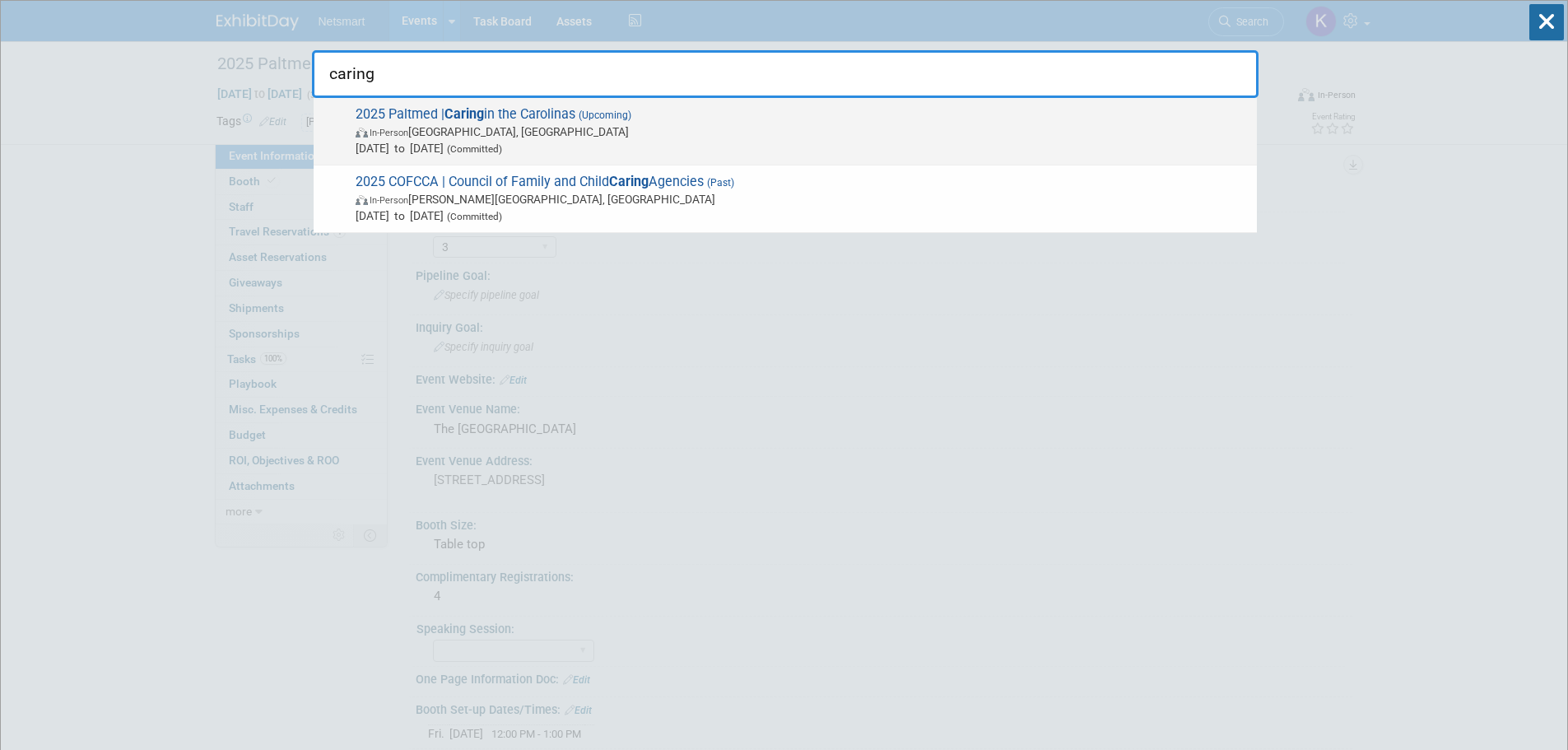
type input "caring"
click at [554, 118] on span "2025 Paltmed | Caring in the Carolinas (Upcoming) In-Person [GEOGRAPHIC_DATA], …" at bounding box center [799, 131] width 898 height 50
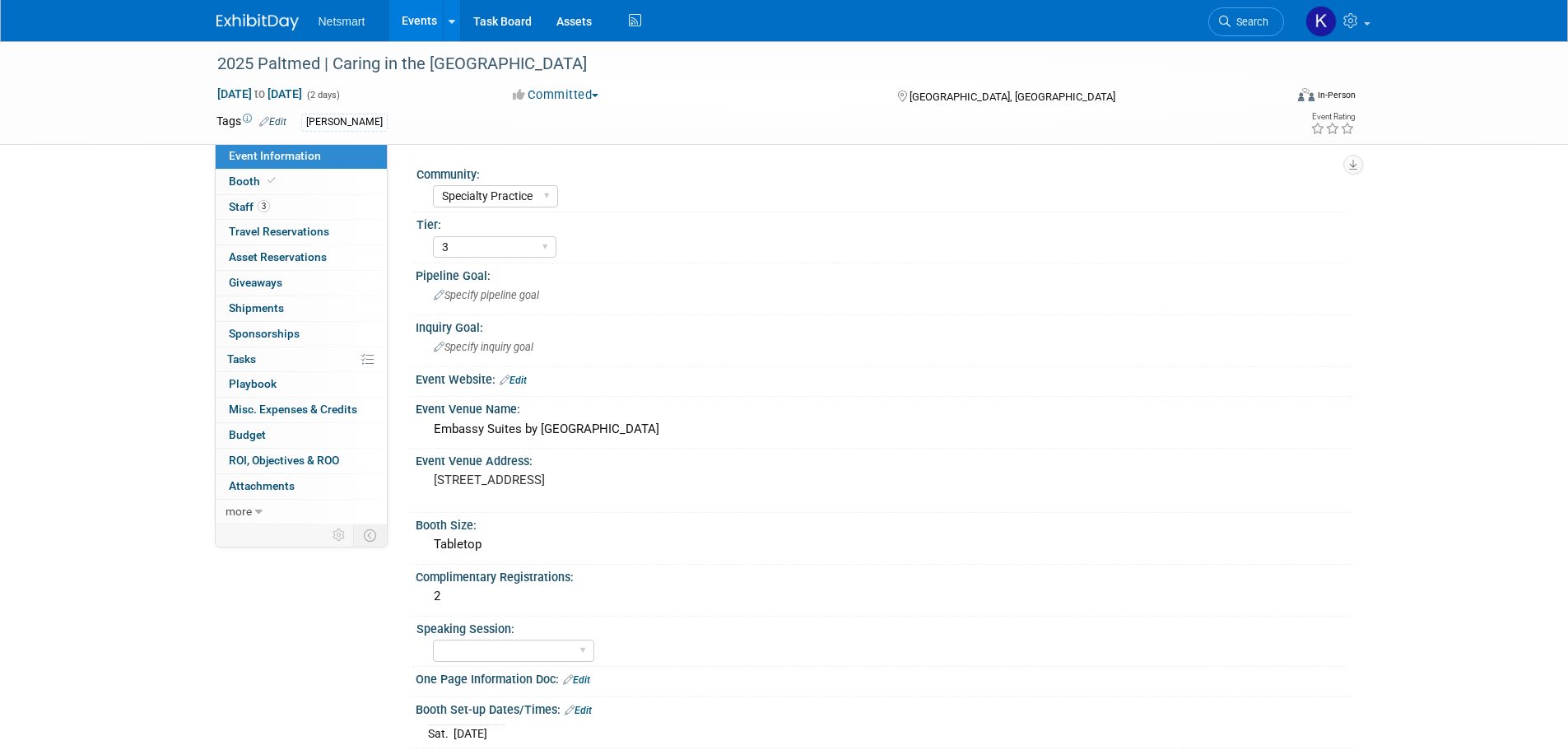
select select "Specialty Practice"
select select "3"
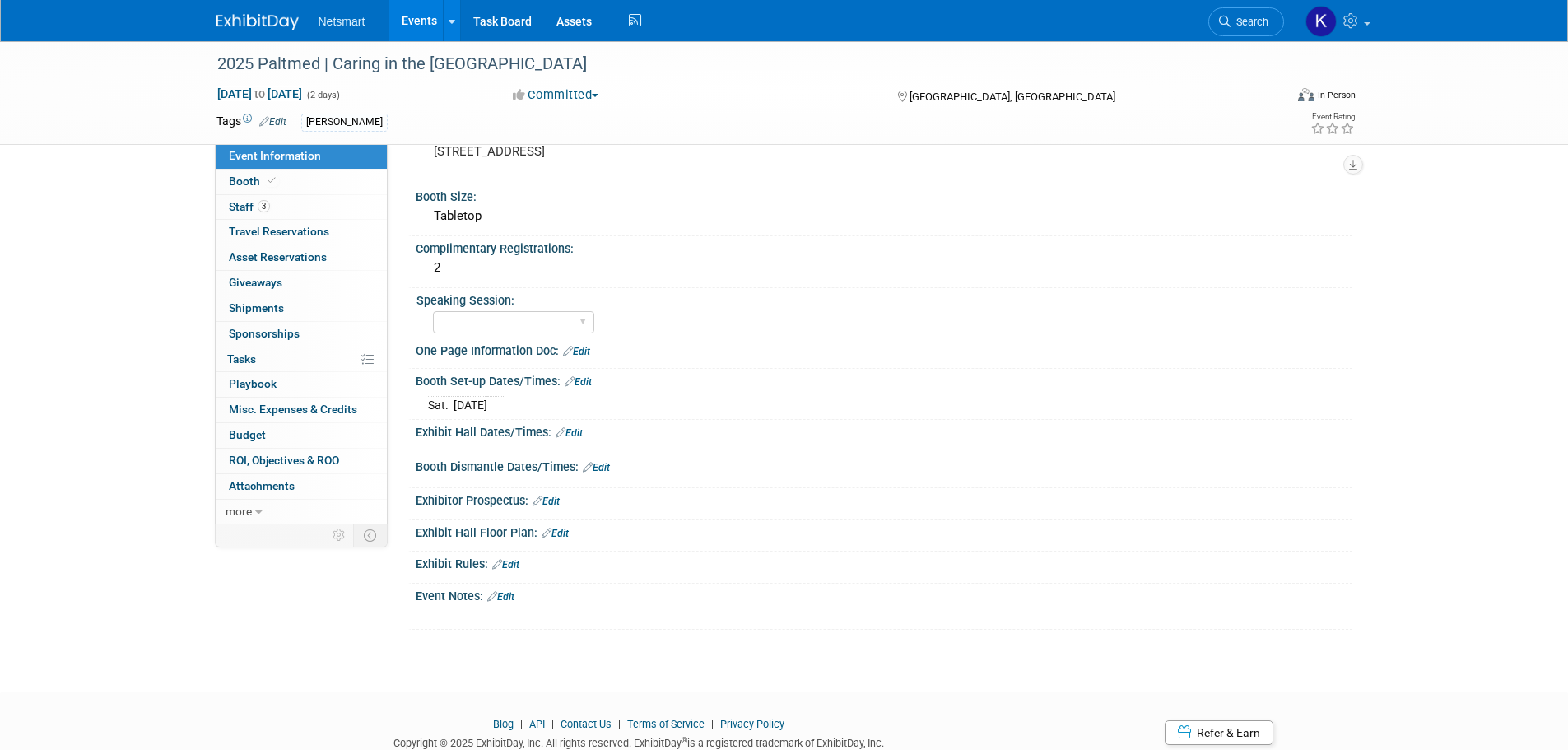
scroll to position [329, 0]
click at [344, 184] on link "Booth" at bounding box center [301, 182] width 171 height 25
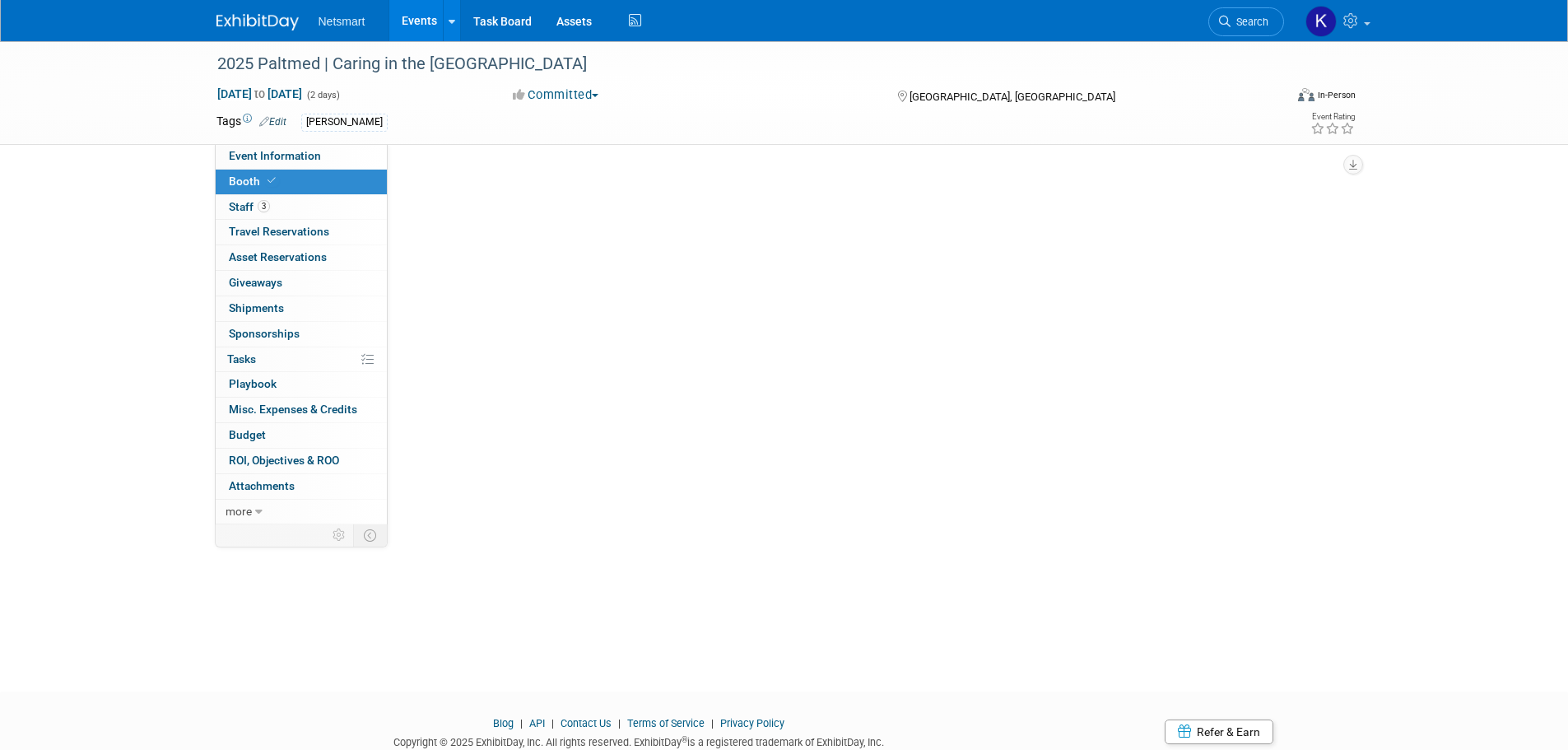
scroll to position [0, 0]
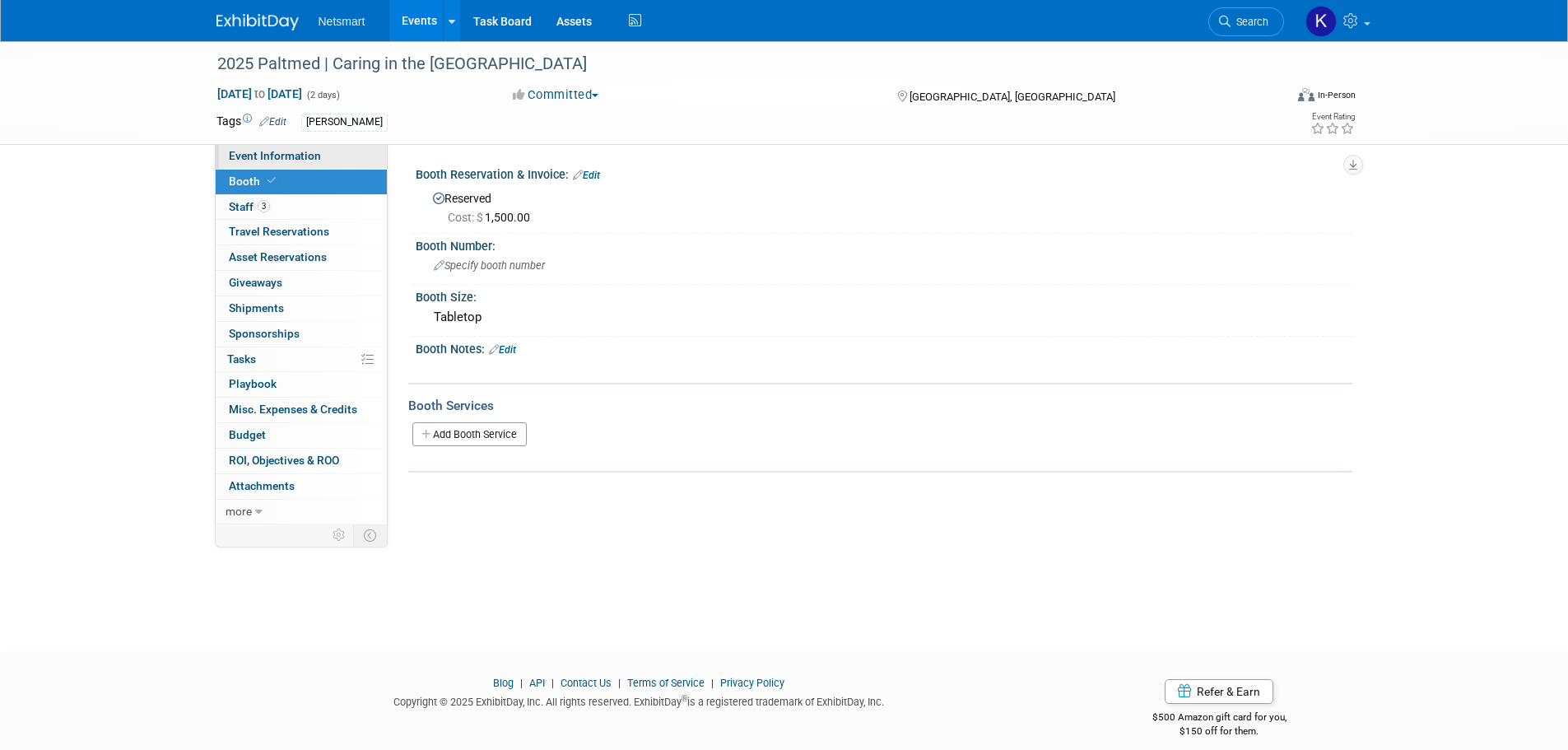
click at [283, 152] on span "Event Information" at bounding box center [274, 155] width 92 height 13
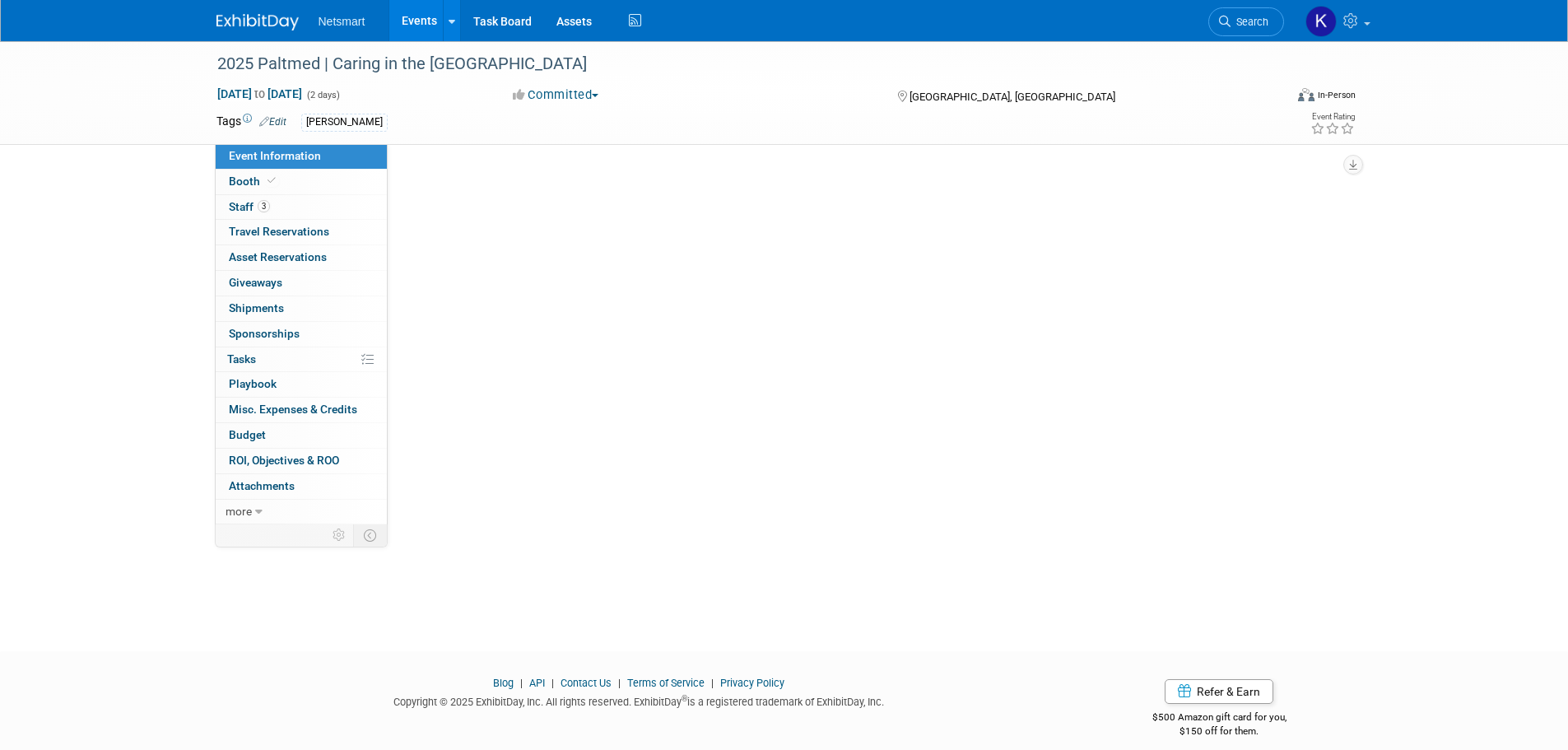
select select "Specialty Practice"
select select "3"
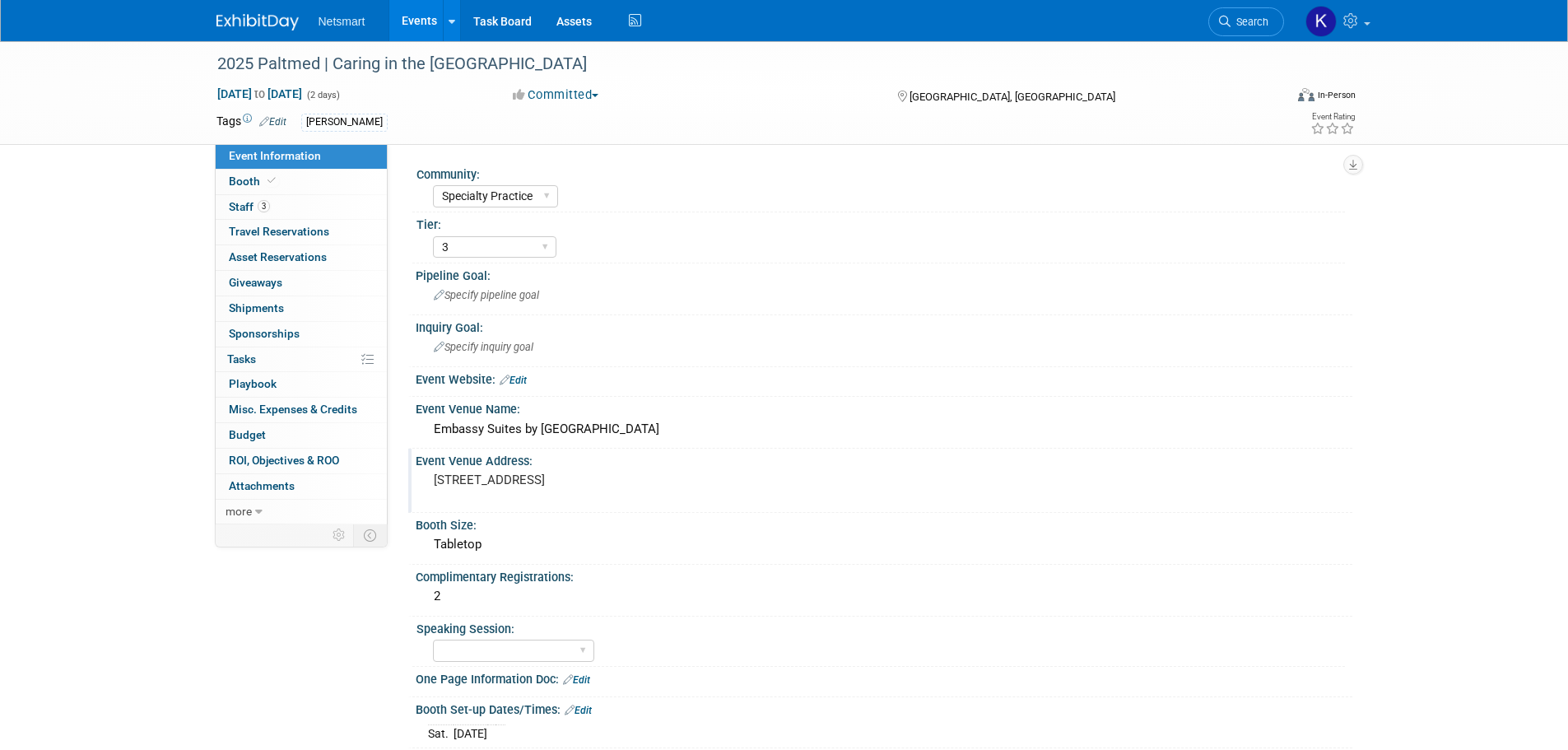
click at [509, 484] on pre "670 Verdae Boulevard, Greenville, SC 29607" at bounding box center [610, 480] width 353 height 15
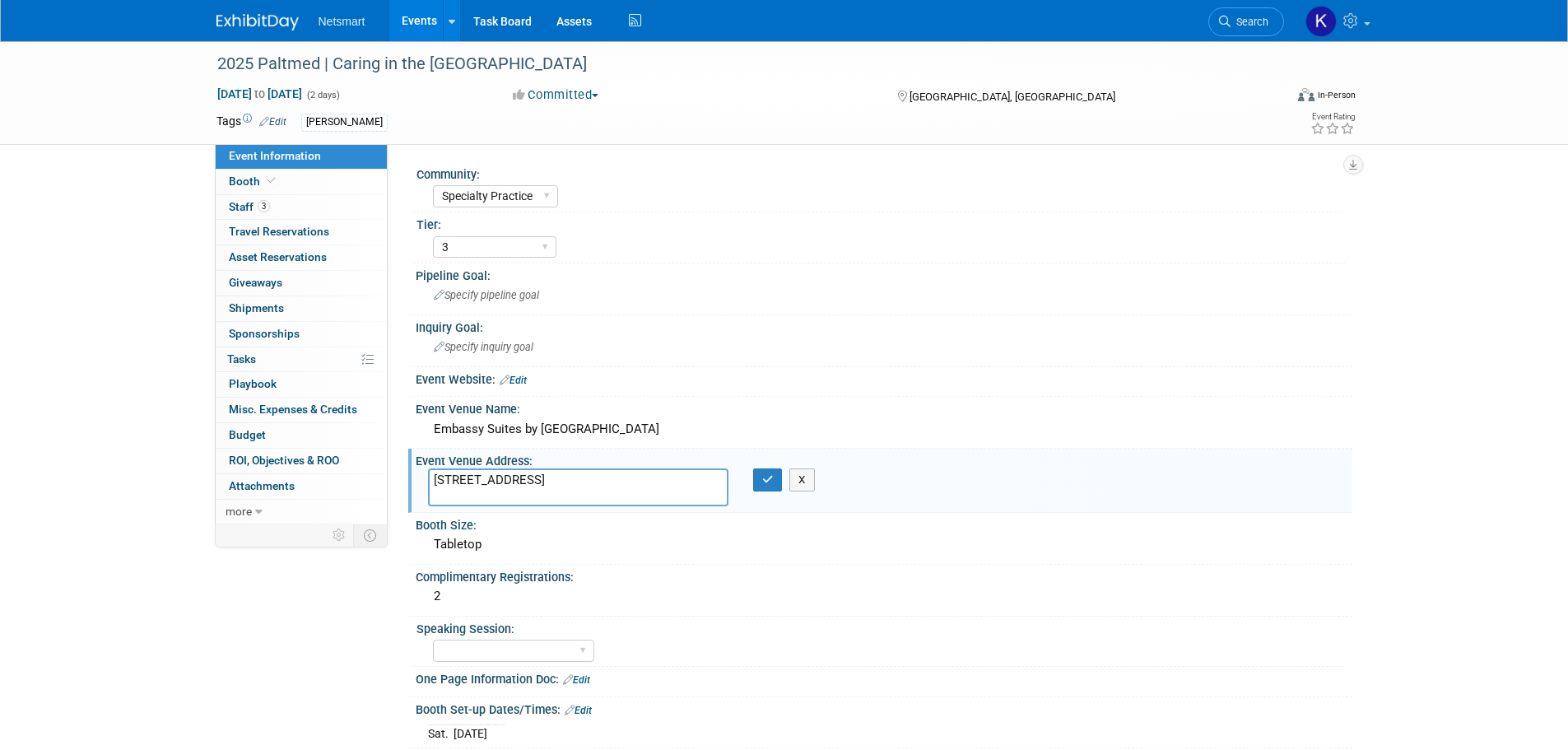
click at [509, 484] on textarea "670 Verdae Boulevard, Greenville, SC 29607" at bounding box center [578, 487] width 301 height 38
click at [1242, 24] on span "Search" at bounding box center [1249, 22] width 38 height 13
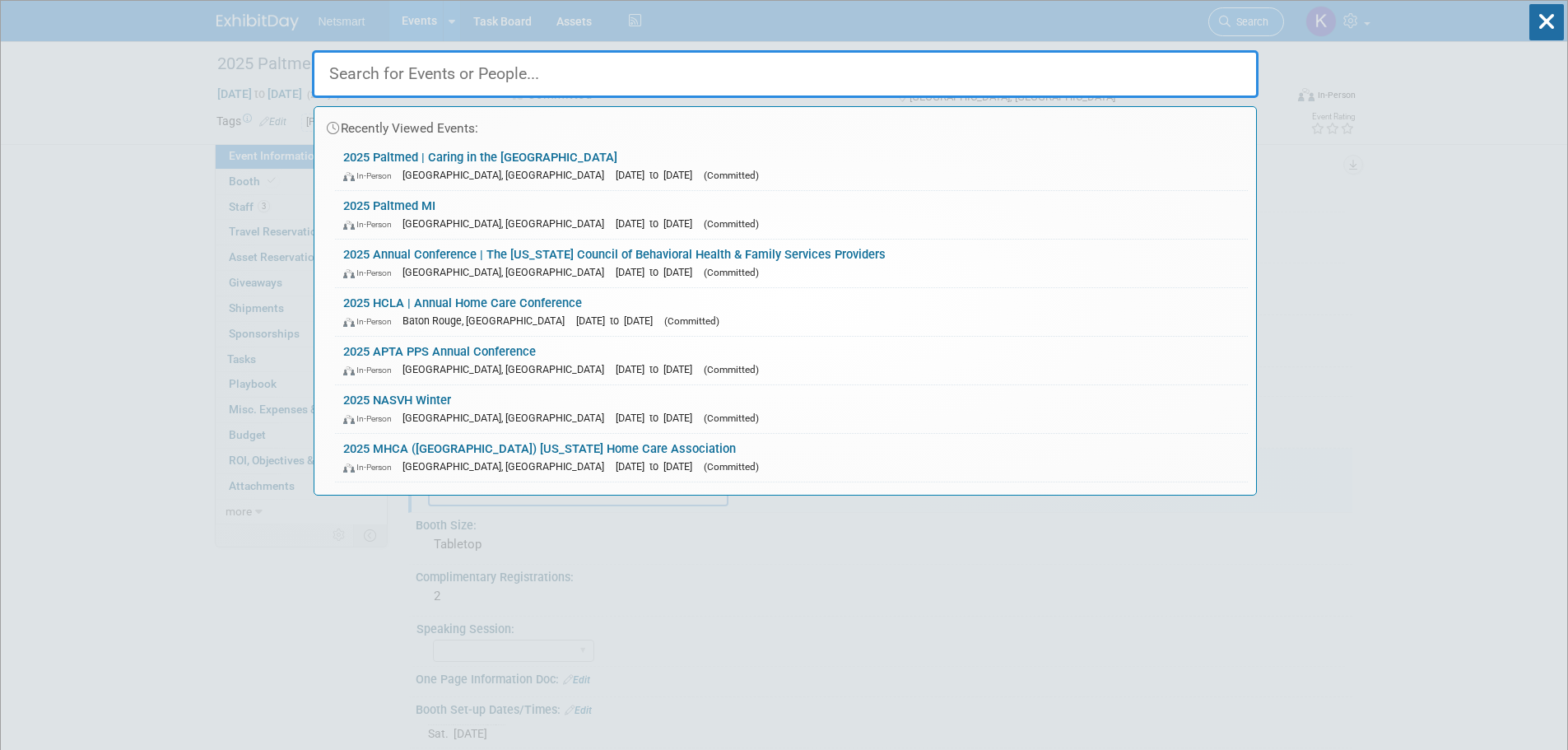
type input "m"
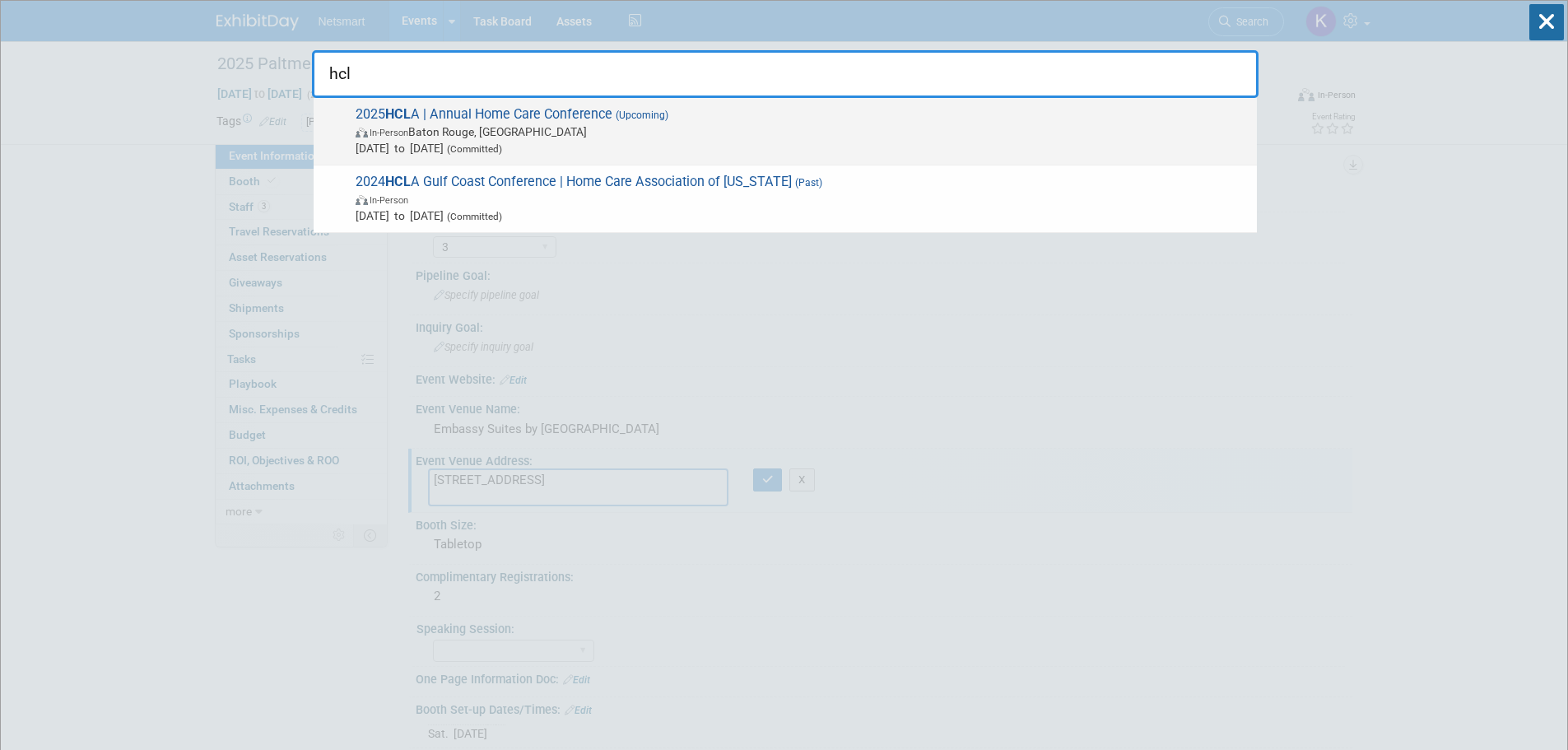
type input "hcl"
click at [463, 120] on span "2025 HCL A | Annual Home Care Conference (Upcoming) In-Person Baton Rouge, LA S…" at bounding box center [799, 131] width 898 height 50
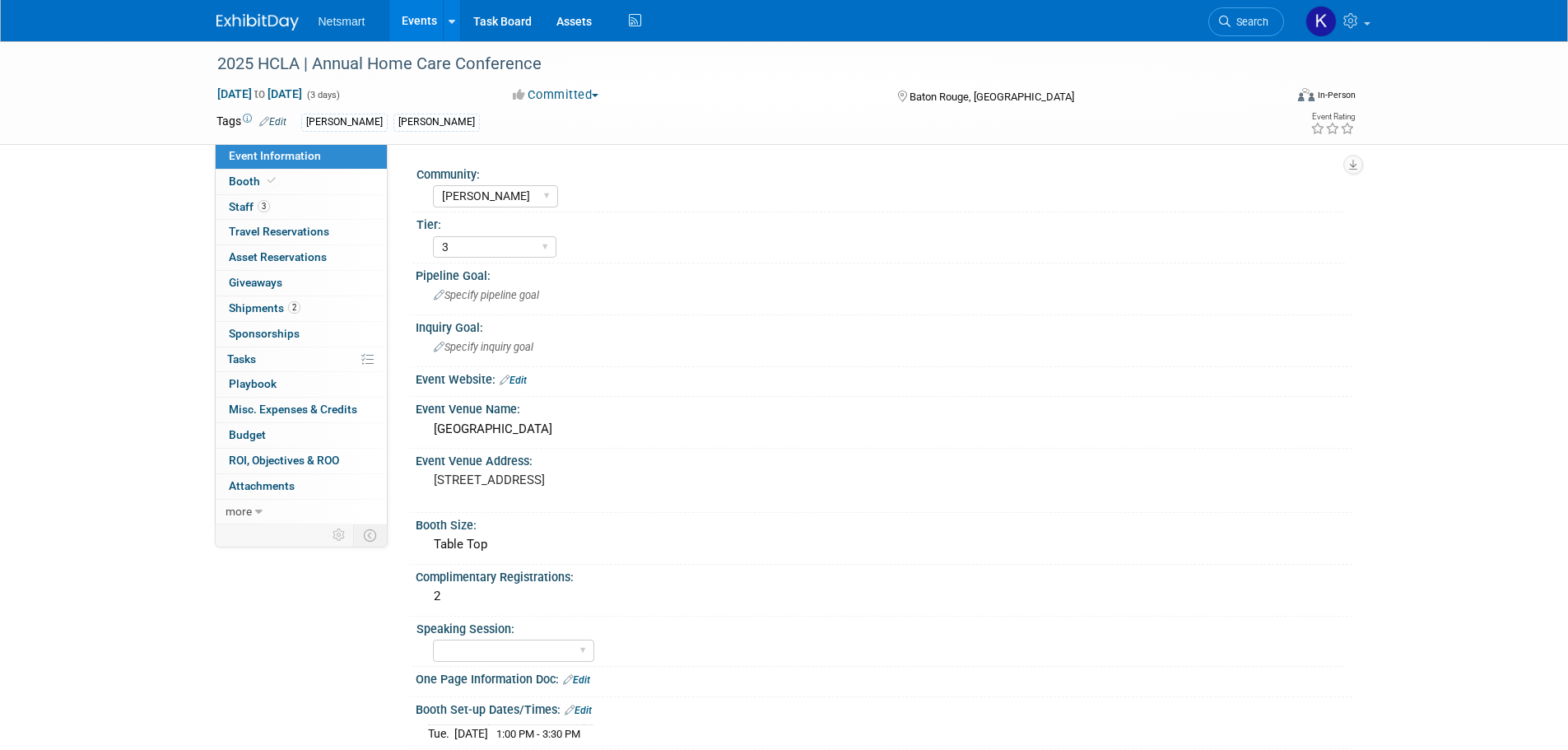
select select "[PERSON_NAME]"
select select "3"
click at [573, 435] on div "[GEOGRAPHIC_DATA]" at bounding box center [884, 429] width 911 height 25
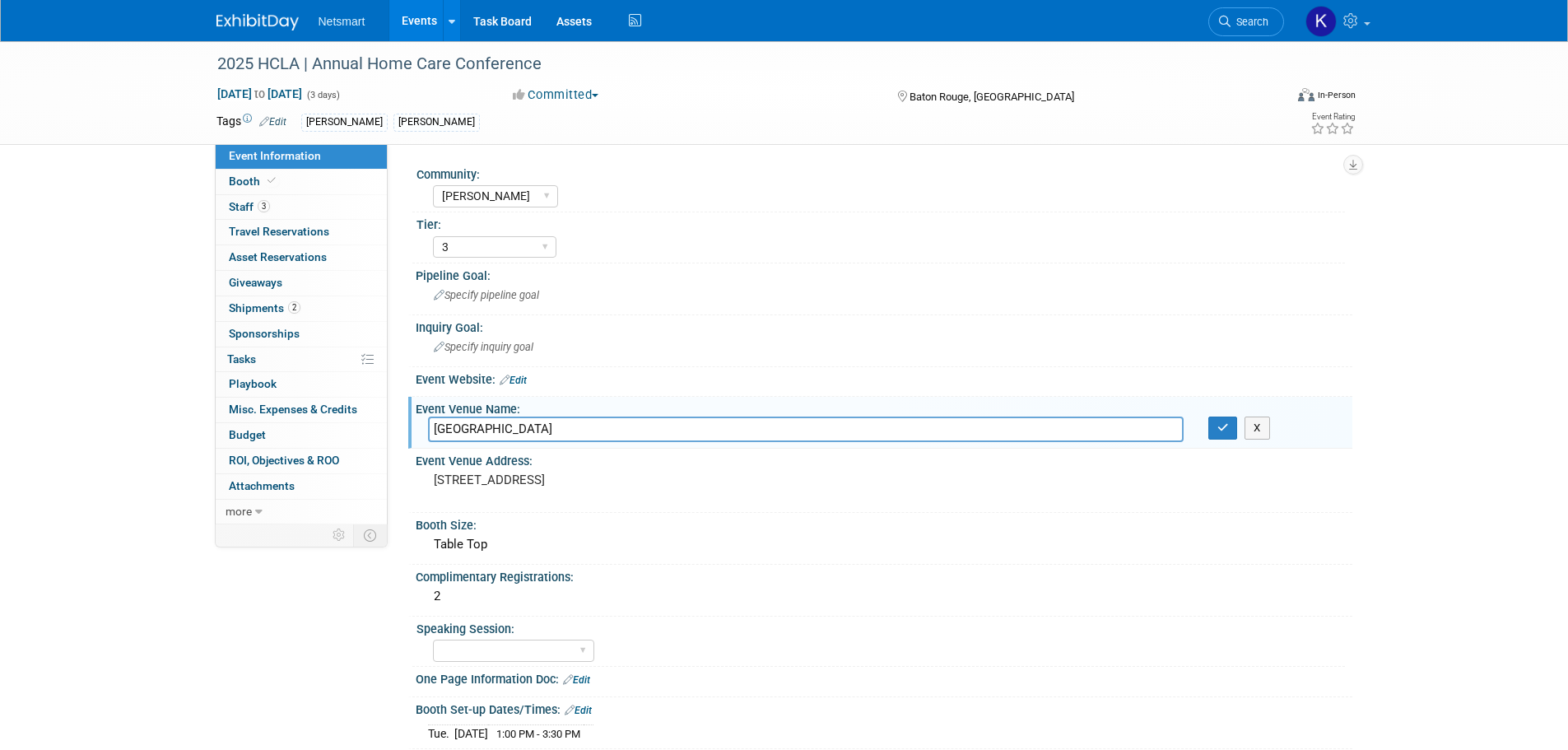
click at [573, 435] on input "[GEOGRAPHIC_DATA]" at bounding box center [806, 429] width 755 height 25
click at [503, 474] on pre "[STREET_ADDRESS]" at bounding box center [610, 480] width 353 height 15
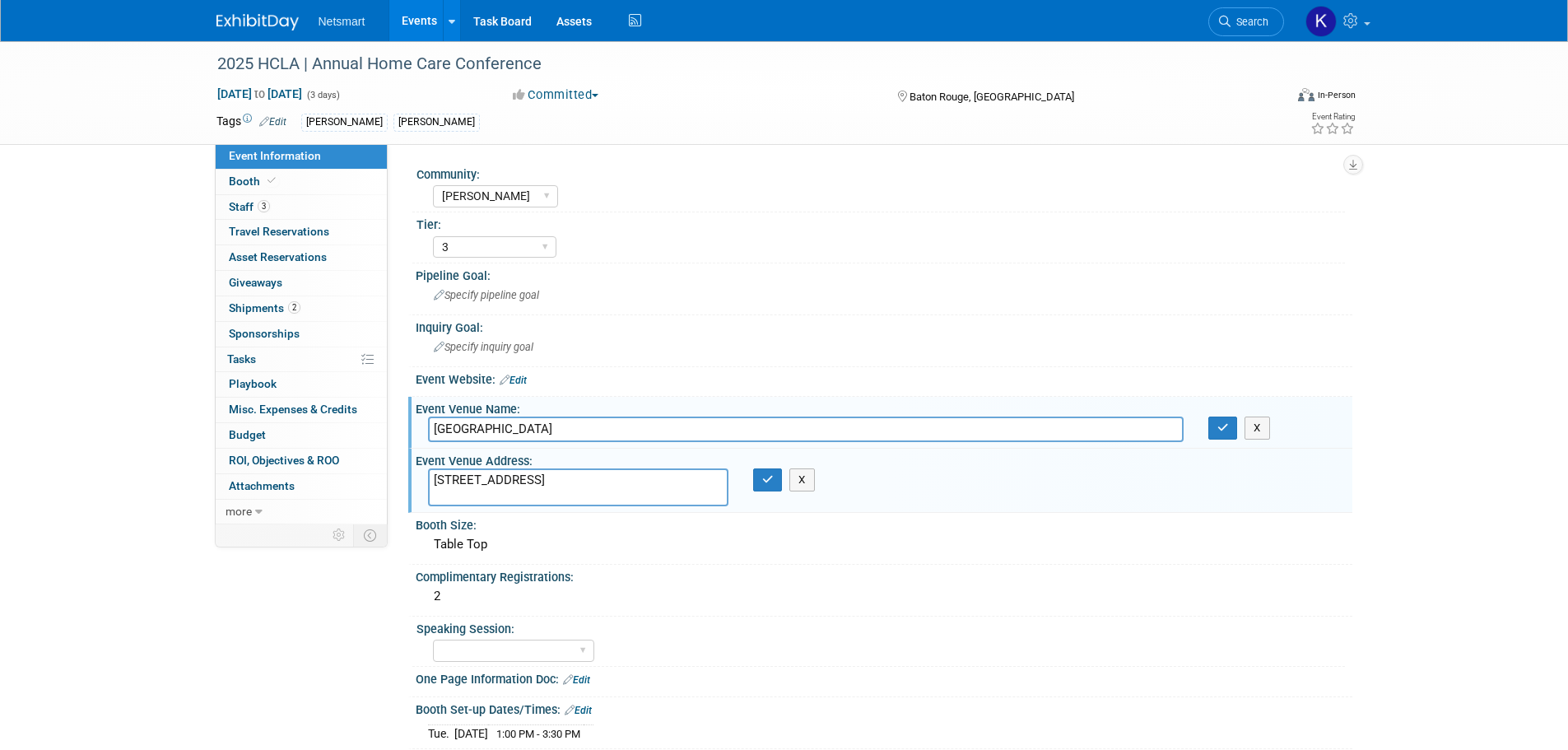
click at [503, 474] on textarea "[STREET_ADDRESS]" at bounding box center [578, 487] width 301 height 38
